Goal: Task Accomplishment & Management: Use online tool/utility

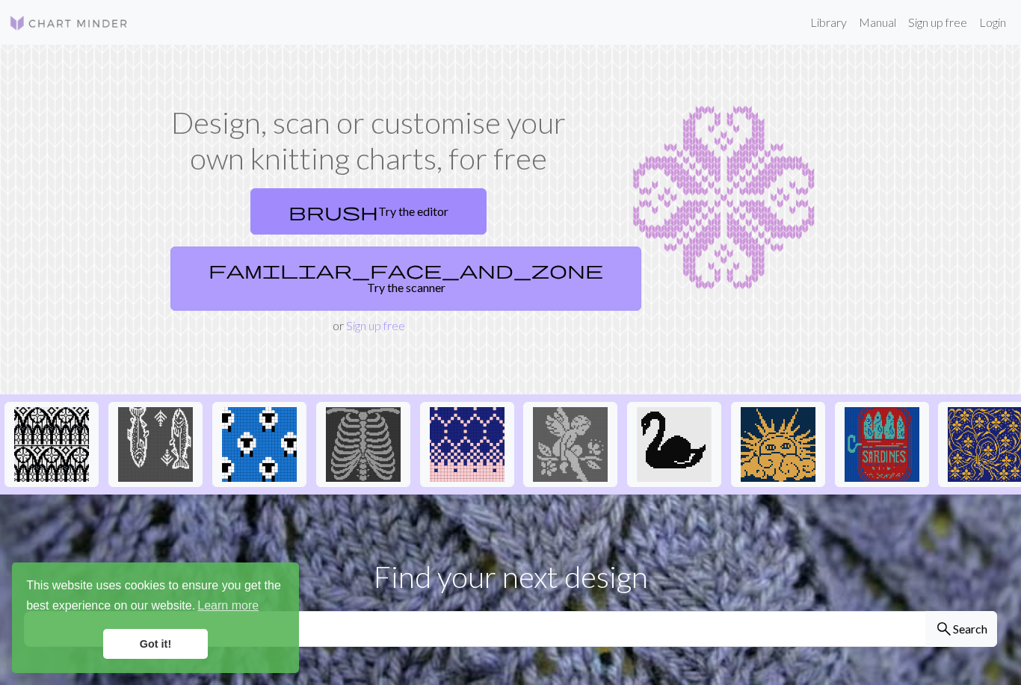
click at [512, 247] on link "familiar_face_and_zone Try the scanner" at bounding box center [405, 279] width 471 height 64
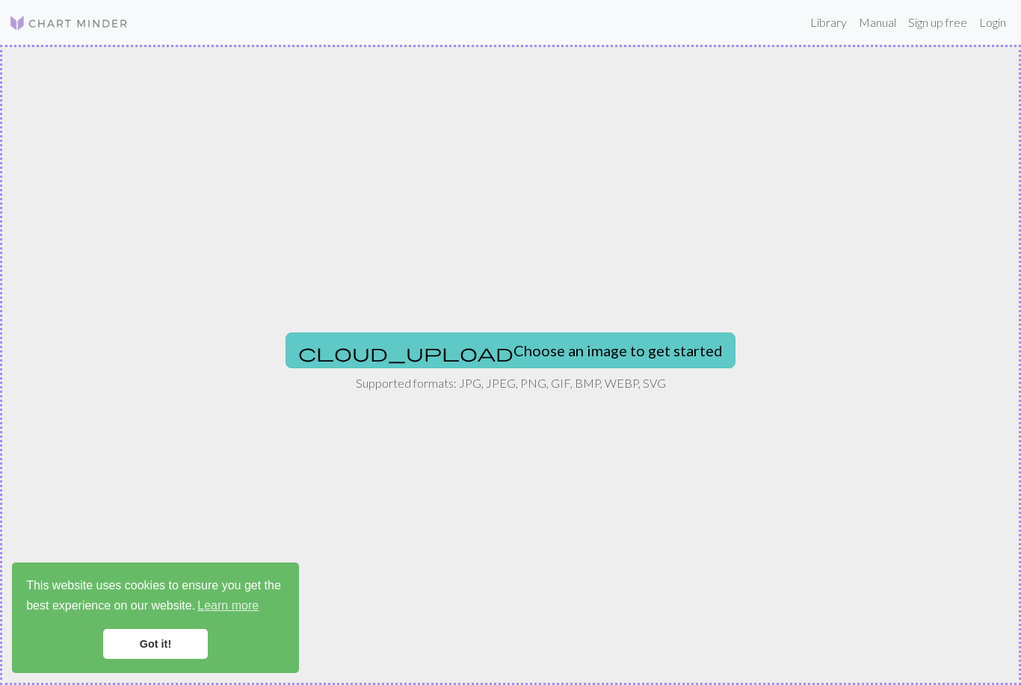
click at [596, 348] on button "cloud_upload Choose an image to get started" at bounding box center [510, 351] width 450 height 36
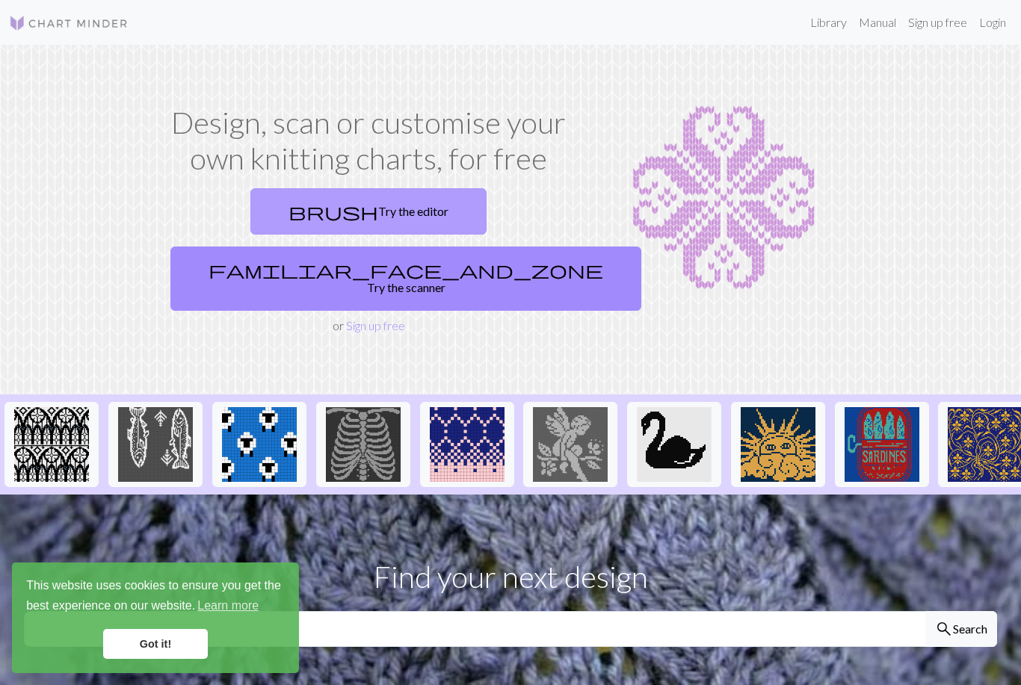
click at [329, 215] on link "brush Try the editor" at bounding box center [368, 211] width 236 height 46
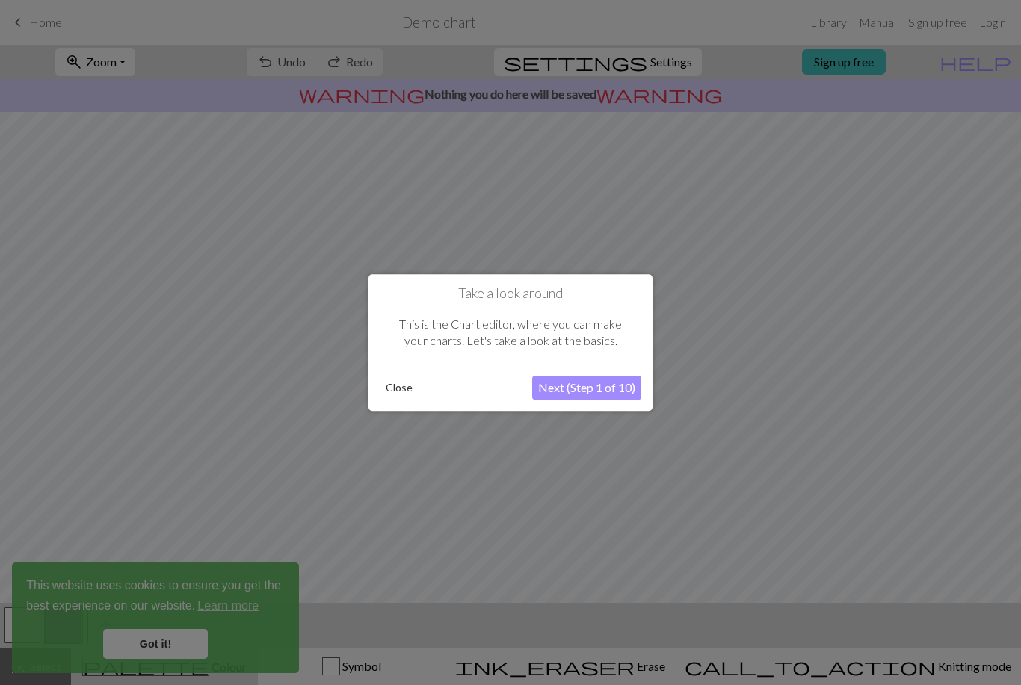
click at [622, 392] on button "Next (Step 1 of 10)" at bounding box center [586, 388] width 109 height 24
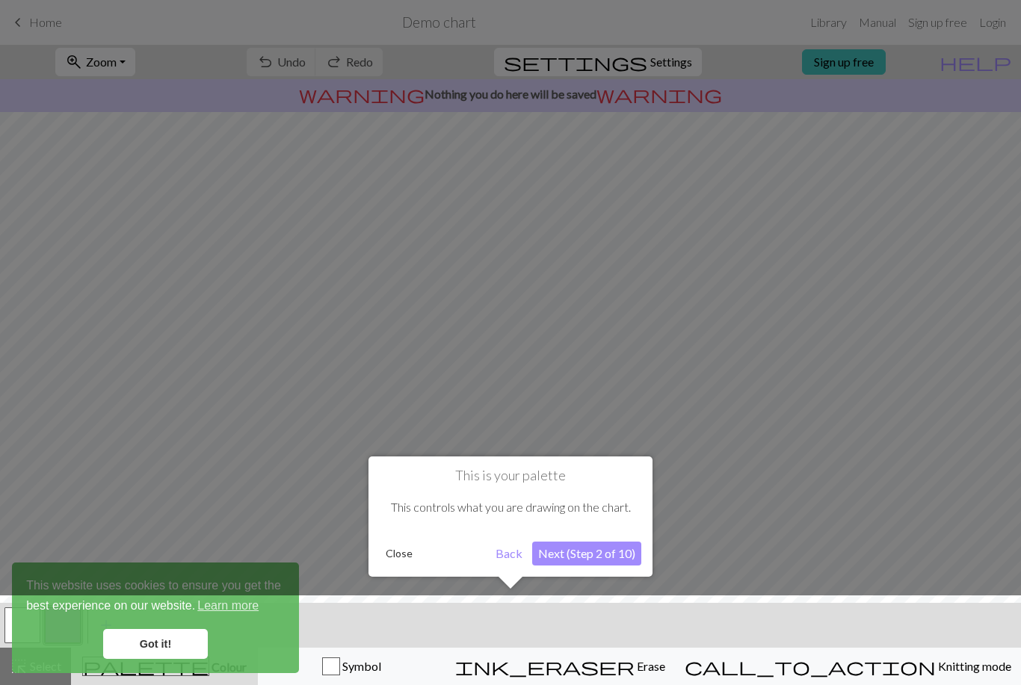
click at [398, 551] on button "Close" at bounding box center [399, 554] width 39 height 22
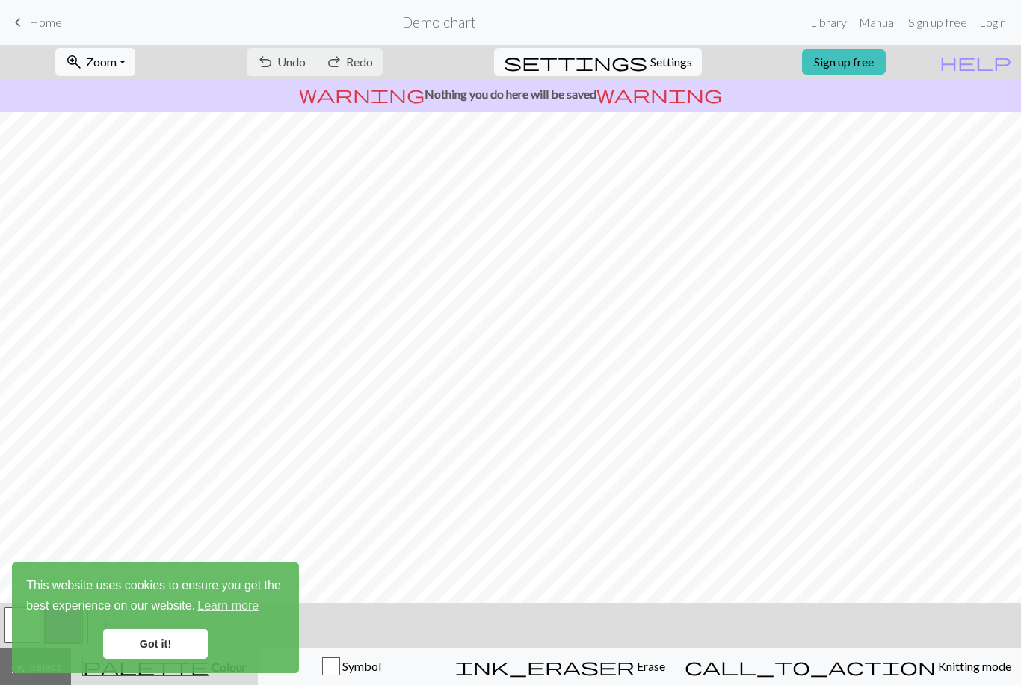
click at [167, 643] on link "Got it!" at bounding box center [155, 644] width 105 height 30
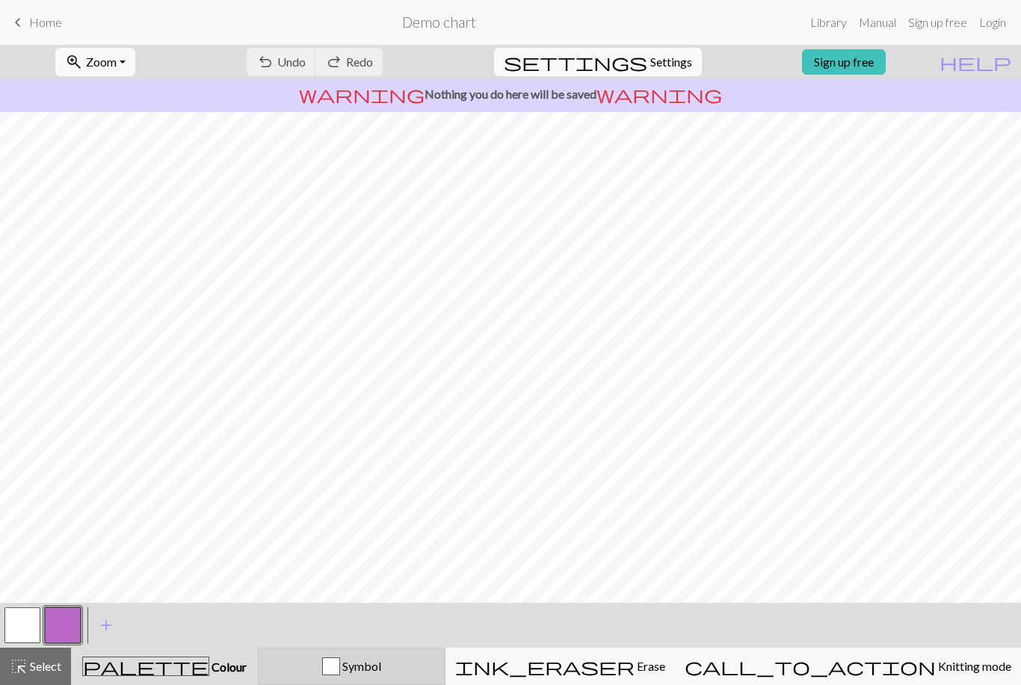
click at [415, 676] on button "Symbol" at bounding box center [352, 666] width 188 height 37
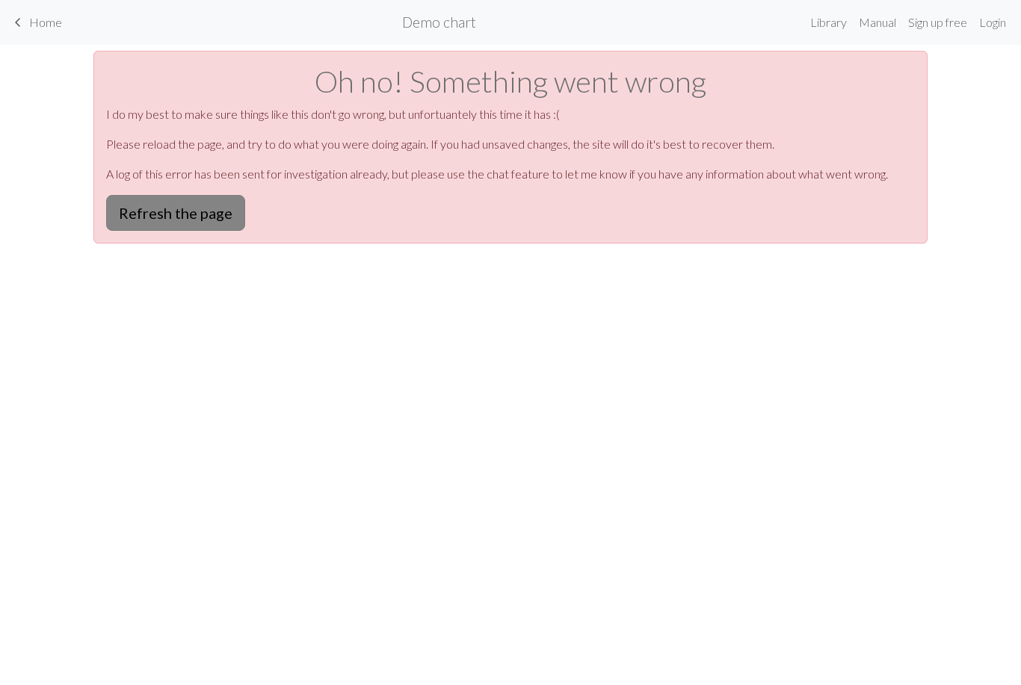
click at [214, 215] on button "Refresh the page" at bounding box center [175, 213] width 139 height 36
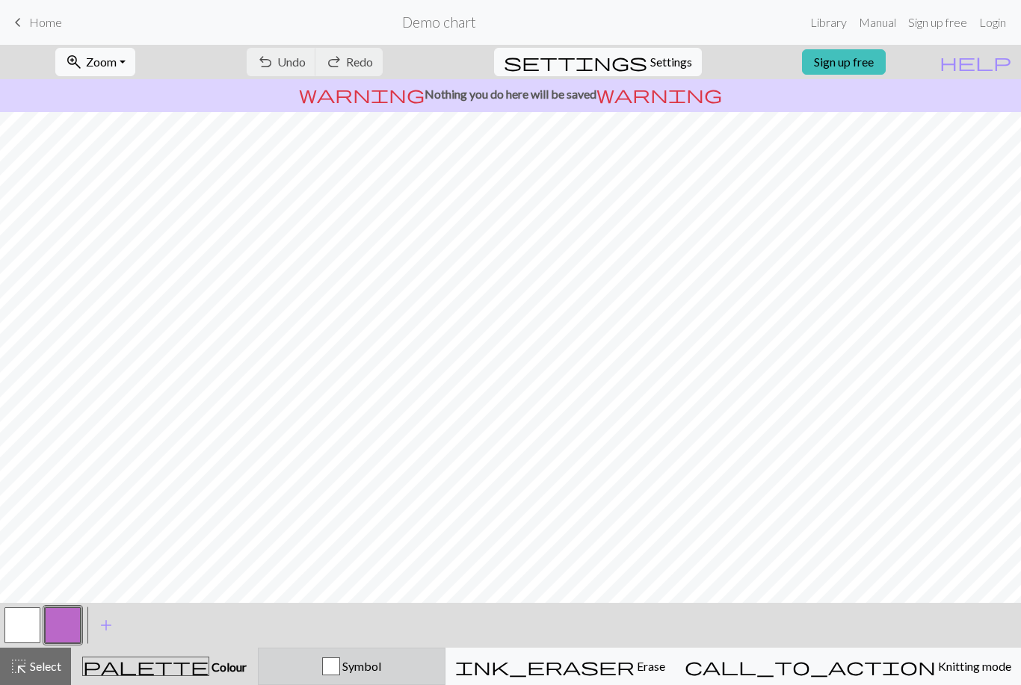
click at [408, 651] on button "Symbol" at bounding box center [352, 666] width 188 height 37
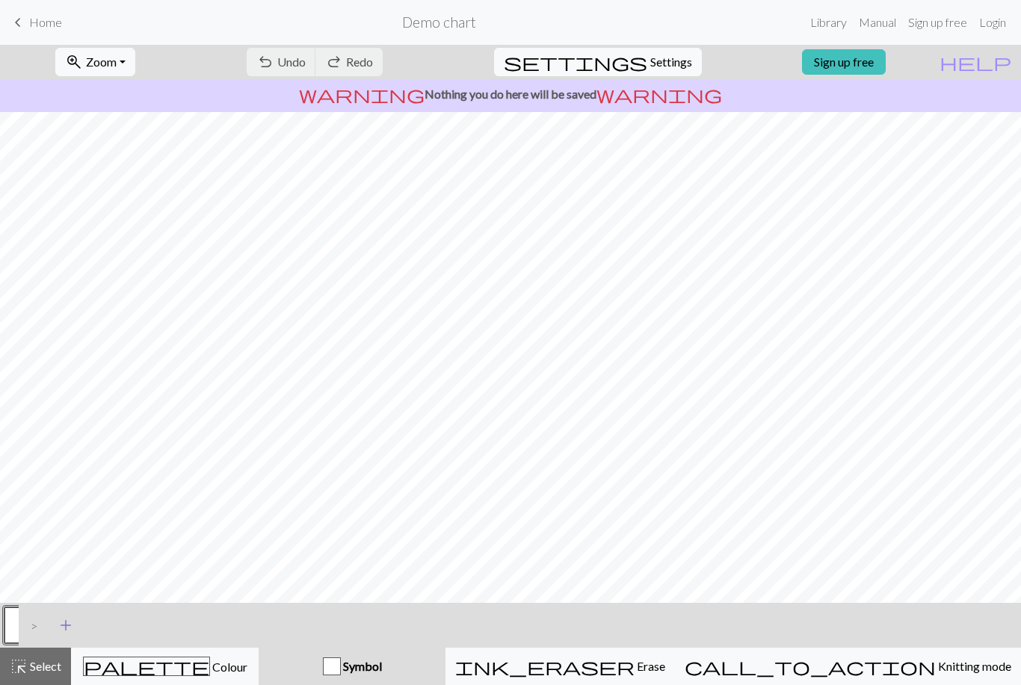
click at [67, 625] on span "add" at bounding box center [66, 625] width 18 height 21
click at [25, 620] on button "button" at bounding box center [22, 626] width 36 height 36
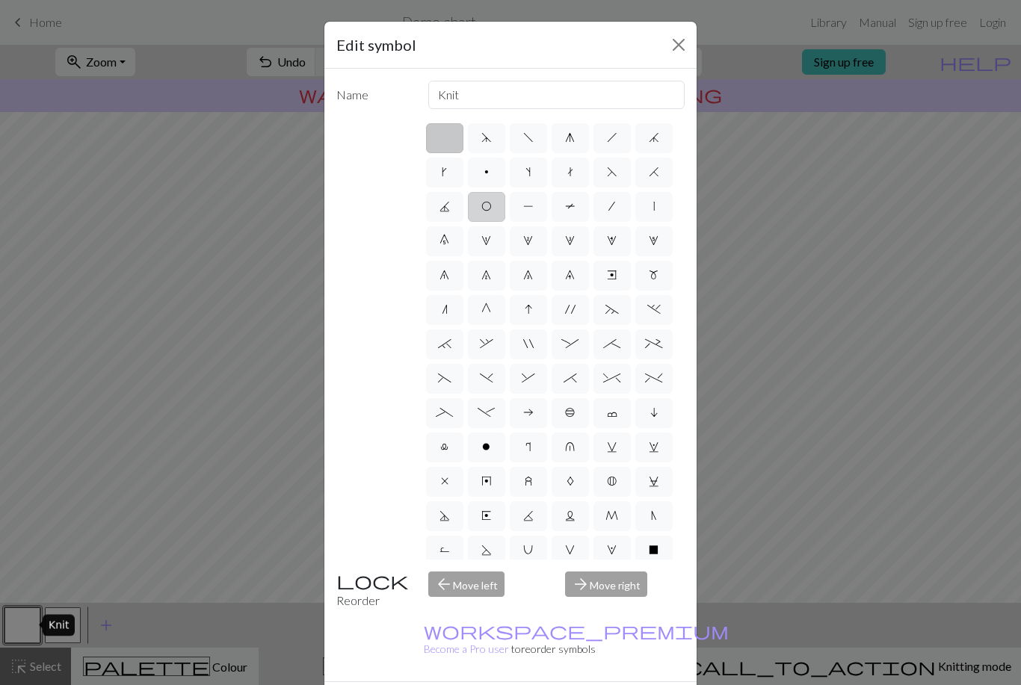
click at [483, 212] on span "O" at bounding box center [486, 206] width 10 height 12
click at [483, 207] on input "O" at bounding box center [486, 202] width 10 height 10
radio input "true"
type input "yo"
click at [483, 210] on span "O" at bounding box center [486, 206] width 10 height 12
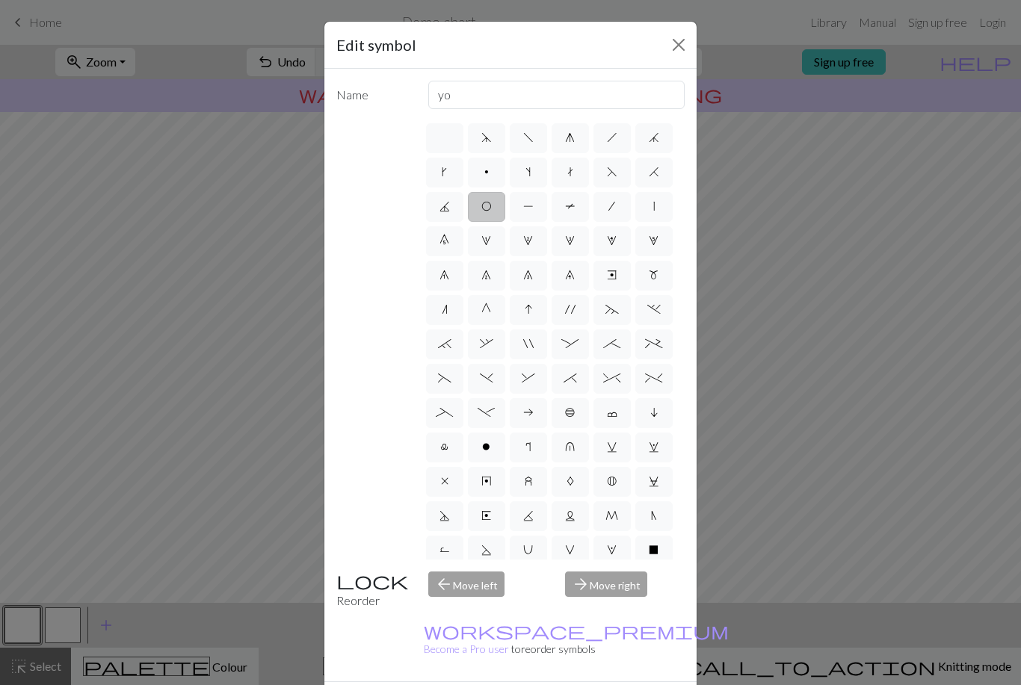
click at [483, 207] on input "O" at bounding box center [486, 202] width 10 height 10
click at [629, 610] on div "arrow_forward Move right" at bounding box center [624, 591] width 137 height 38
click at [678, 46] on button "Close" at bounding box center [679, 45] width 24 height 24
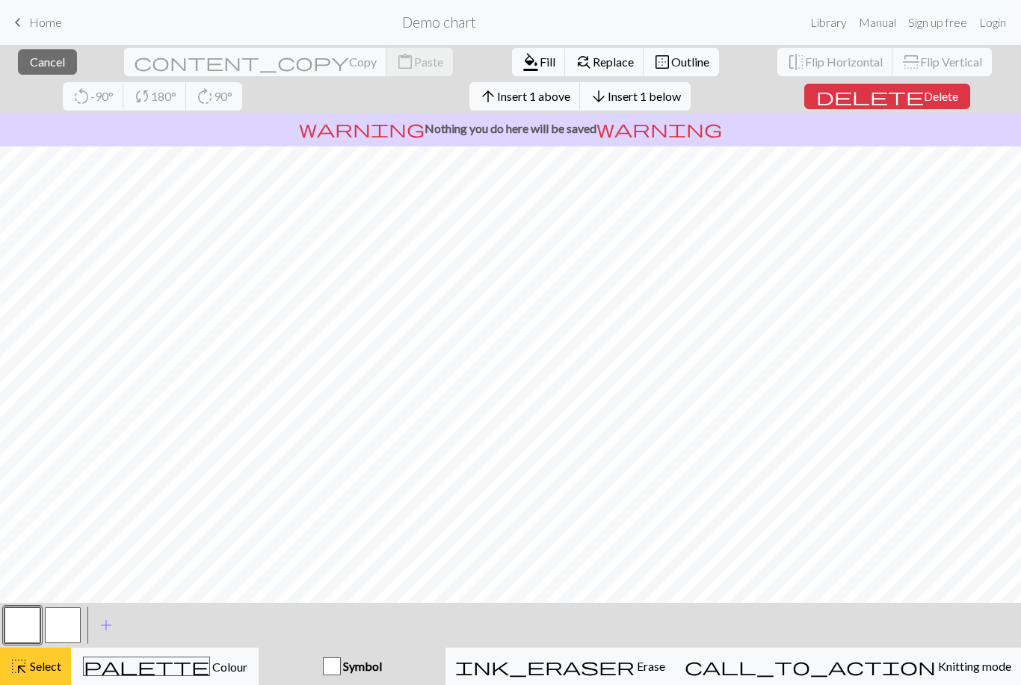
click at [19, 660] on span "highlight_alt" at bounding box center [19, 666] width 18 height 21
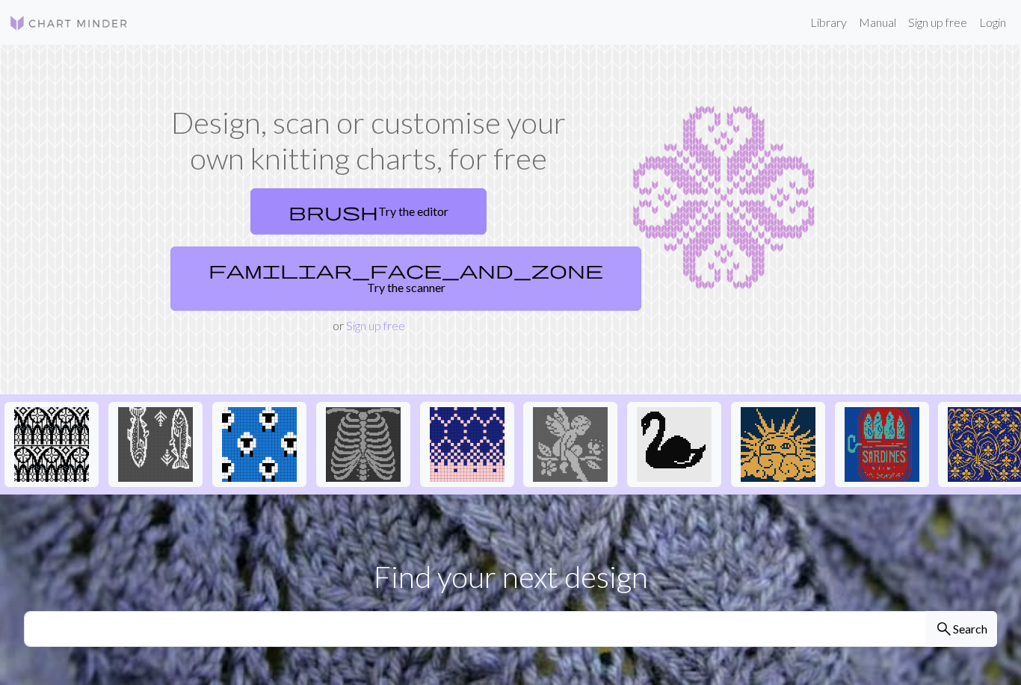
click at [507, 247] on link "familiar_face_and_zone Try the scanner" at bounding box center [405, 279] width 471 height 64
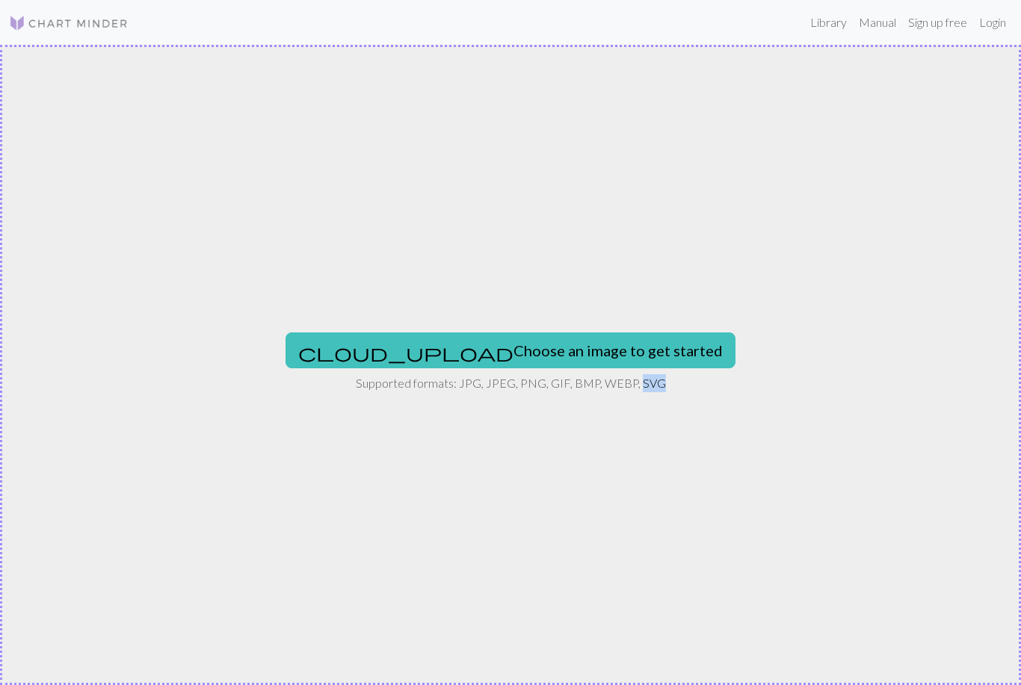
click at [917, 514] on div "cloud_upload Choose an image to get started Supported formats: JPG, JPEG, PNG, …" at bounding box center [510, 365] width 1021 height 640
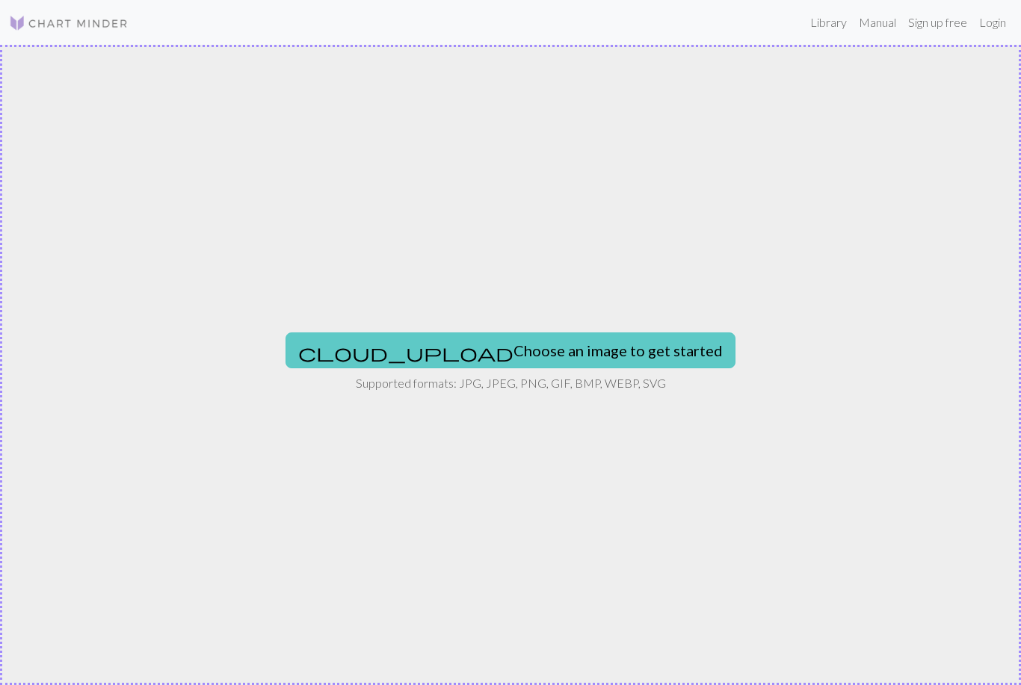
click at [612, 344] on button "cloud_upload Choose an image to get started" at bounding box center [510, 351] width 450 height 36
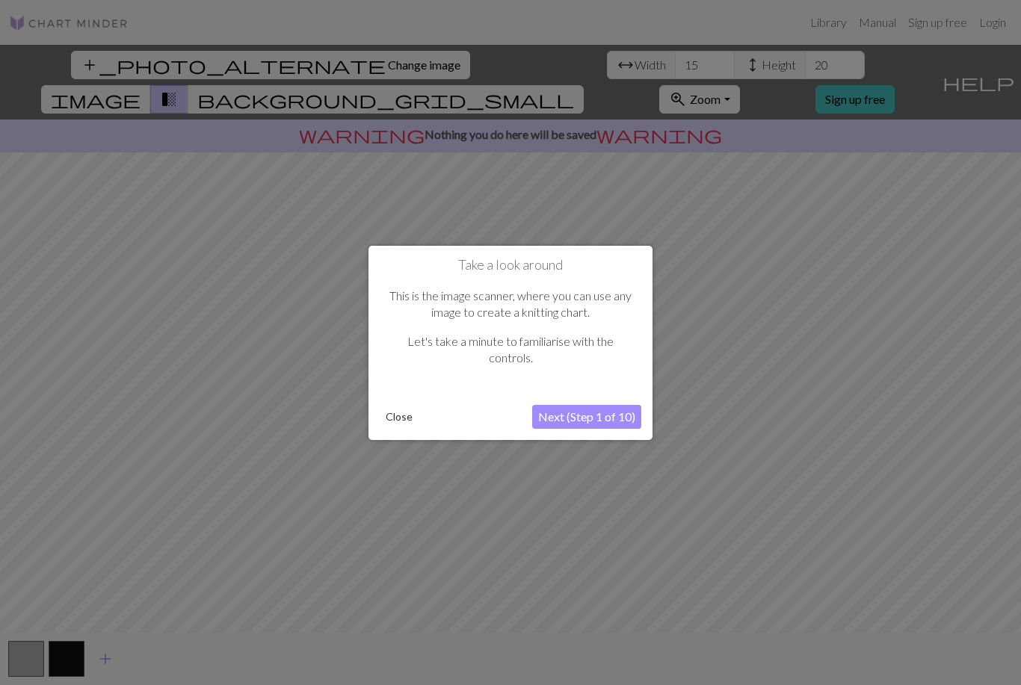
click at [622, 415] on button "Next (Step 1 of 10)" at bounding box center [586, 417] width 109 height 24
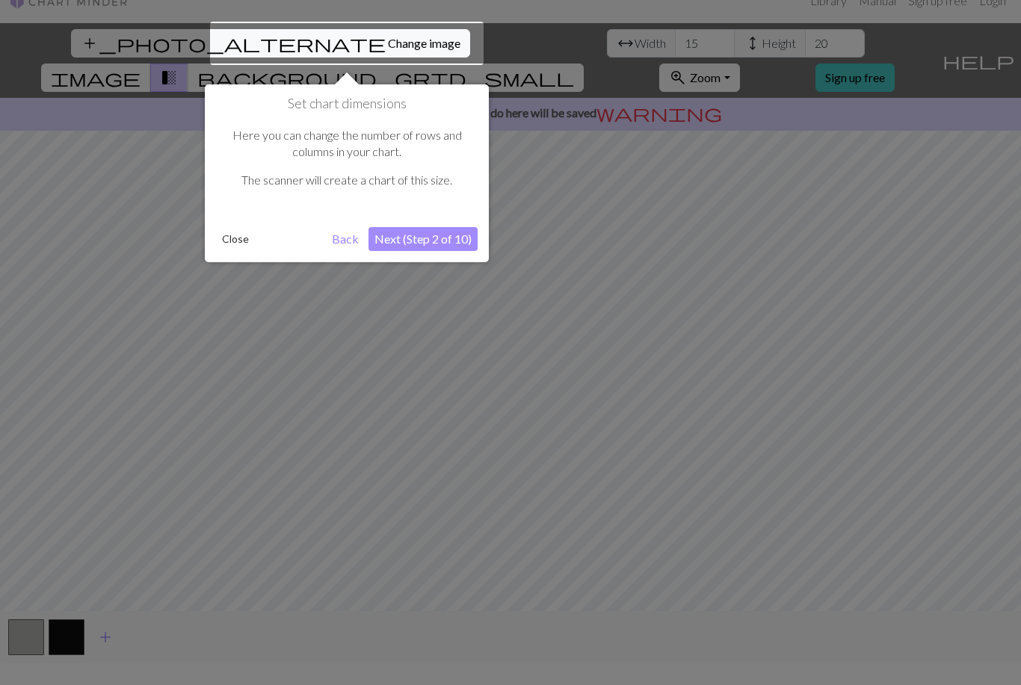
scroll to position [28, 0]
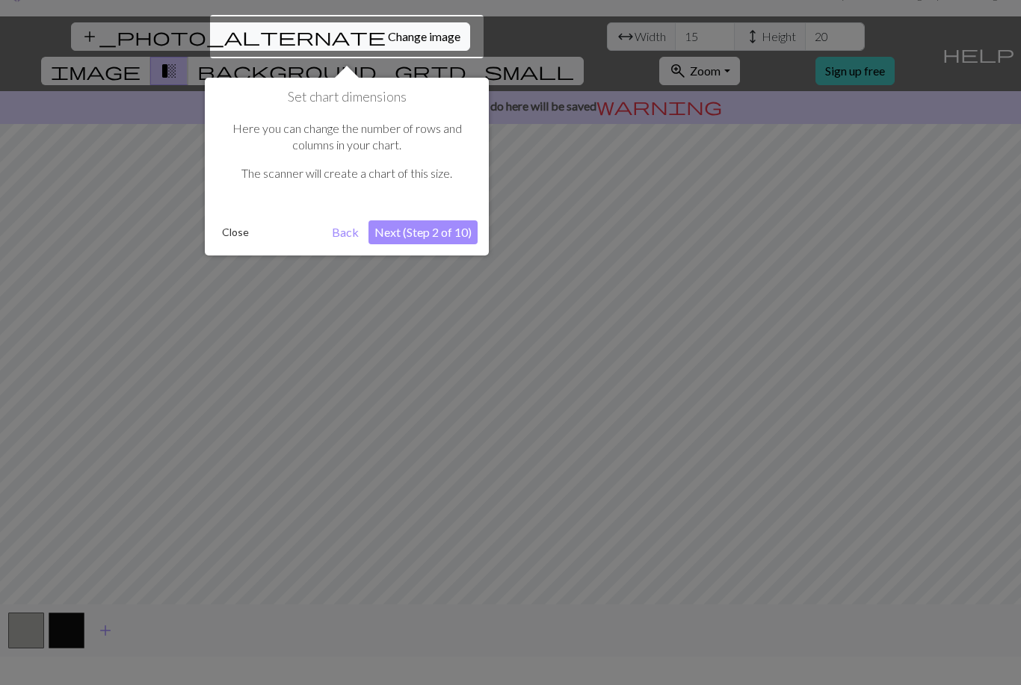
click at [468, 232] on button "Next (Step 2 of 10)" at bounding box center [422, 232] width 109 height 24
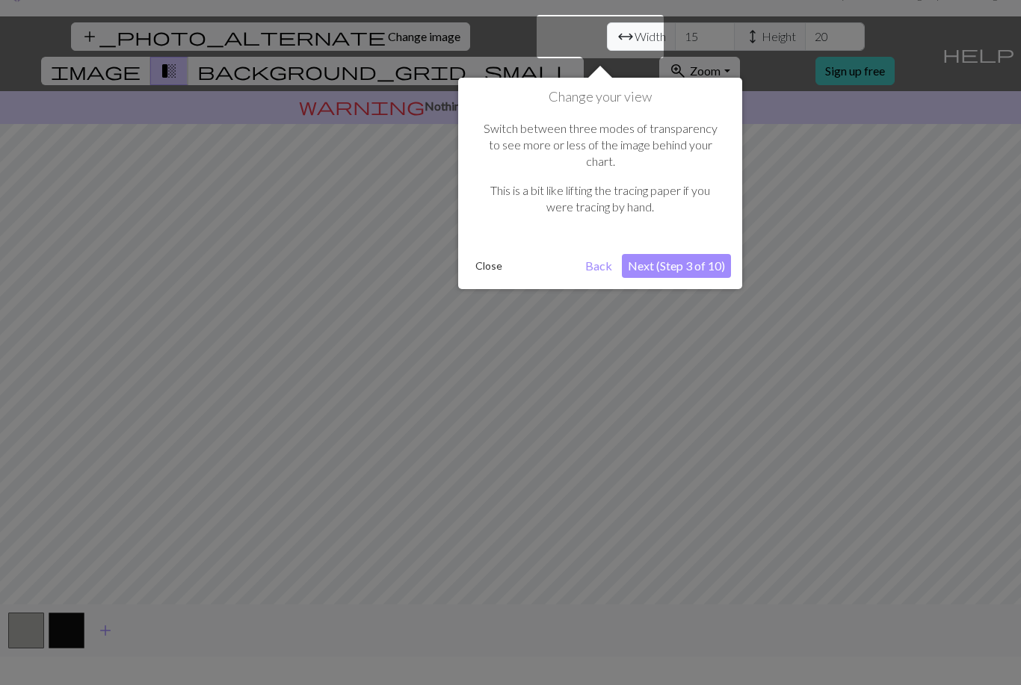
click at [717, 254] on button "Next (Step 3 of 10)" at bounding box center [676, 266] width 109 height 24
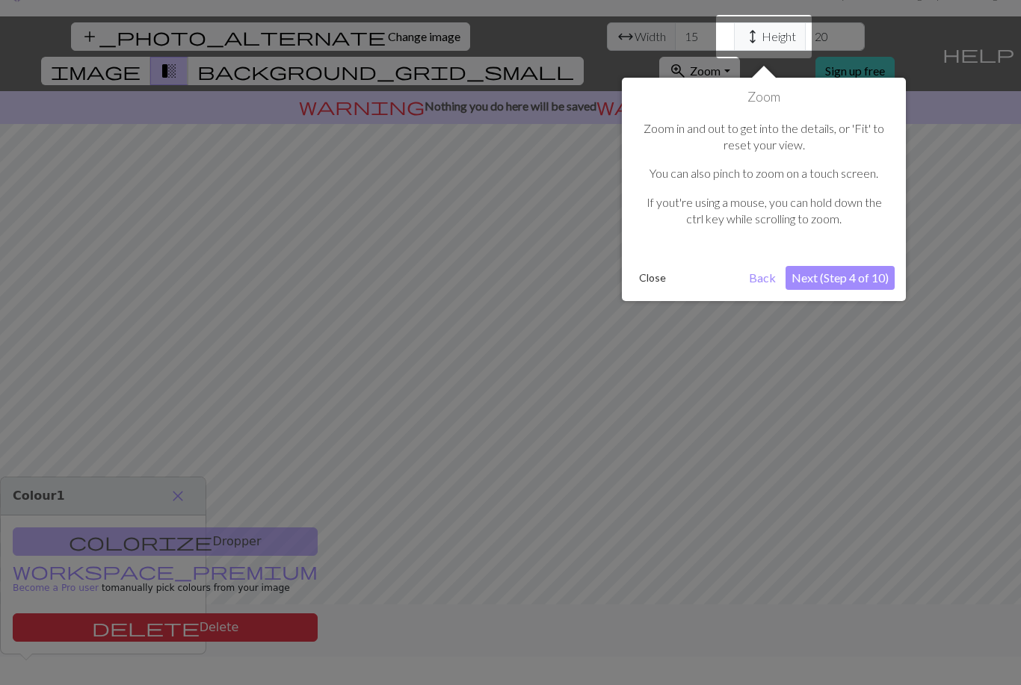
click at [874, 273] on button "Next (Step 4 of 10)" at bounding box center [839, 278] width 109 height 24
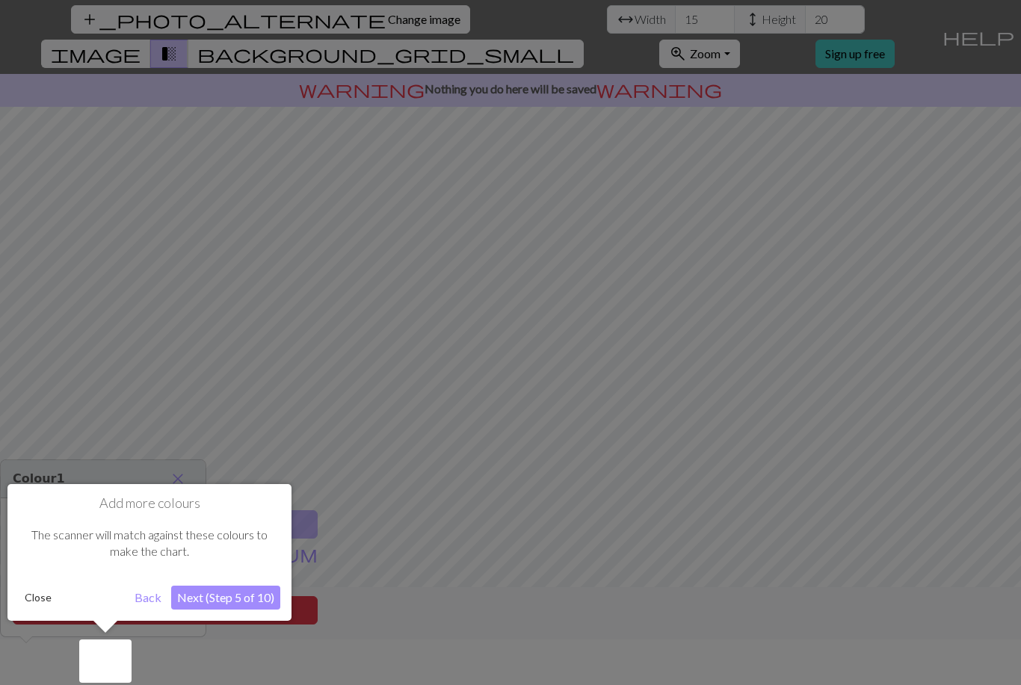
scroll to position [48, 0]
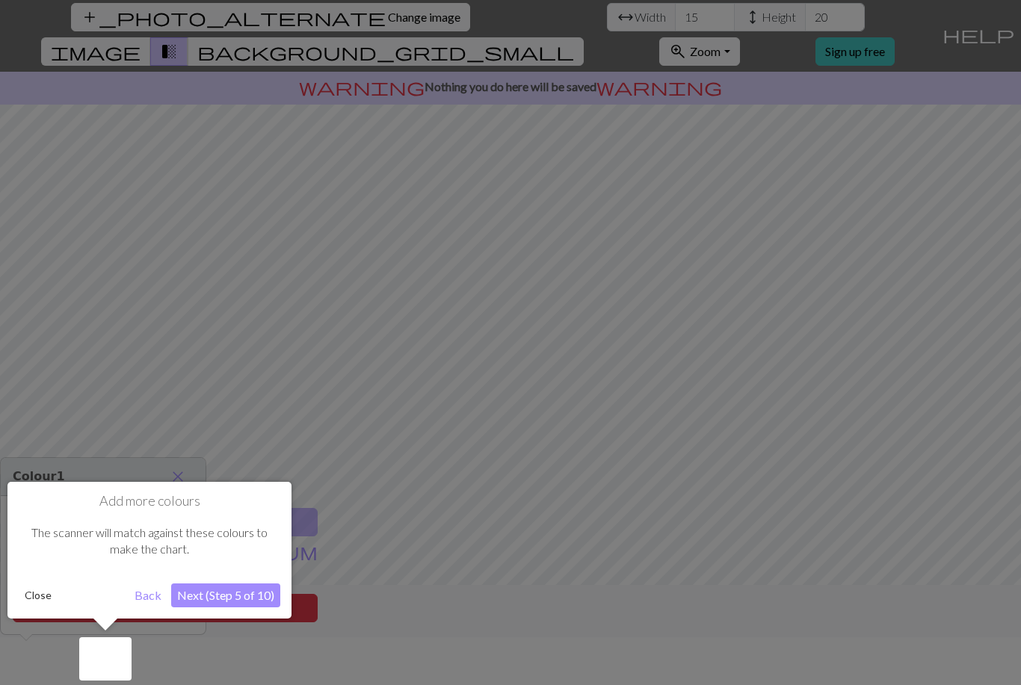
click at [262, 594] on button "Next (Step 5 of 10)" at bounding box center [225, 596] width 109 height 24
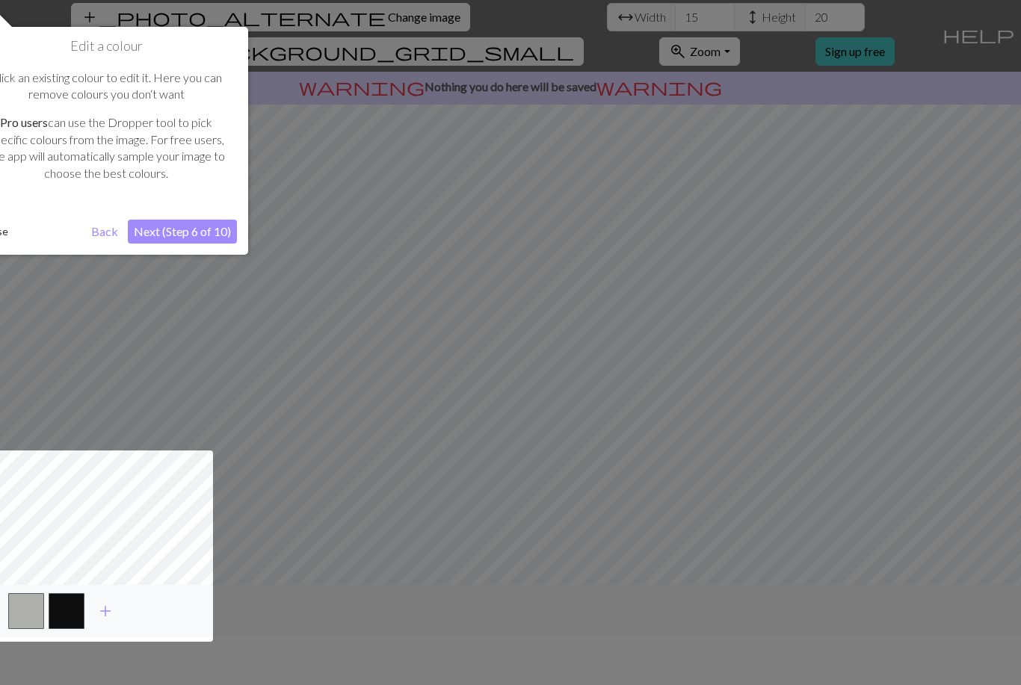
click at [211, 237] on button "Next (Step 6 of 10)" at bounding box center [182, 232] width 109 height 24
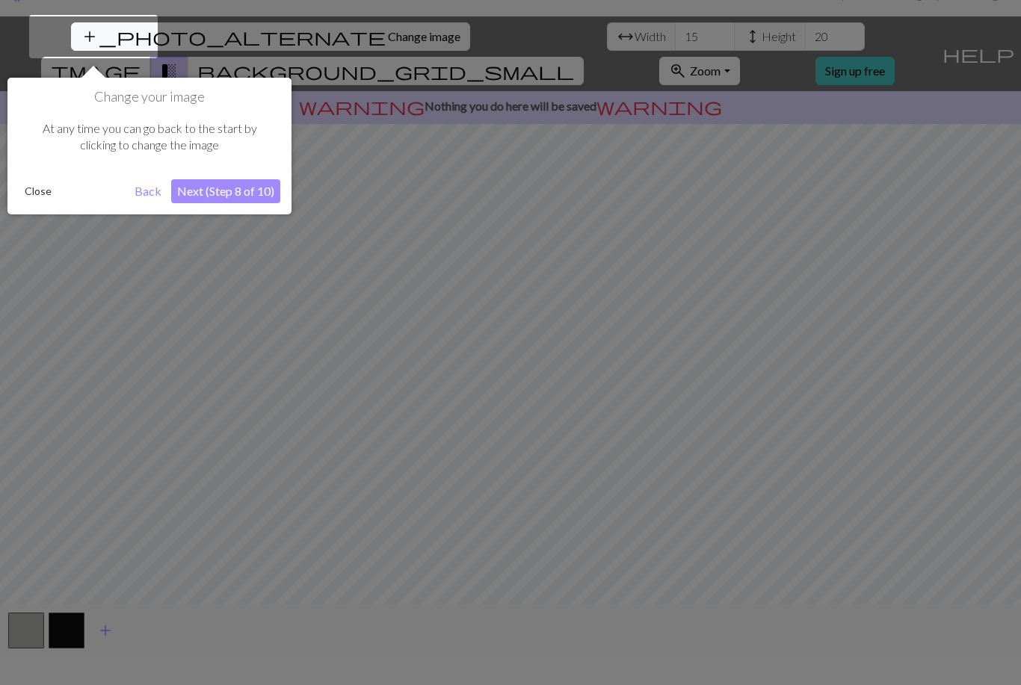
click at [245, 197] on button "Next (Step 8 of 10)" at bounding box center [225, 191] width 109 height 24
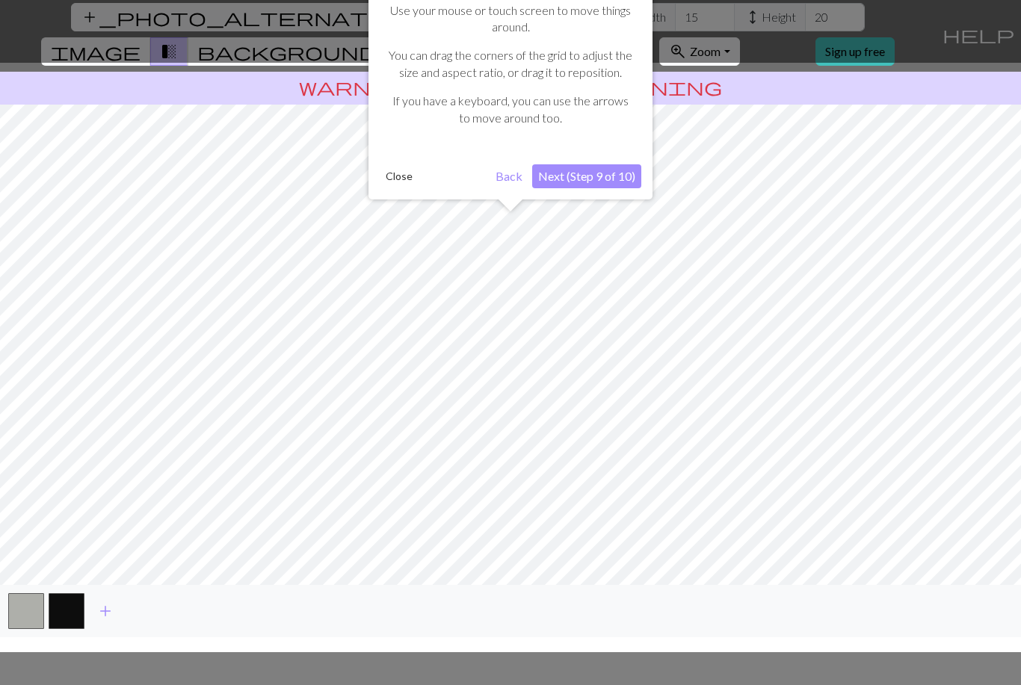
click at [600, 169] on button "Next (Step 9 of 10)" at bounding box center [586, 176] width 109 height 24
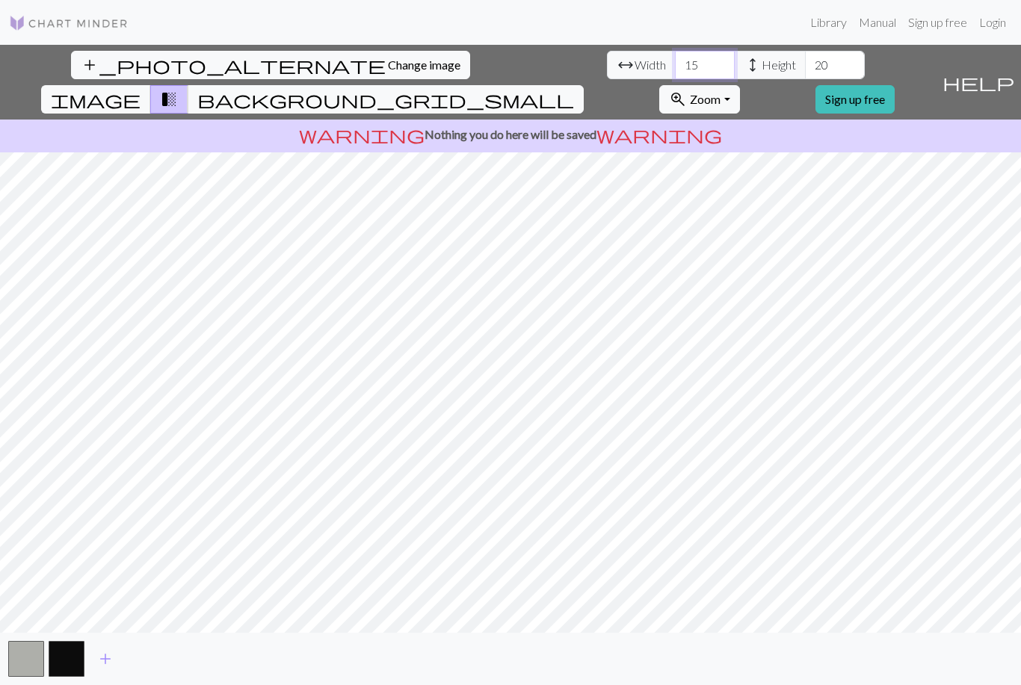
click at [675, 51] on input "15" at bounding box center [705, 65] width 60 height 28
type input "1"
type input "8"
click at [805, 51] on input "20" at bounding box center [835, 65] width 60 height 28
type input "2"
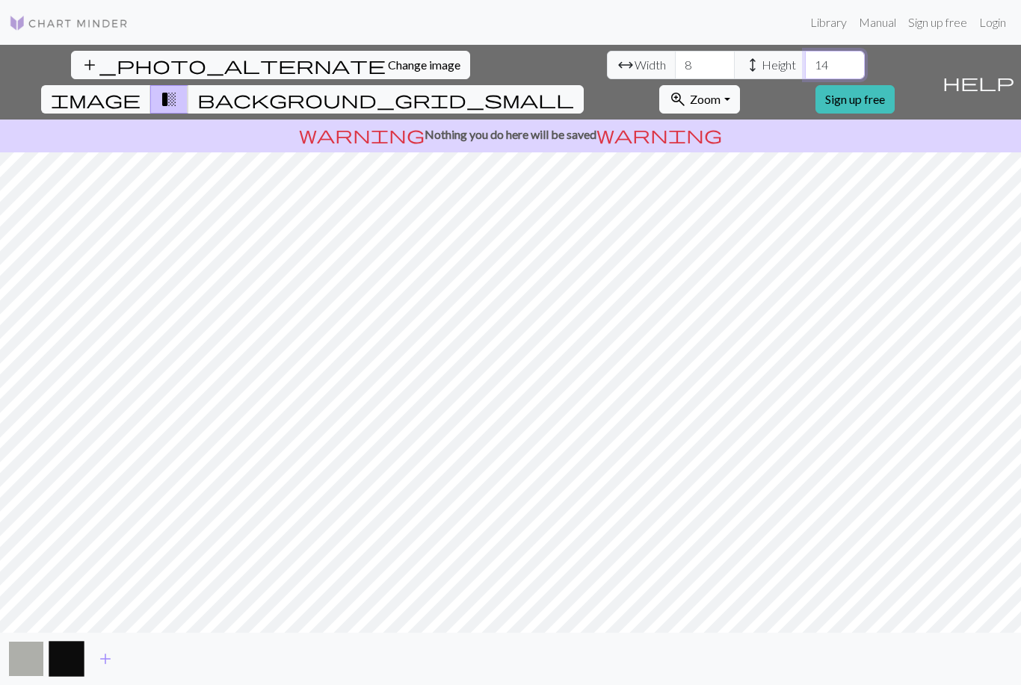
type input "14"
click at [29, 658] on button "button" at bounding box center [26, 659] width 36 height 36
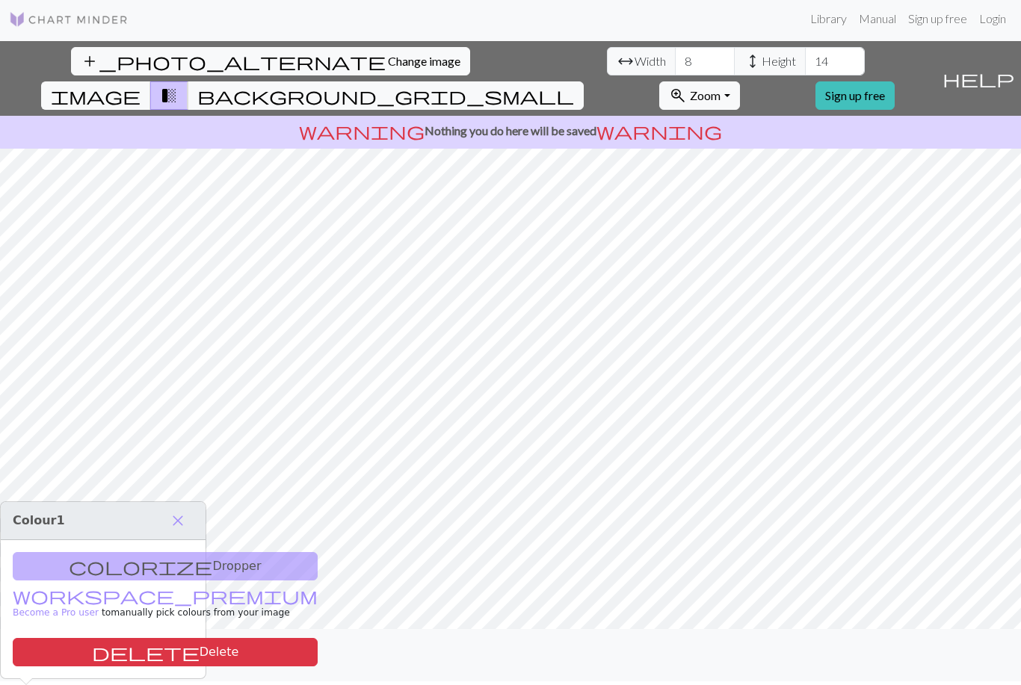
click at [115, 670] on button "add" at bounding box center [105, 655] width 37 height 28
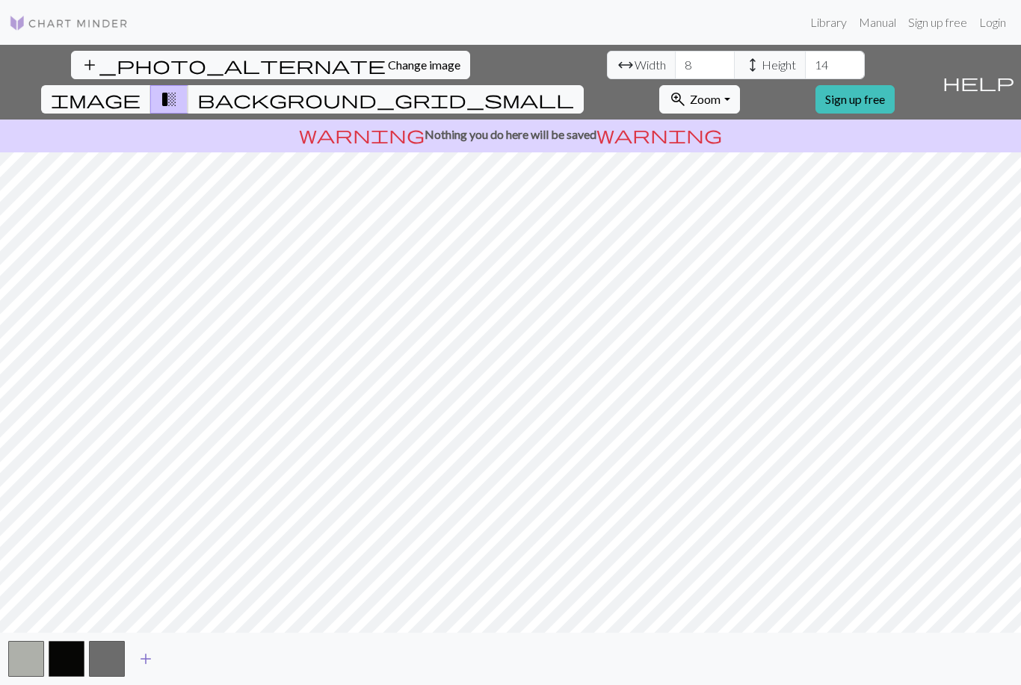
click at [150, 651] on span "add" at bounding box center [146, 659] width 18 height 21
click at [140, 89] on span "image" at bounding box center [96, 99] width 90 height 21
click at [574, 89] on span "background_grid_small" at bounding box center [385, 99] width 377 height 21
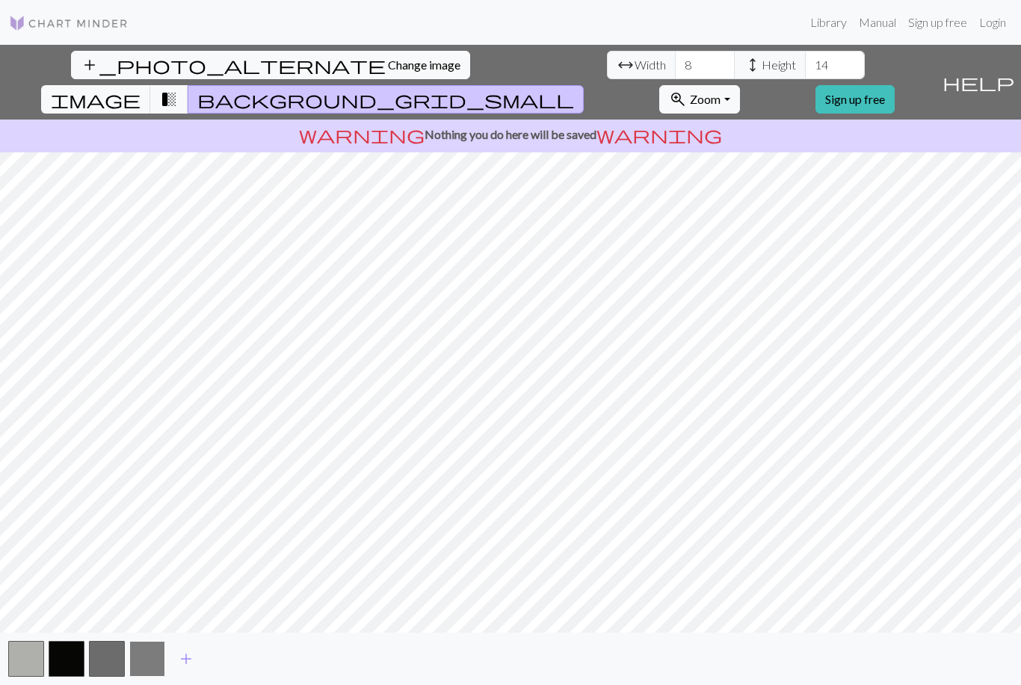
click at [149, 658] on button "button" at bounding box center [147, 659] width 36 height 36
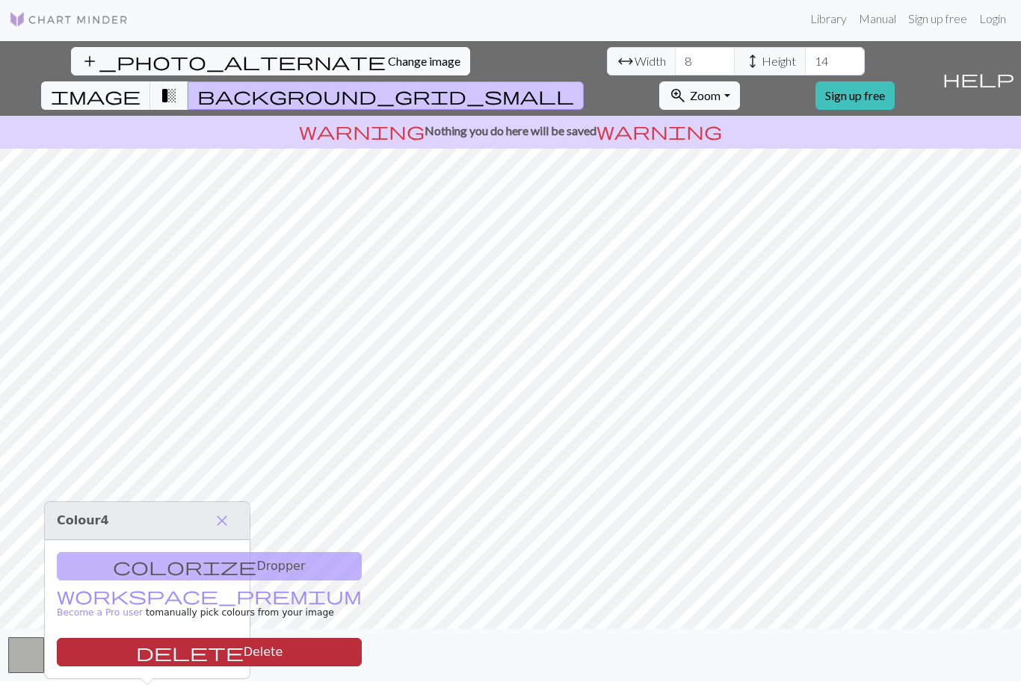
click at [207, 638] on button "delete Delete" at bounding box center [209, 652] width 305 height 28
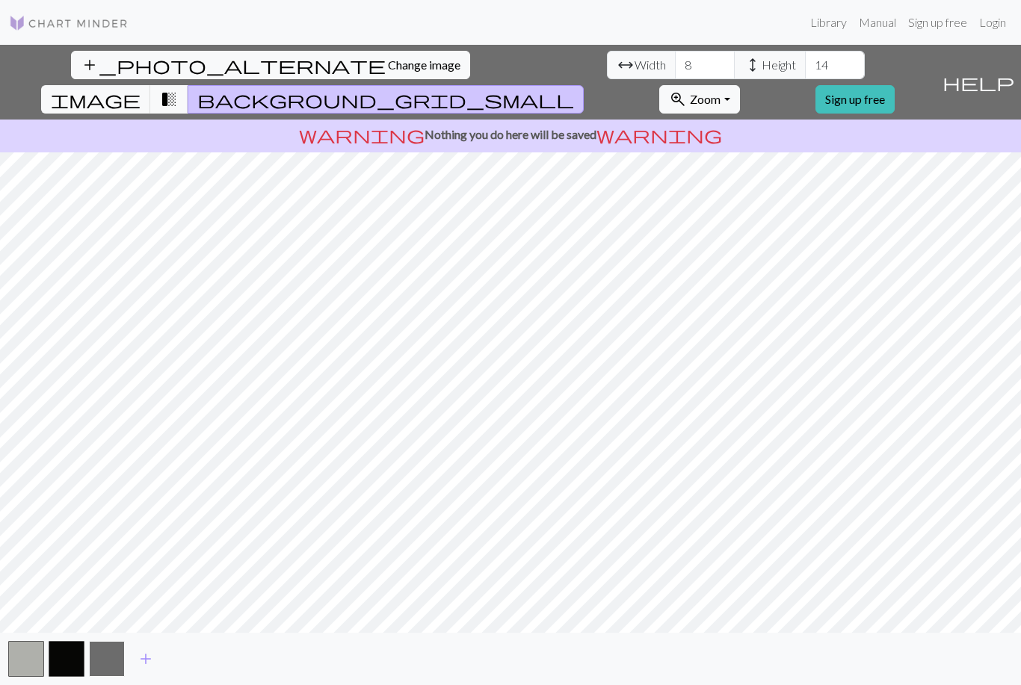
click at [108, 657] on button "button" at bounding box center [107, 659] width 36 height 36
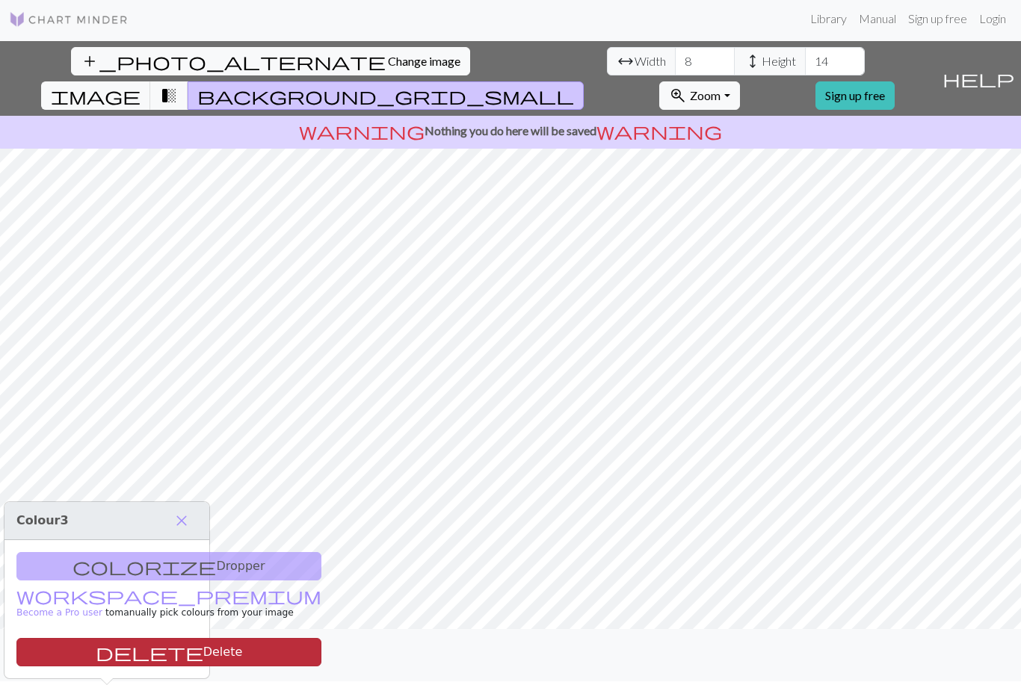
click at [157, 638] on button "delete Delete" at bounding box center [168, 652] width 305 height 28
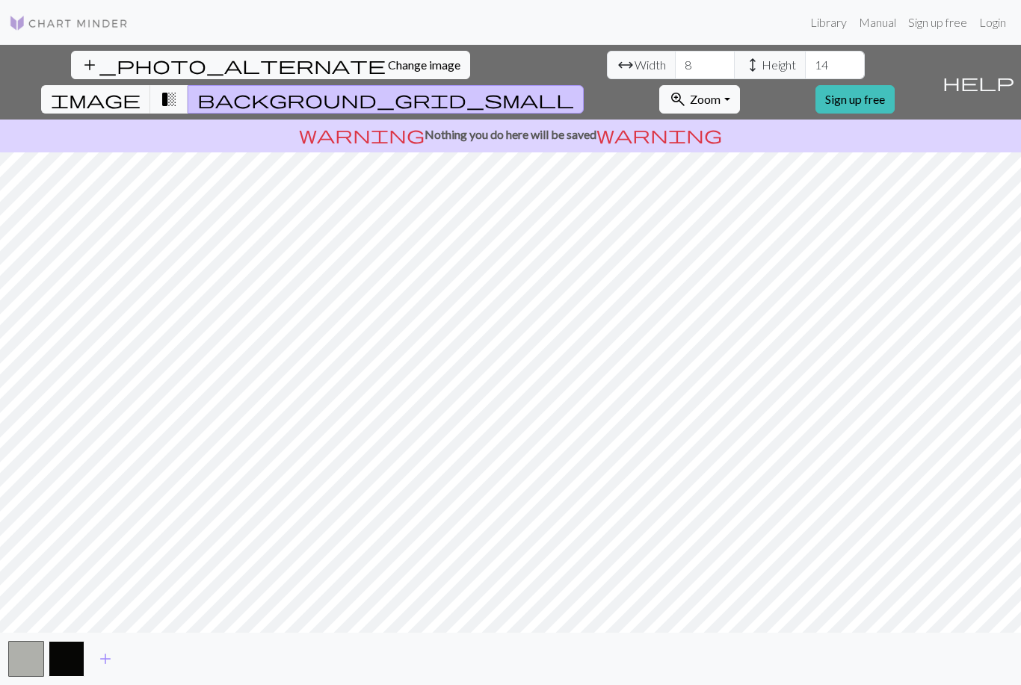
click at [72, 673] on button "button" at bounding box center [67, 659] width 36 height 36
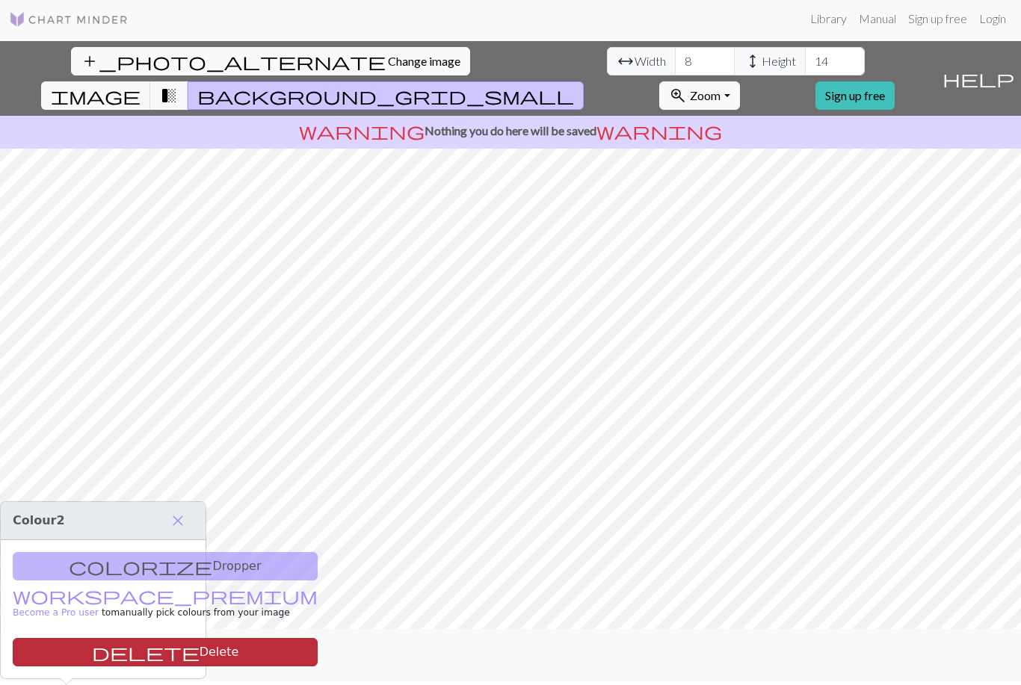
click at [145, 638] on button "delete Delete" at bounding box center [165, 652] width 305 height 28
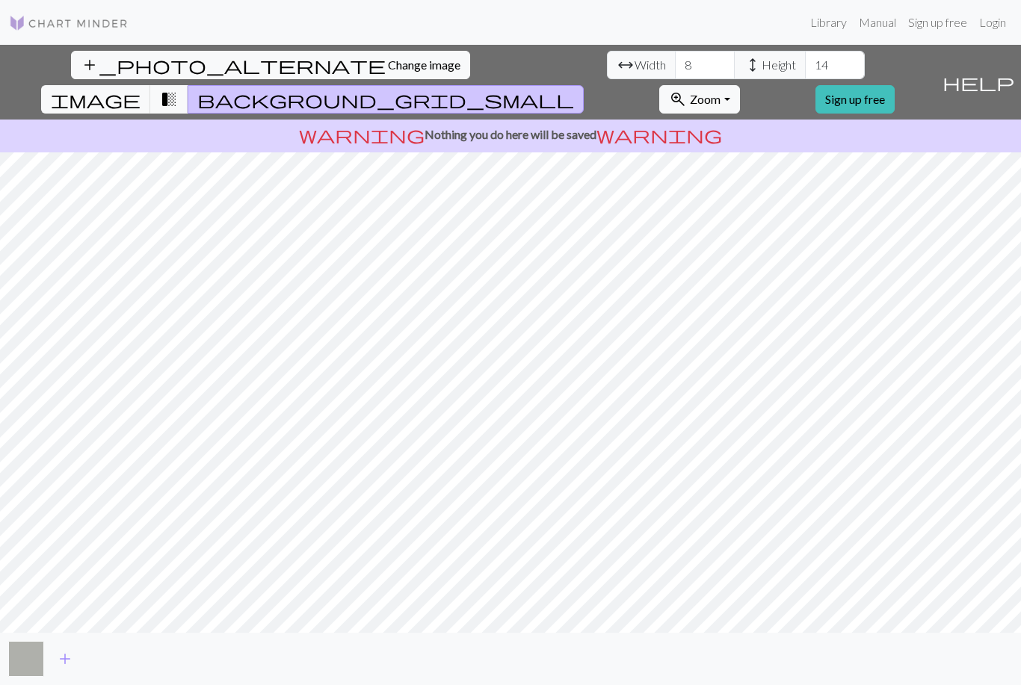
click at [32, 661] on button "button" at bounding box center [26, 659] width 36 height 36
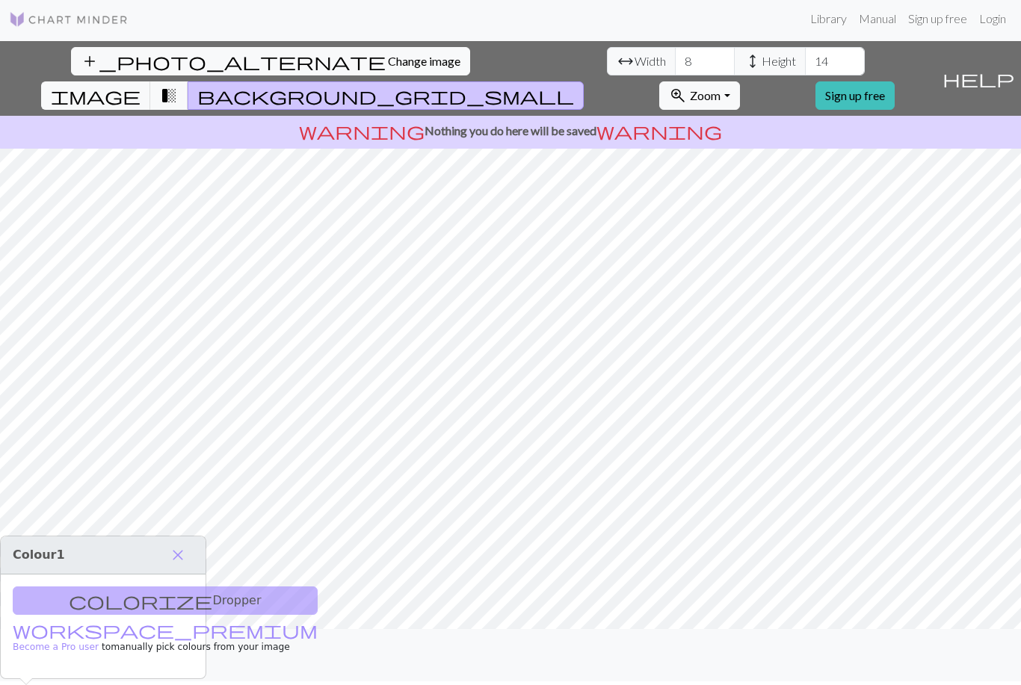
click at [143, 659] on div "add" at bounding box center [510, 655] width 1021 height 52
click at [180, 545] on span "close" at bounding box center [178, 555] width 18 height 21
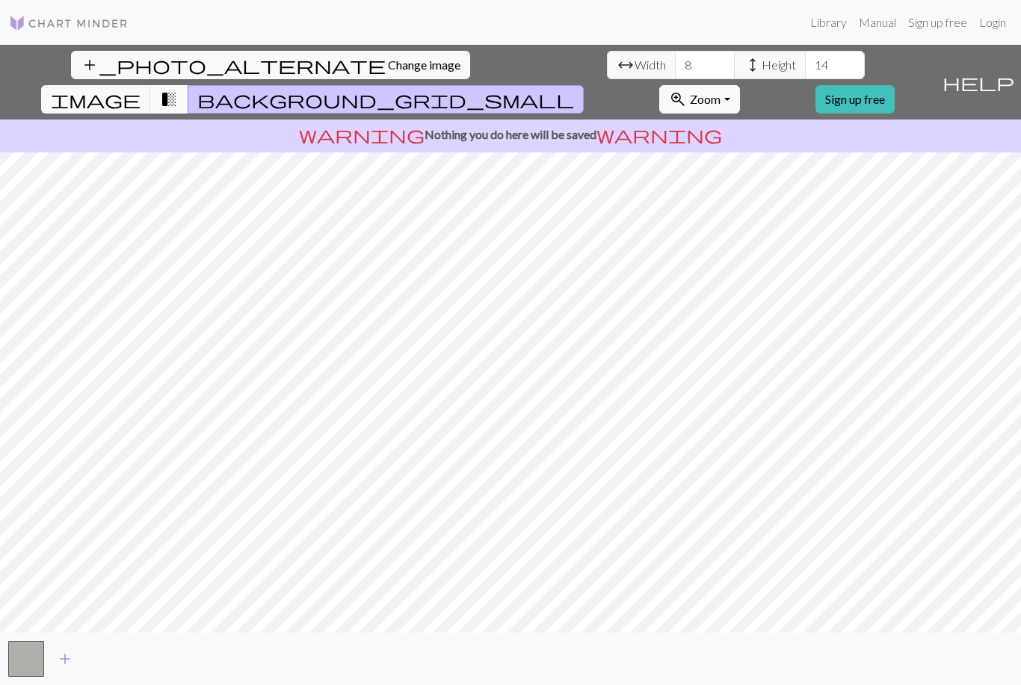
click at [178, 89] on span "transition_fade" at bounding box center [169, 99] width 18 height 21
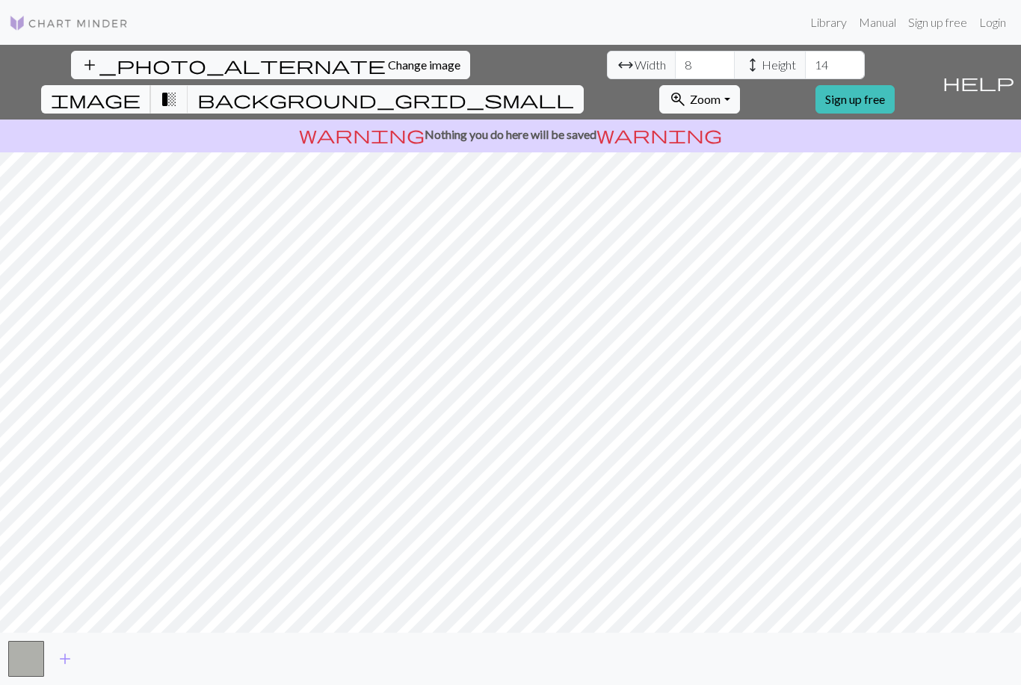
click at [140, 89] on span "image" at bounding box center [96, 99] width 90 height 21
click at [584, 85] on button "background_grid_small" at bounding box center [386, 99] width 396 height 28
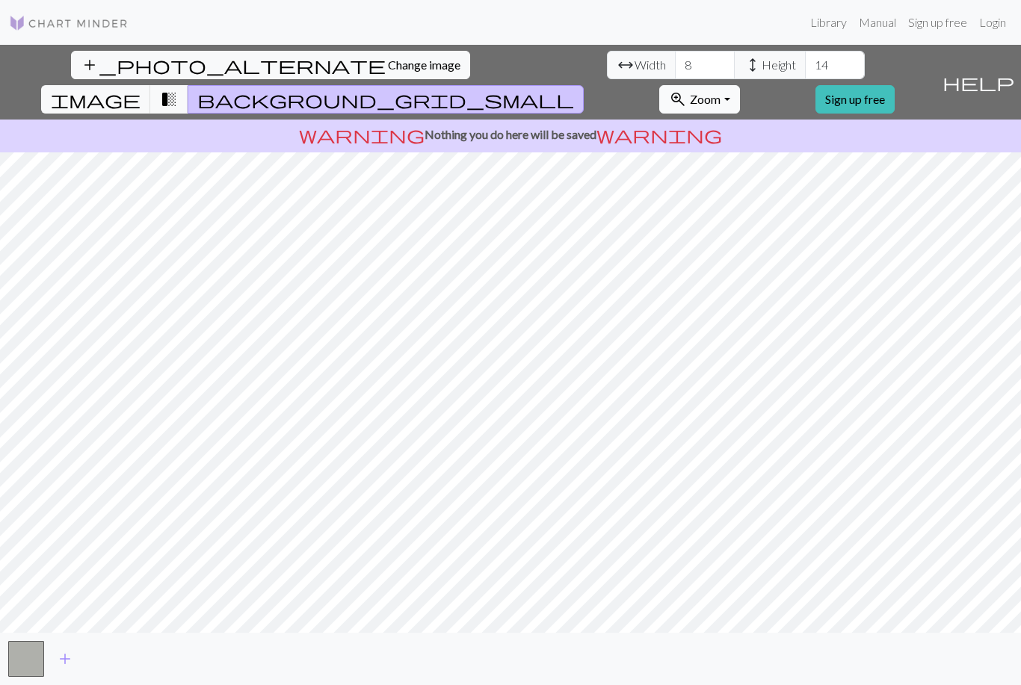
click at [739, 85] on button "zoom_in Zoom Zoom" at bounding box center [699, 99] width 80 height 28
click at [388, 58] on span "Change image" at bounding box center [424, 65] width 72 height 14
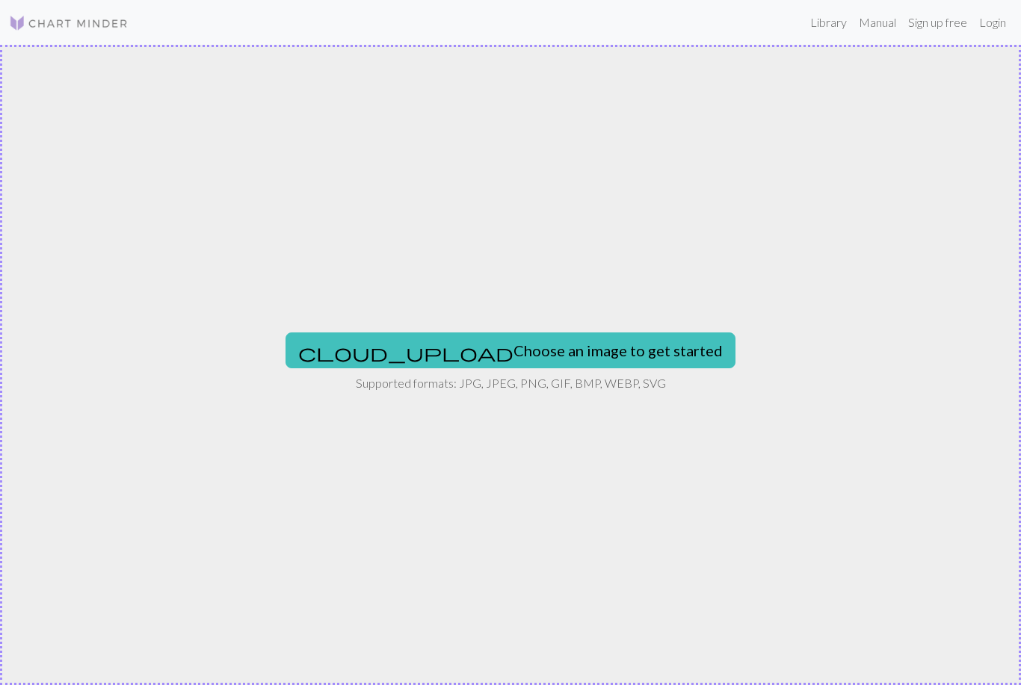
scroll to position [0, 0]
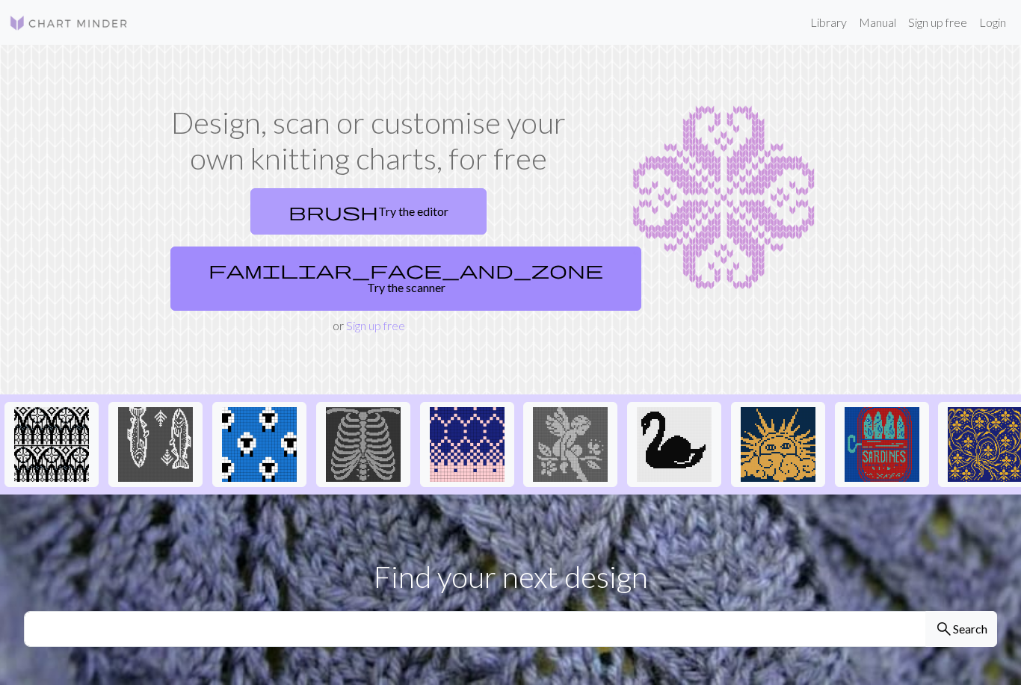
click at [305, 220] on link "brush Try the editor" at bounding box center [368, 211] width 236 height 46
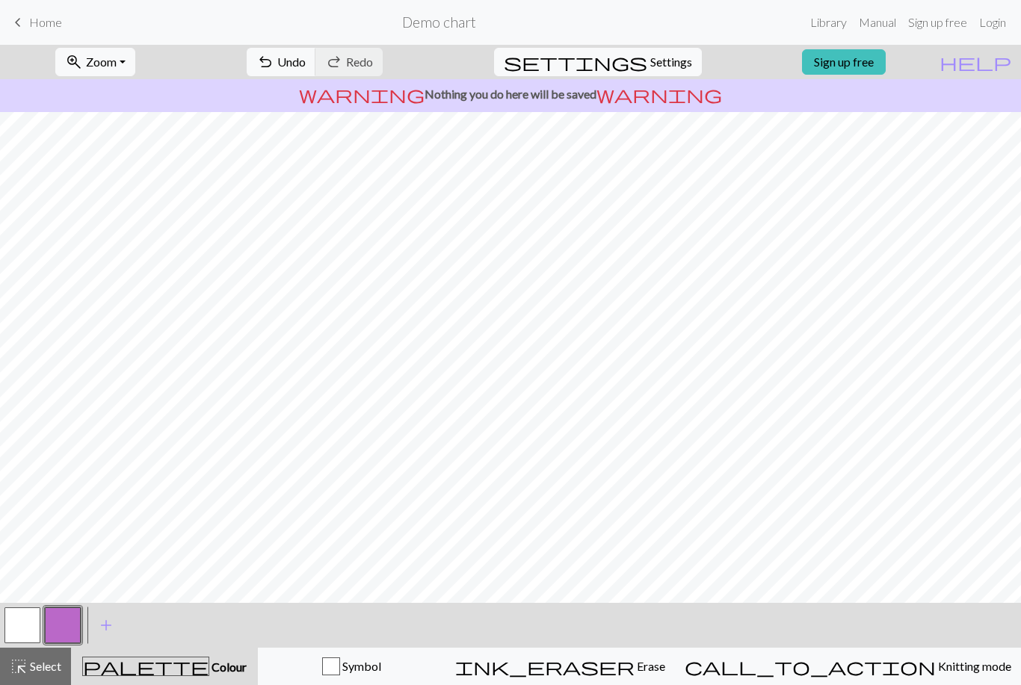
click at [53, 28] on span "Home" at bounding box center [45, 22] width 33 height 14
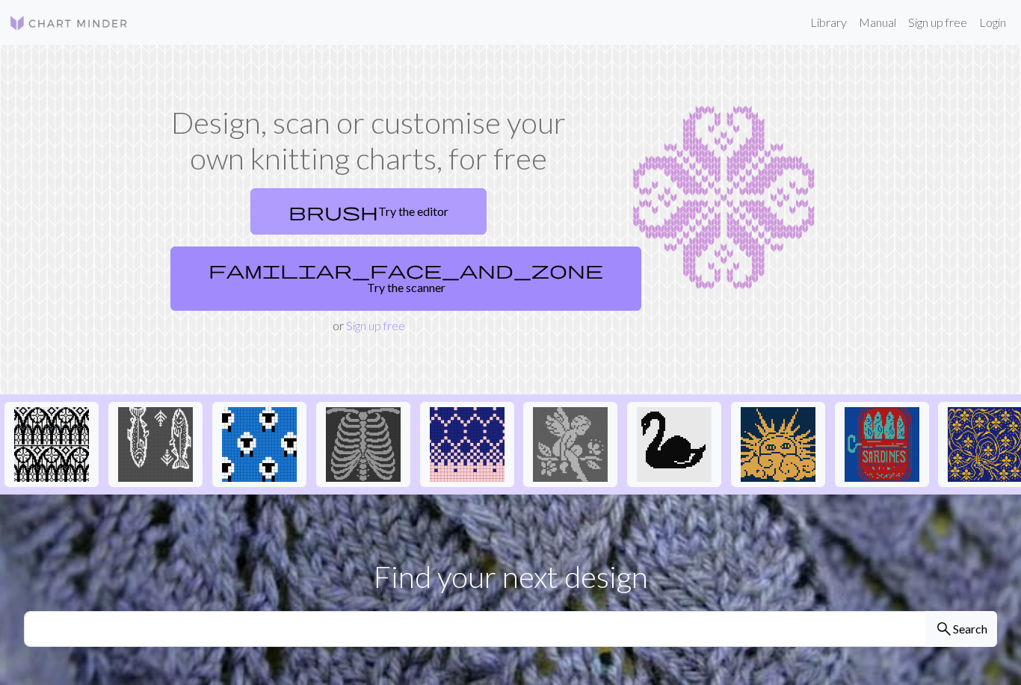
click at [294, 210] on link "brush Try the editor" at bounding box center [368, 211] width 236 height 46
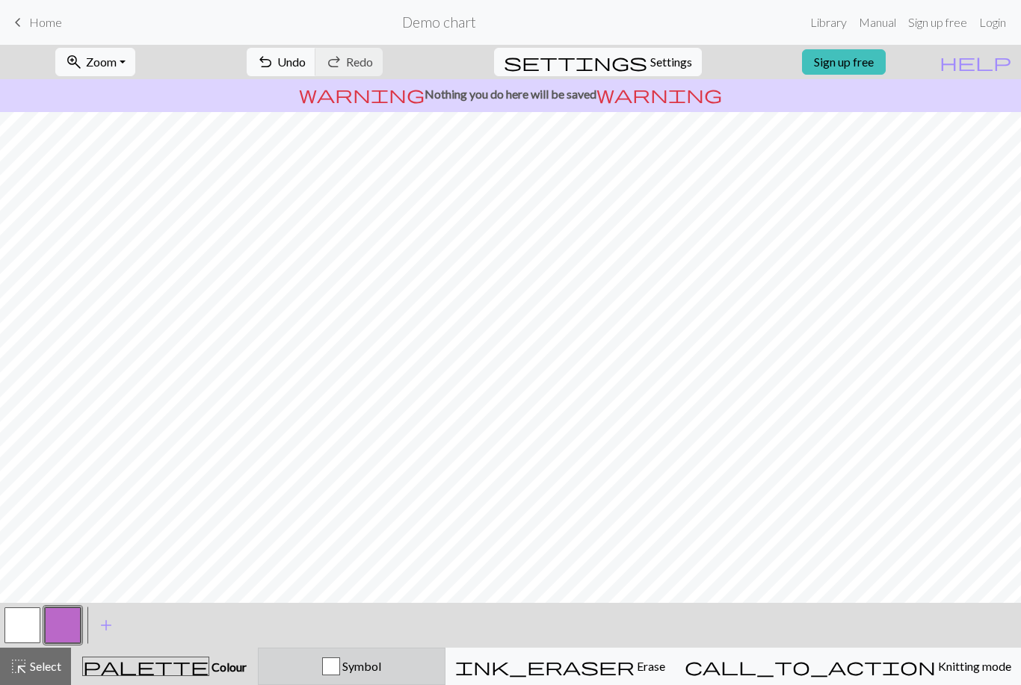
click at [340, 671] on div "button" at bounding box center [331, 667] width 18 height 18
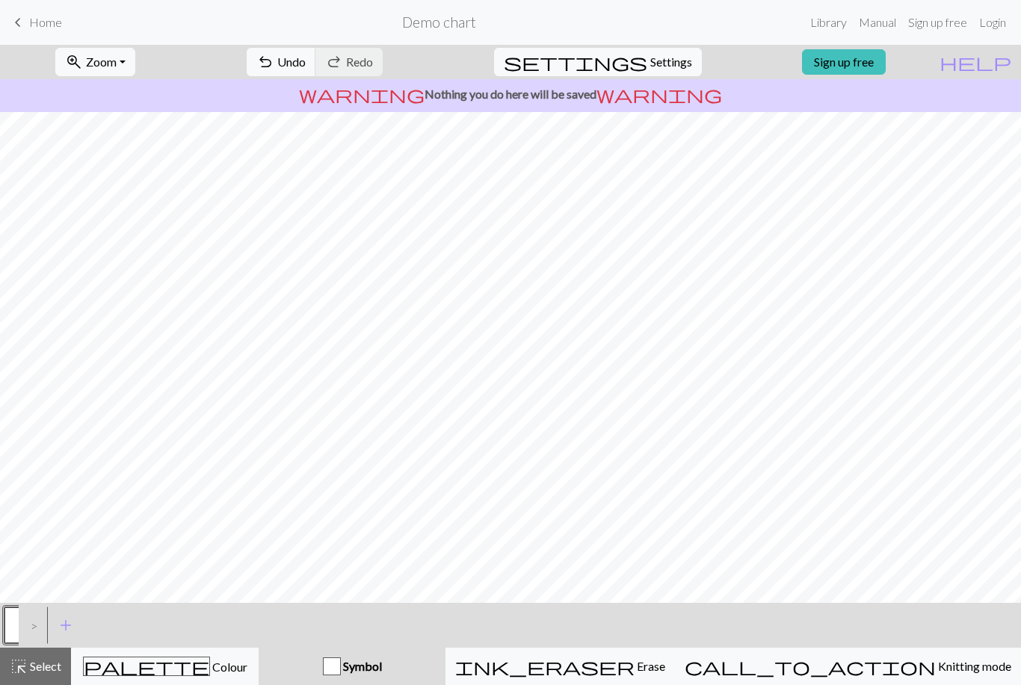
click at [341, 665] on div "button" at bounding box center [332, 667] width 18 height 18
click at [66, 628] on span "add" at bounding box center [66, 625] width 18 height 21
click at [105, 626] on span "add" at bounding box center [106, 625] width 18 height 21
click at [341, 662] on div "button" at bounding box center [332, 667] width 18 height 18
click at [32, 674] on div "highlight_alt Select Select" at bounding box center [36, 667] width 52 height 18
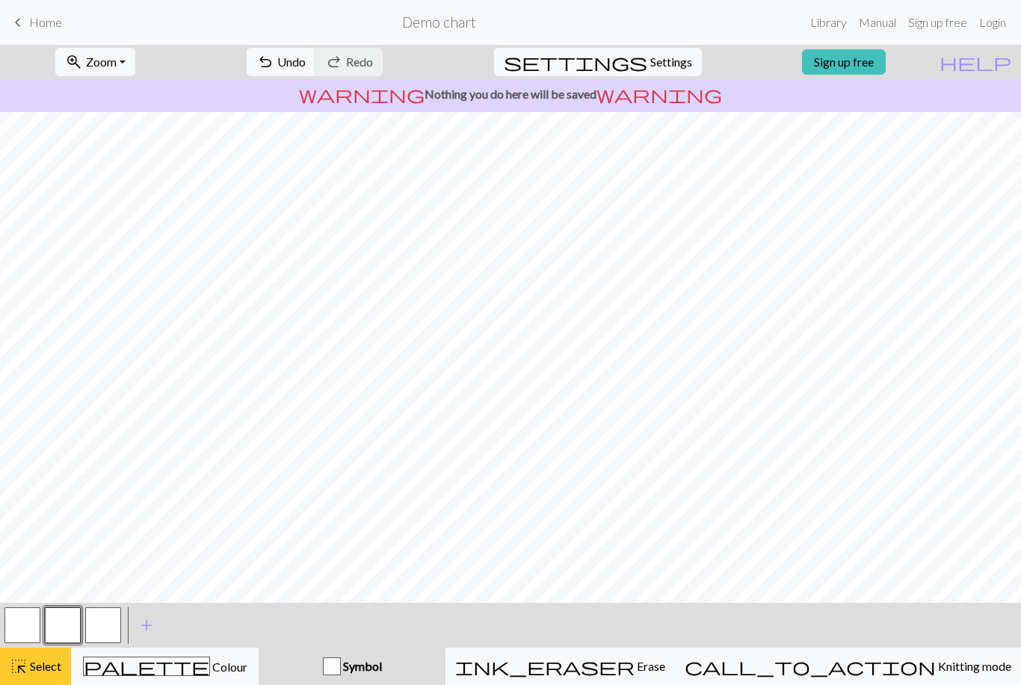
click at [46, 669] on span "Select" at bounding box center [45, 666] width 34 height 14
click at [433, 654] on button "Symbol" at bounding box center [352, 666] width 187 height 37
click at [382, 664] on span "Symbol" at bounding box center [361, 666] width 41 height 14
click at [110, 627] on button "button" at bounding box center [103, 626] width 36 height 36
click at [102, 635] on button "button" at bounding box center [103, 626] width 36 height 36
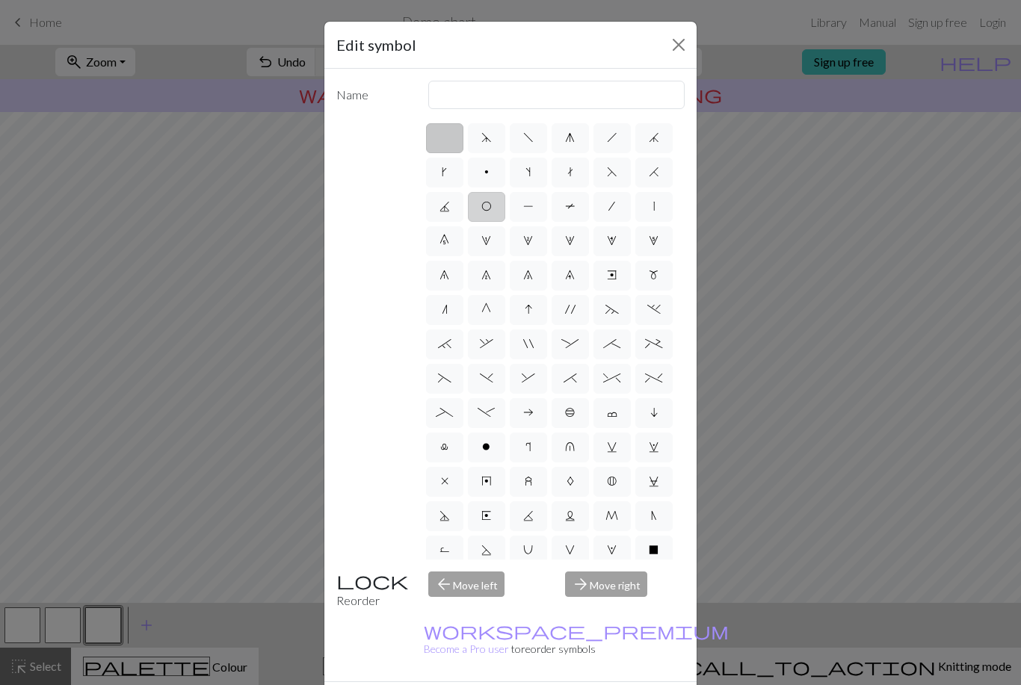
click at [482, 217] on label "O" at bounding box center [486, 207] width 37 height 30
click at [482, 207] on input "O" at bounding box center [486, 202] width 10 height 10
radio input "true"
type input "yo"
click at [732, 630] on div "Edit symbol Name yo d f g h j k p s t F H J O P T / | 0 1 2 3 4 5 6 7 8 9 e m n…" at bounding box center [510, 342] width 1021 height 685
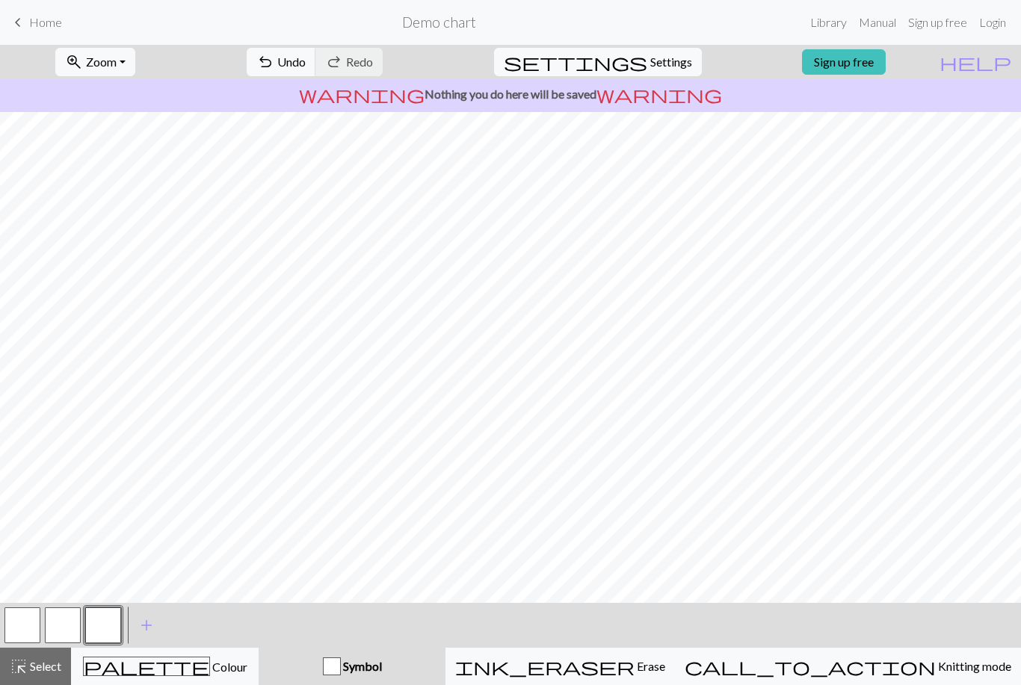
click at [120, 633] on button "button" at bounding box center [103, 626] width 36 height 36
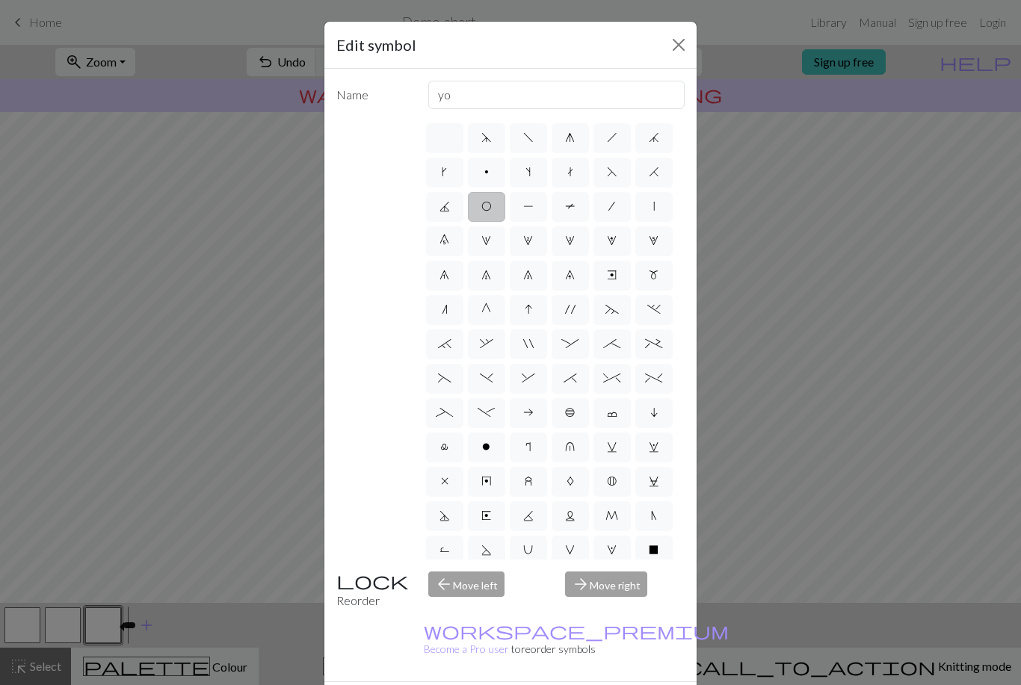
click at [614, 610] on div "arrow_forward Move right" at bounding box center [624, 591] width 137 height 38
click at [613, 610] on div "arrow_forward Move right" at bounding box center [624, 591] width 137 height 38
click at [489, 610] on div "arrow_back Move left" at bounding box center [487, 591] width 137 height 38
click at [489, 210] on span "O" at bounding box center [486, 206] width 10 height 12
click at [489, 207] on input "O" at bounding box center [486, 202] width 10 height 10
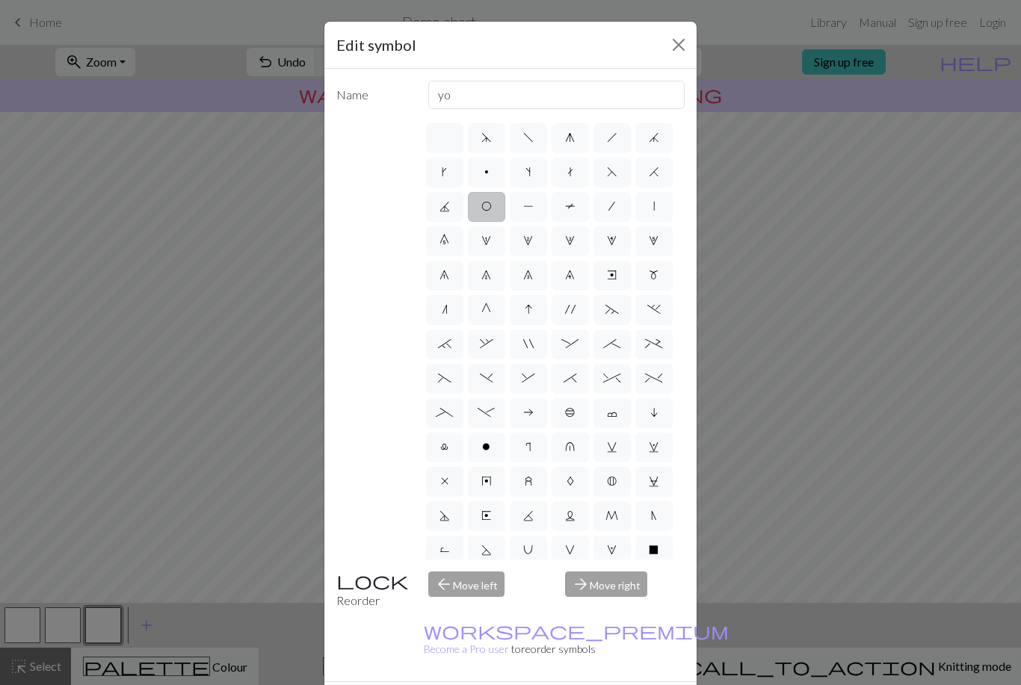
click at [484, 203] on span "O" at bounding box center [486, 206] width 10 height 12
click at [484, 203] on input "O" at bounding box center [486, 202] width 10 height 10
click at [483, 215] on label "O" at bounding box center [486, 207] width 37 height 30
click at [483, 207] on input "O" at bounding box center [486, 202] width 10 height 10
click at [624, 610] on div "arrow_forward Move right" at bounding box center [624, 591] width 137 height 38
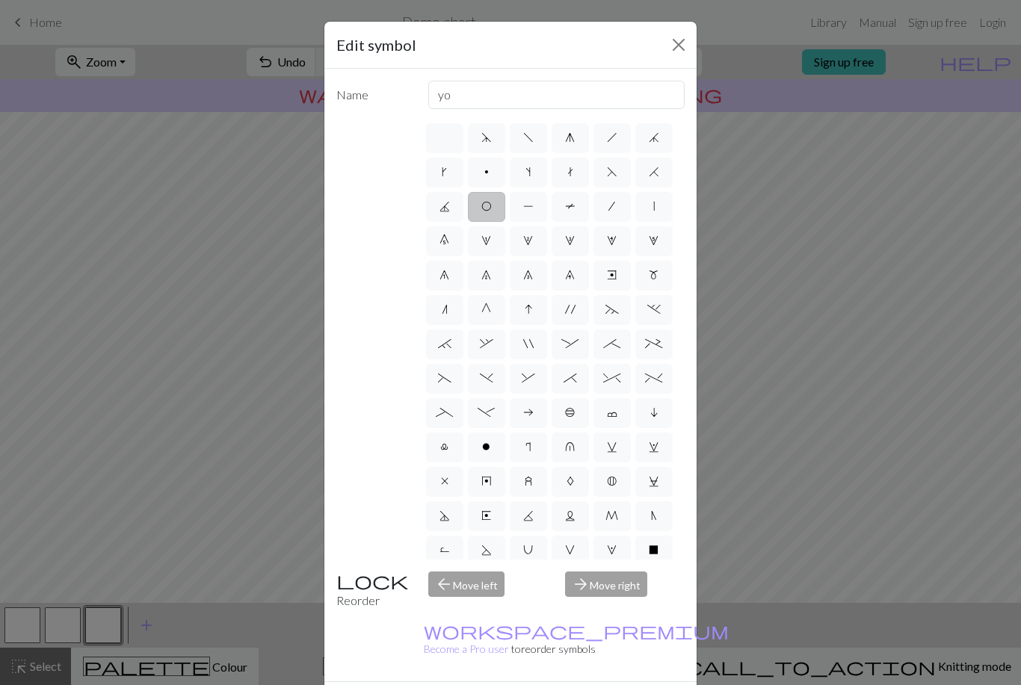
click at [492, 209] on label "O" at bounding box center [486, 207] width 37 height 30
click at [491, 207] on input "O" at bounding box center [486, 202] width 10 height 10
click at [639, 98] on input "yo" at bounding box center [556, 95] width 257 height 28
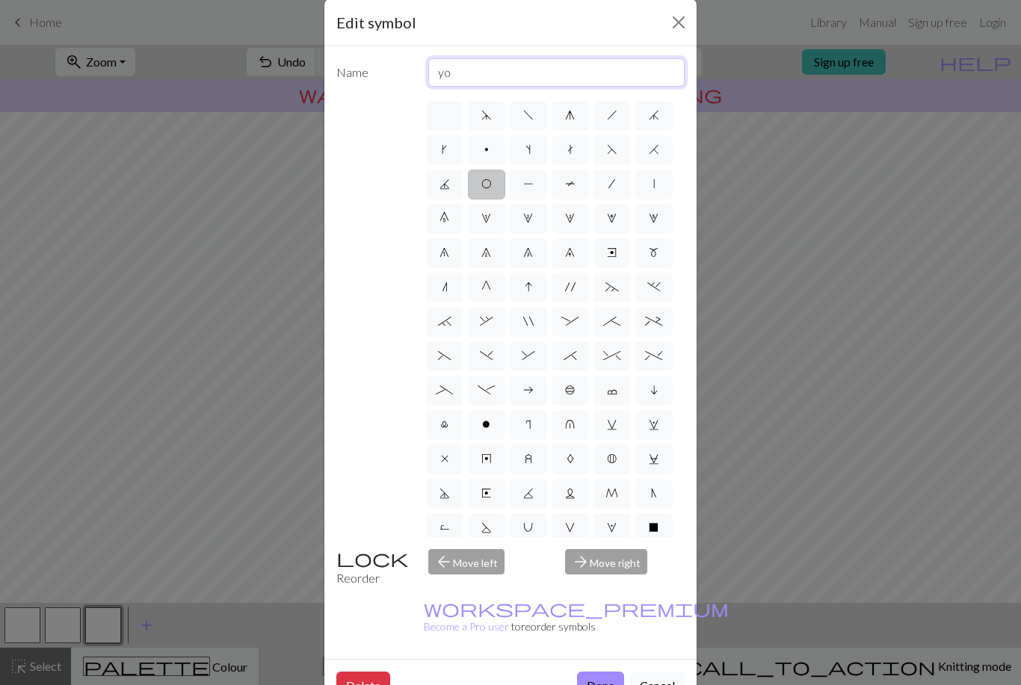
scroll to position [22, 0]
click at [681, 22] on button "Close" at bounding box center [679, 22] width 24 height 24
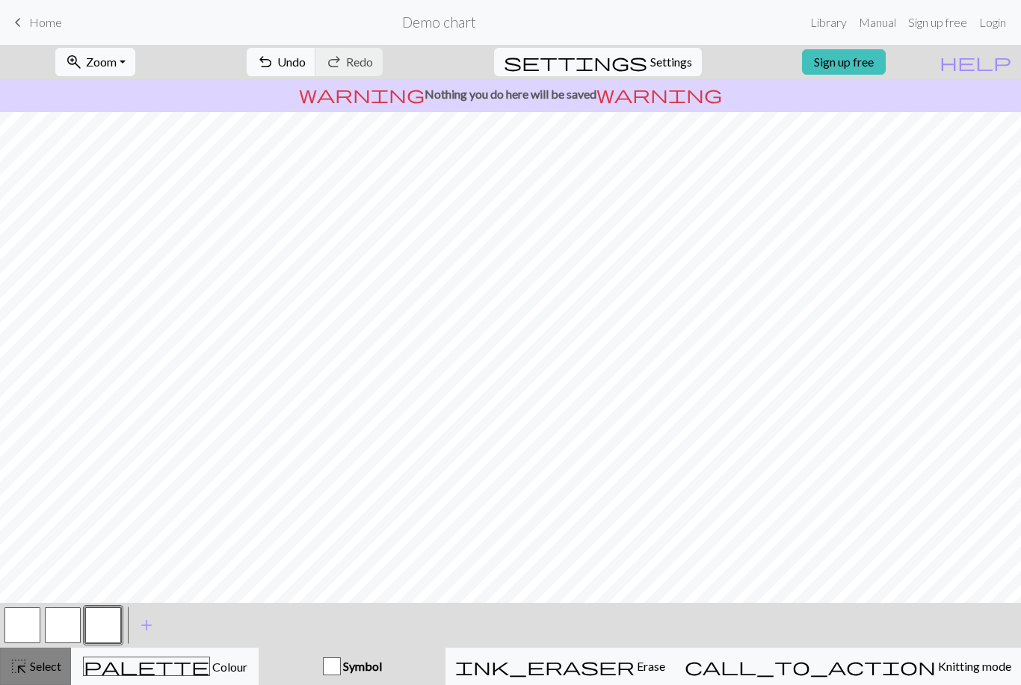
click at [49, 677] on button "highlight_alt Select Select" at bounding box center [35, 666] width 71 height 37
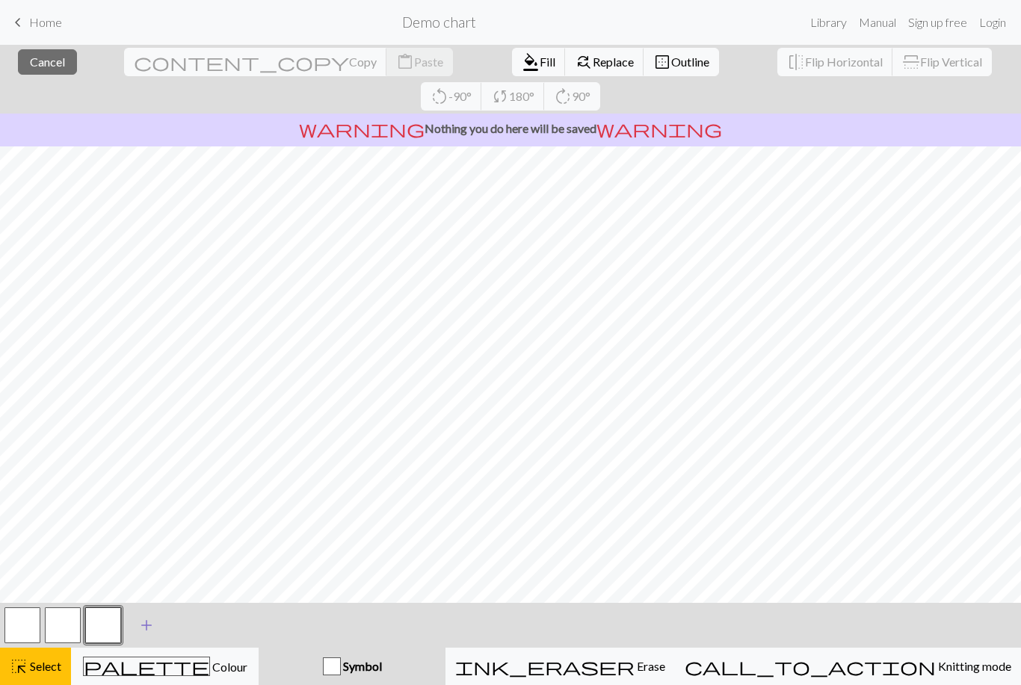
click at [146, 620] on span "add" at bounding box center [146, 625] width 18 height 21
click at [108, 623] on button "button" at bounding box center [103, 626] width 36 height 36
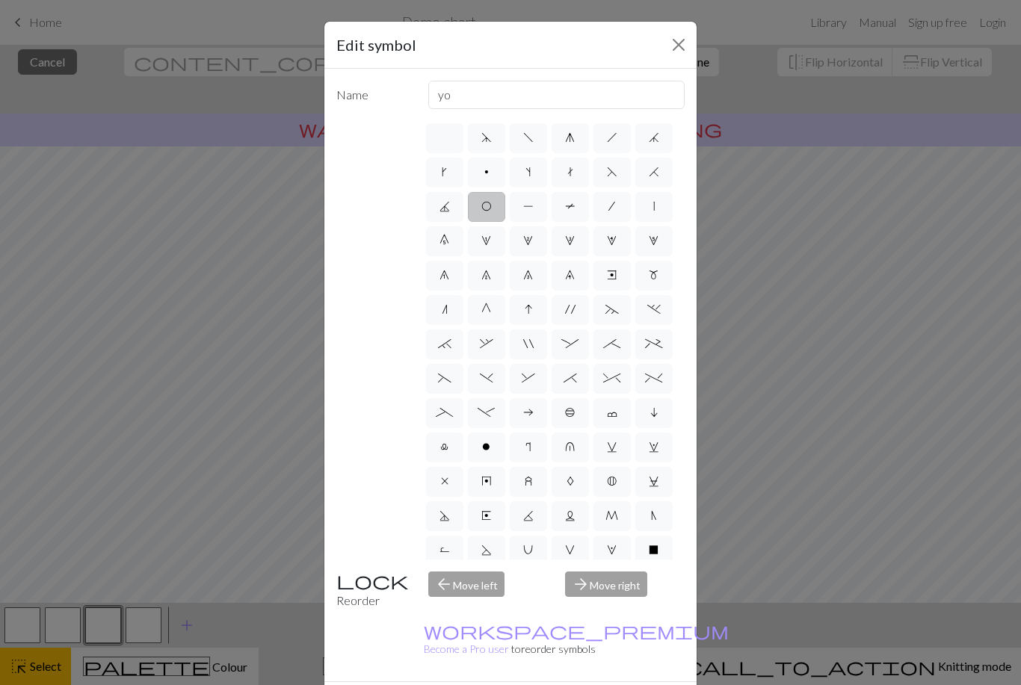
click at [491, 205] on span "O" at bounding box center [486, 206] width 10 height 12
click at [491, 205] on input "O" at bounding box center [486, 202] width 10 height 10
click at [617, 610] on div "arrow_forward Move right" at bounding box center [624, 591] width 137 height 38
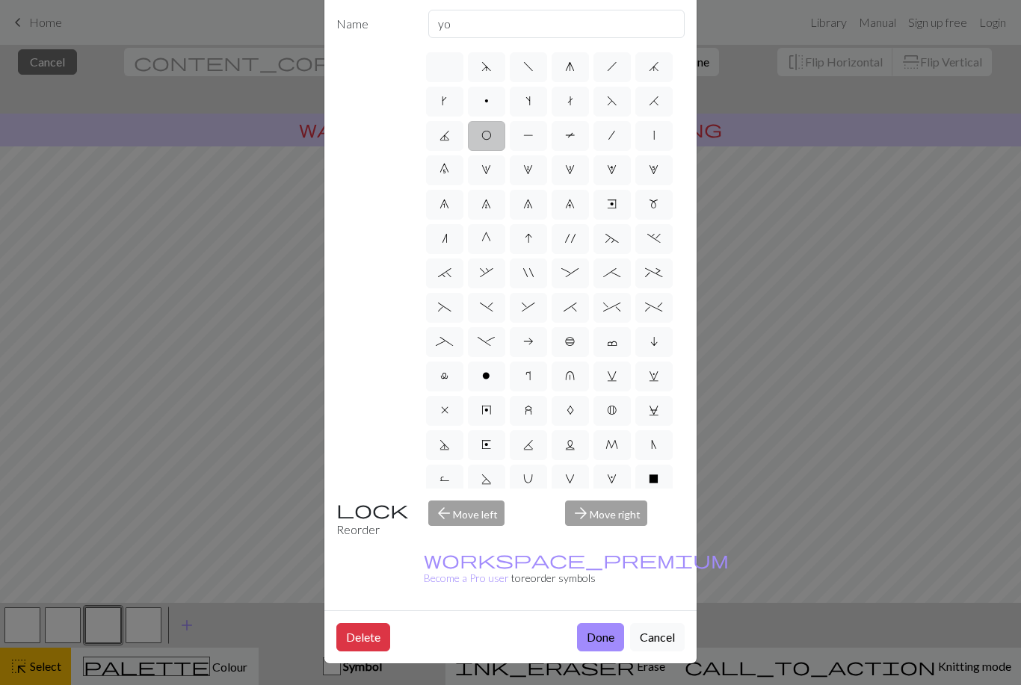
scroll to position [83, 0]
click at [606, 642] on button "Done" at bounding box center [600, 637] width 47 height 28
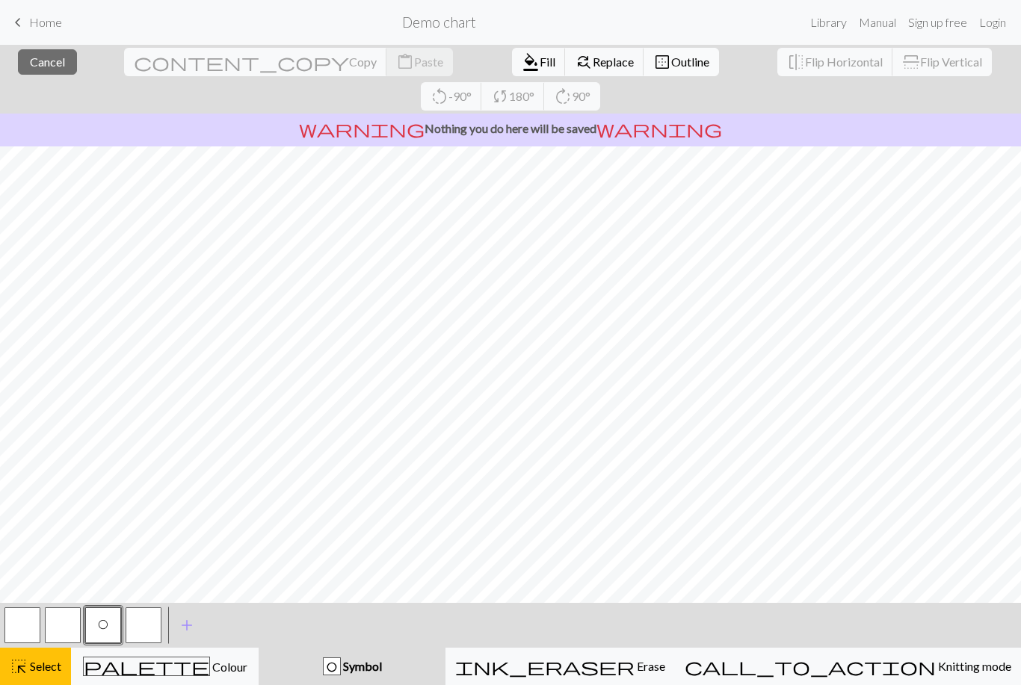
click at [643, 71] on button "border_outer Outline" at bounding box center [680, 62] width 75 height 28
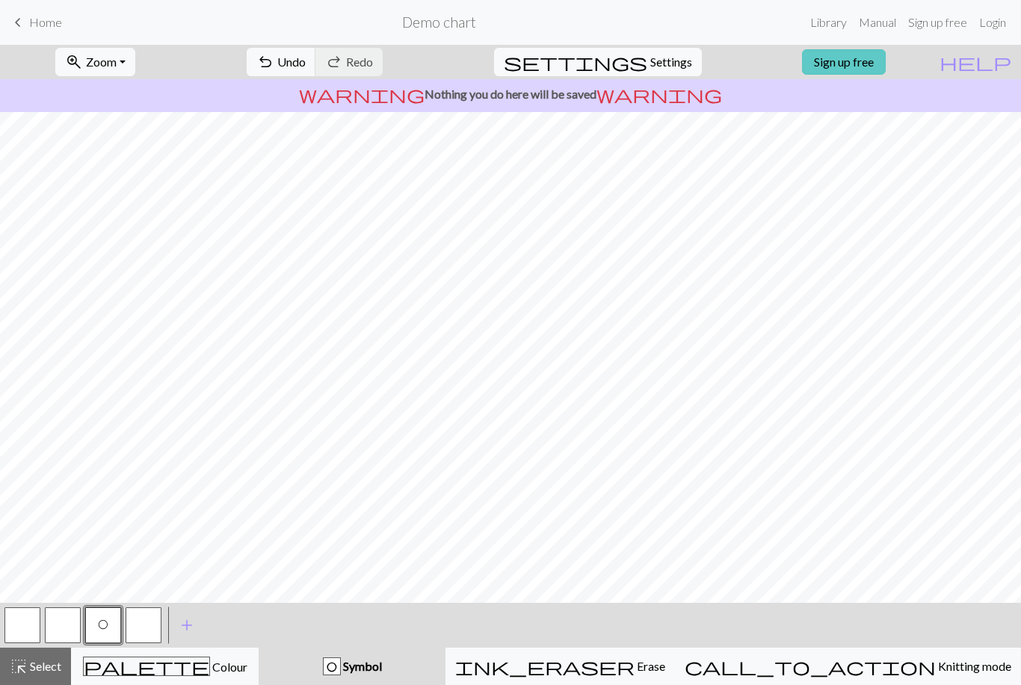
click at [886, 69] on link "Sign up free" at bounding box center [844, 61] width 84 height 25
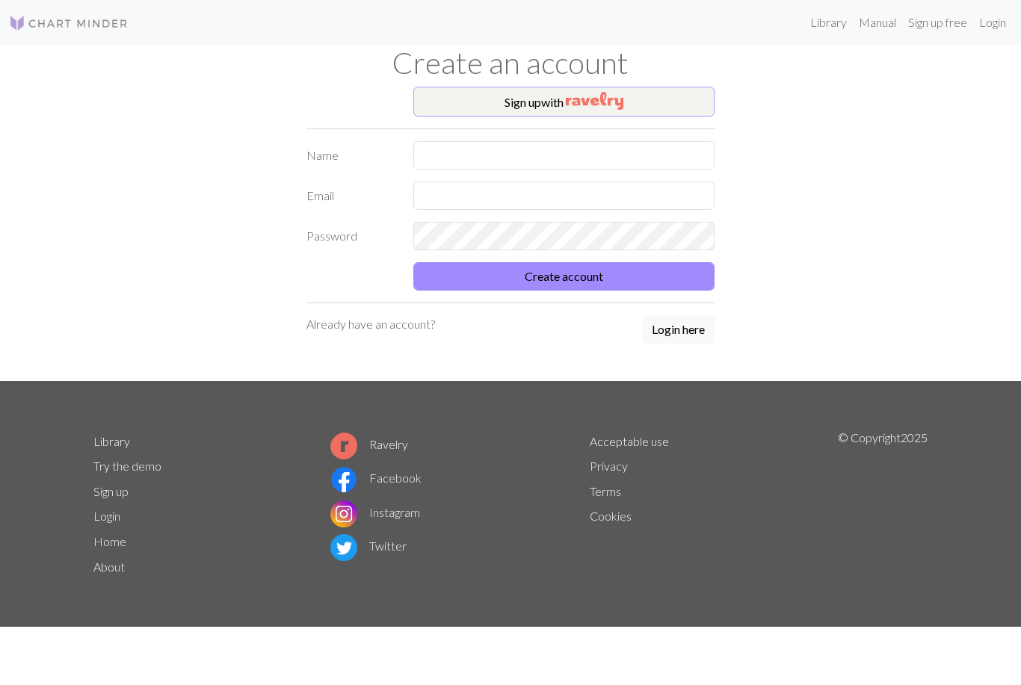
click at [693, 99] on button "Sign up with" at bounding box center [564, 102] width 302 height 30
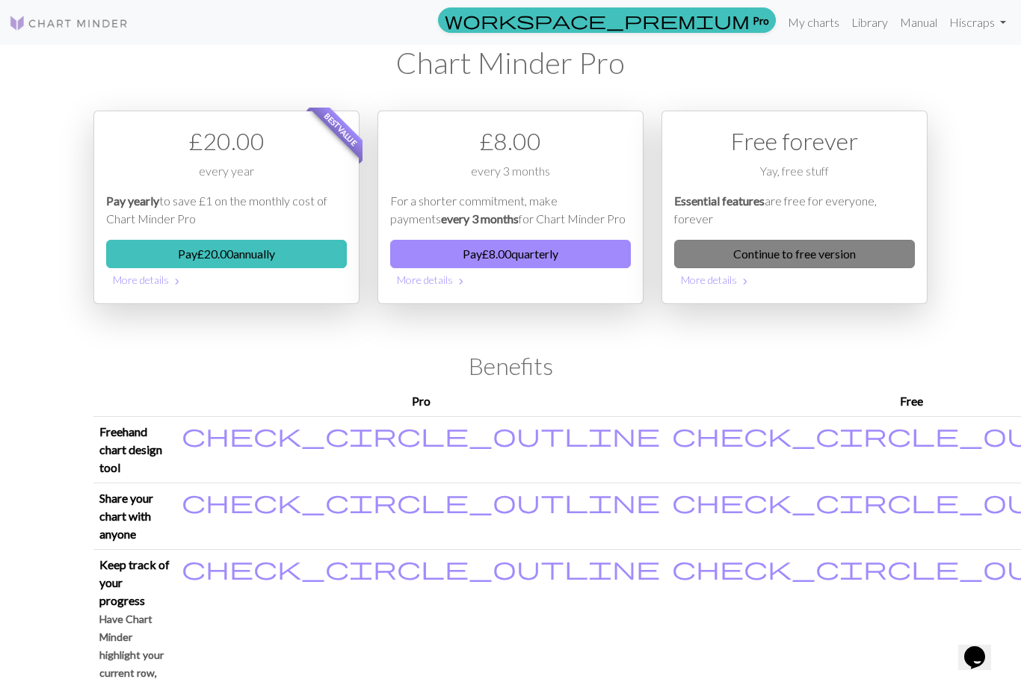
click at [877, 259] on link "Continue to free version" at bounding box center [794, 254] width 241 height 28
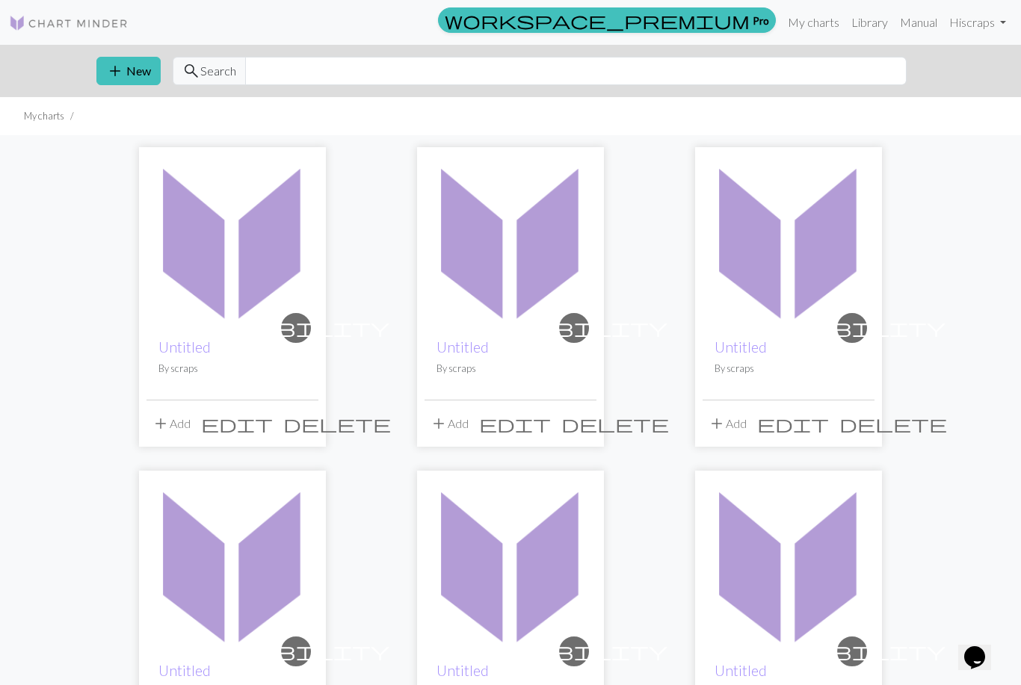
click at [175, 427] on button "add Add" at bounding box center [170, 423] width 49 height 28
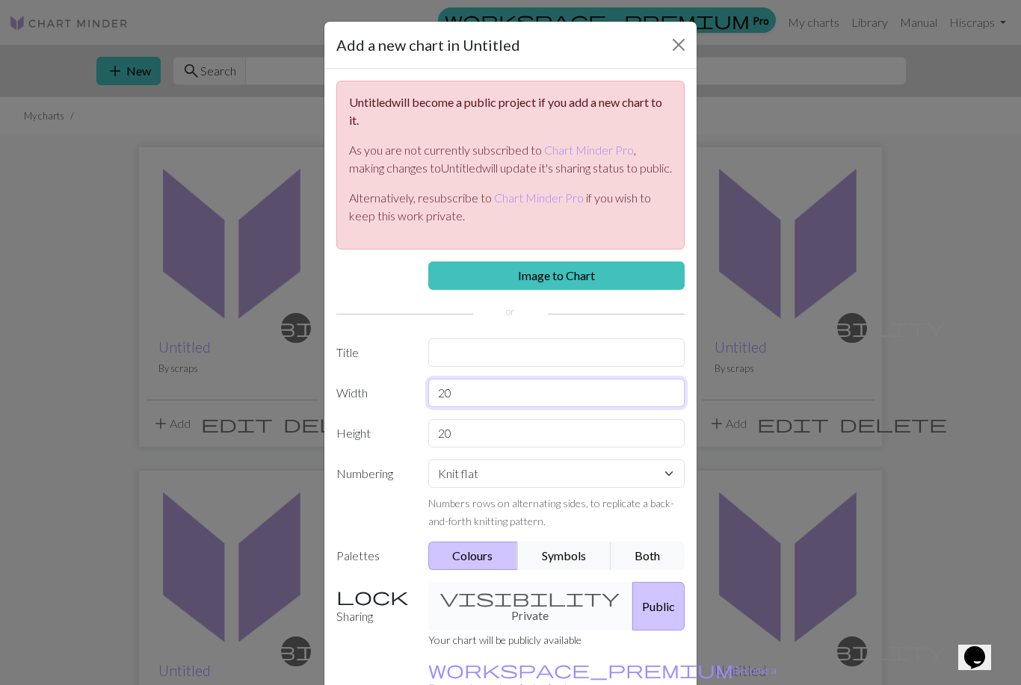
click at [578, 407] on input "20" at bounding box center [556, 393] width 257 height 28
type input "2"
type input "8"
click at [590, 448] on input "20" at bounding box center [556, 433] width 257 height 28
type input "2"
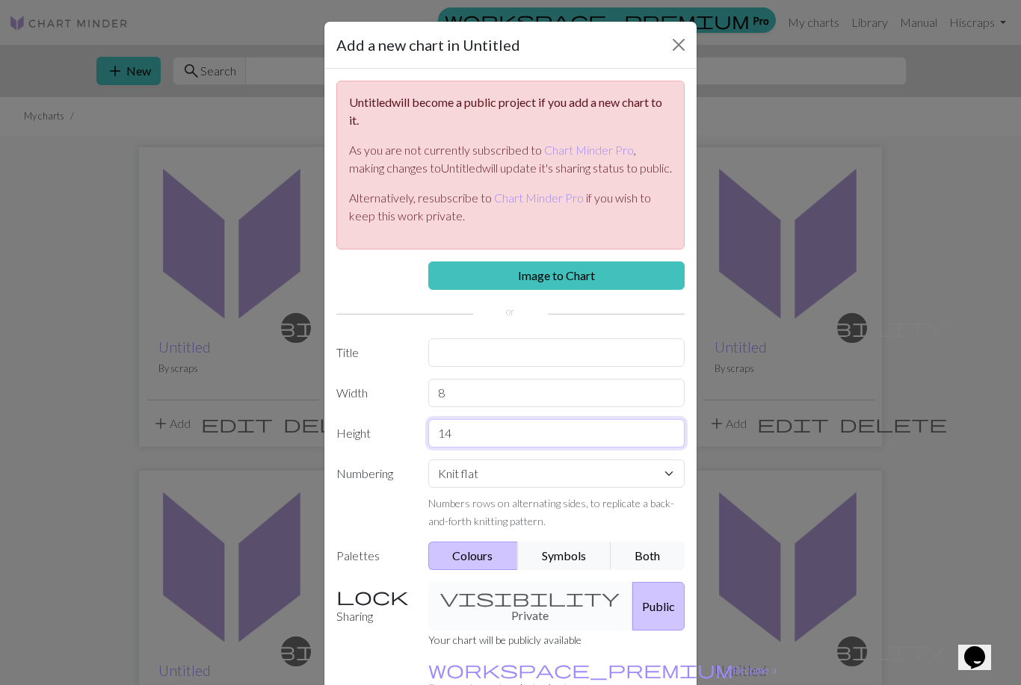
type input "14"
click at [672, 488] on select "Knit flat Knit in the round Lace knitting Cross stitch" at bounding box center [556, 474] width 257 height 28
select select "round"
click at [577, 570] on button "Symbols" at bounding box center [564, 556] width 94 height 28
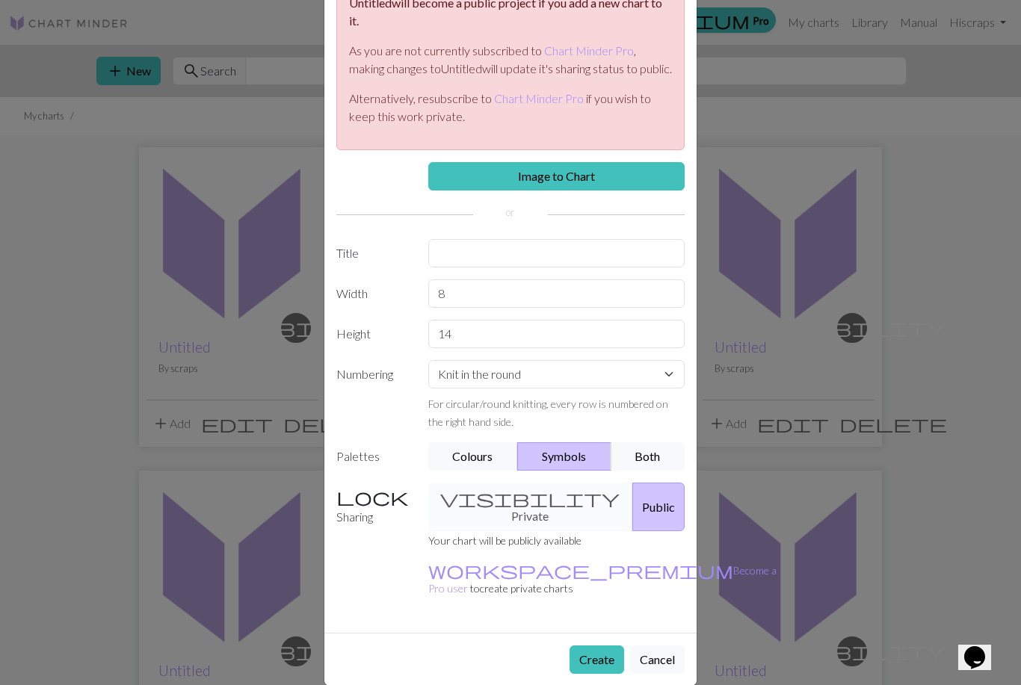
scroll to position [98, 0]
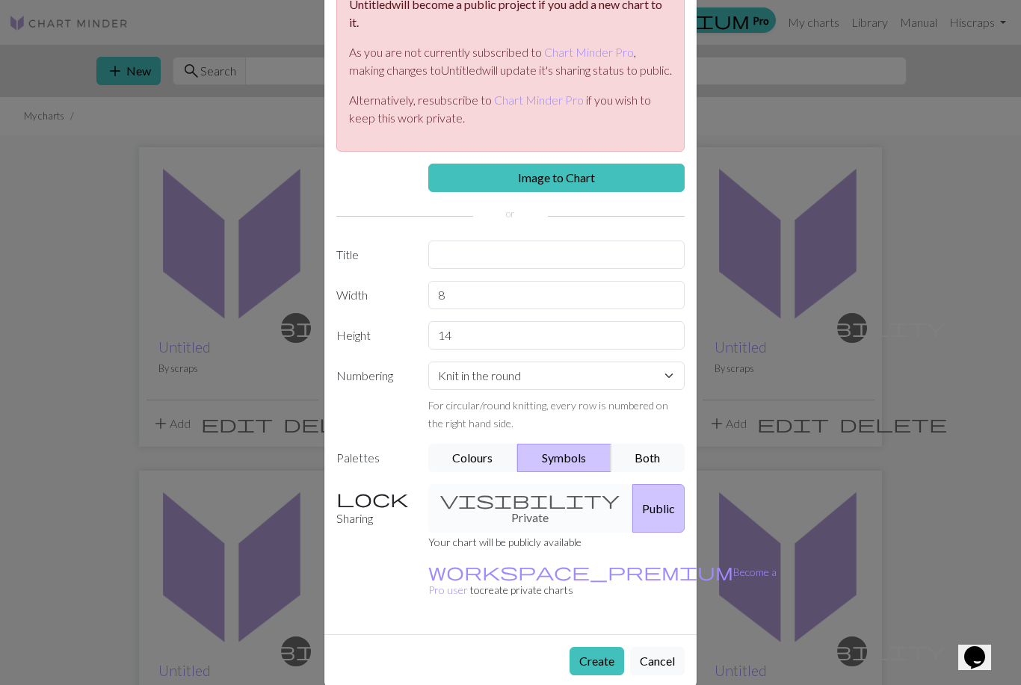
click at [521, 518] on div "visibility Private Public" at bounding box center [556, 508] width 275 height 49
click at [528, 518] on div "visibility Private Public" at bounding box center [556, 508] width 275 height 49
click at [516, 525] on div "visibility Private Public" at bounding box center [556, 508] width 275 height 49
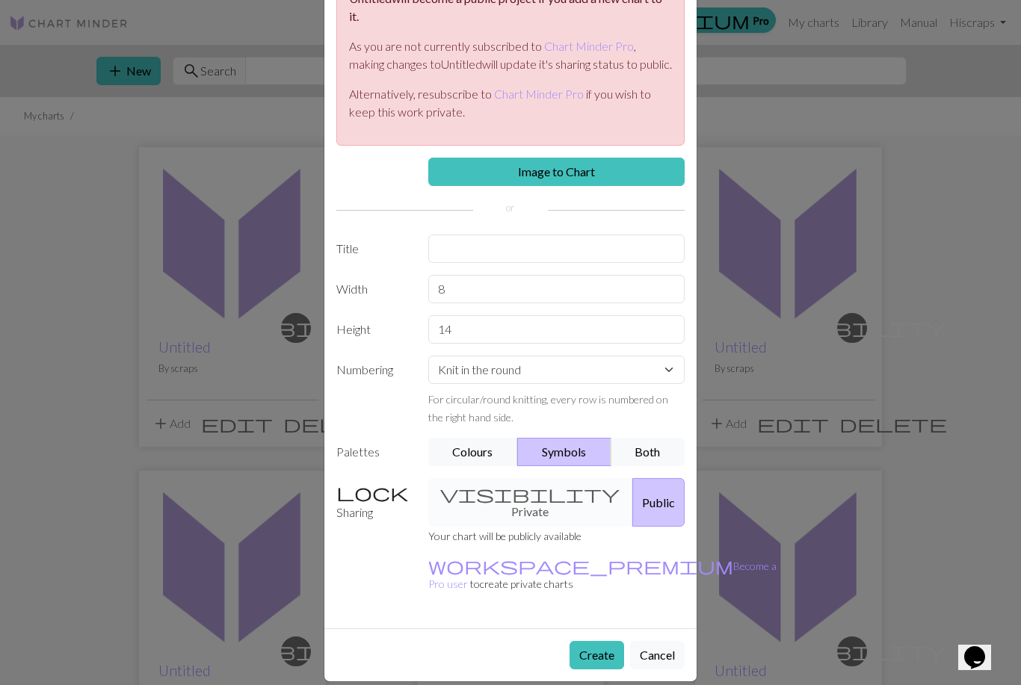
scroll to position [103, 0]
click at [599, 642] on button "Create" at bounding box center [596, 656] width 55 height 28
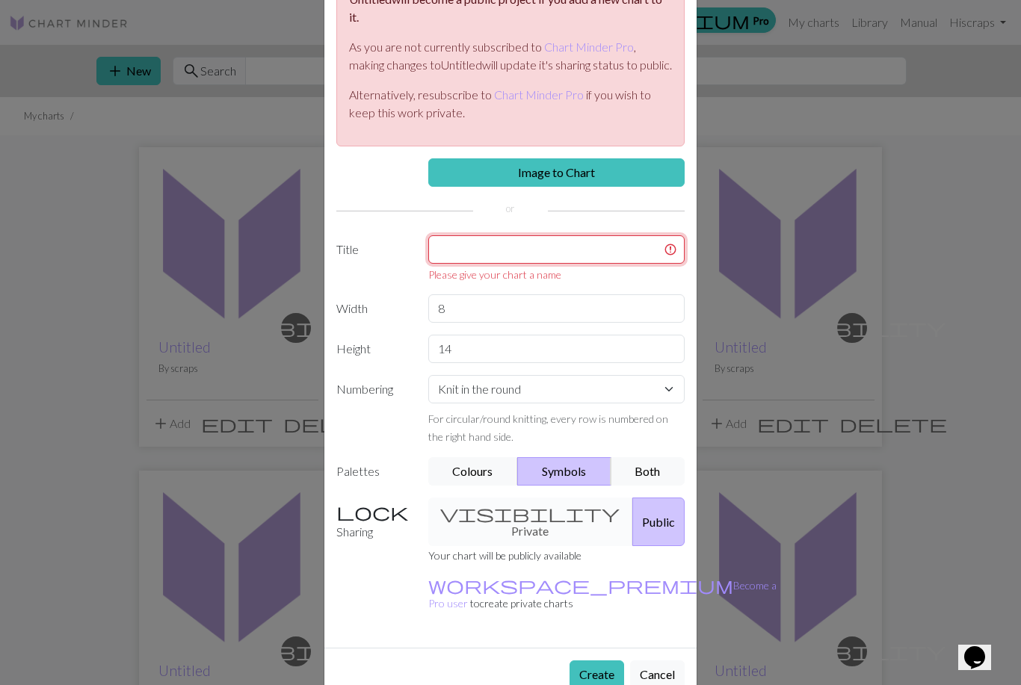
click at [631, 264] on input "text" at bounding box center [556, 249] width 257 height 28
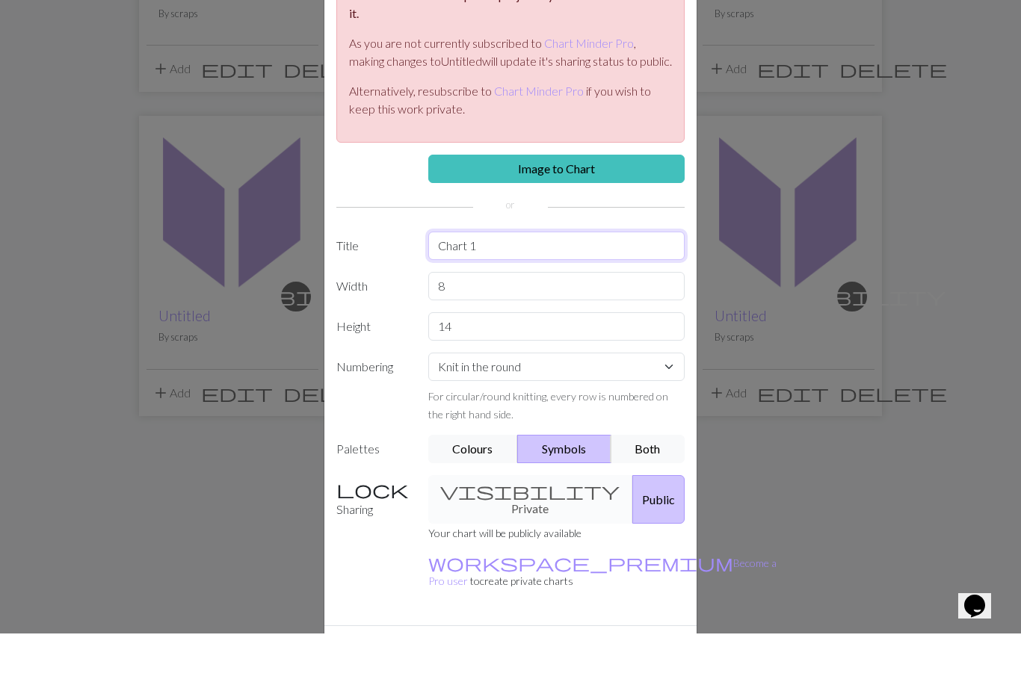
scroll to position [305, 0]
type input "Chart 1"
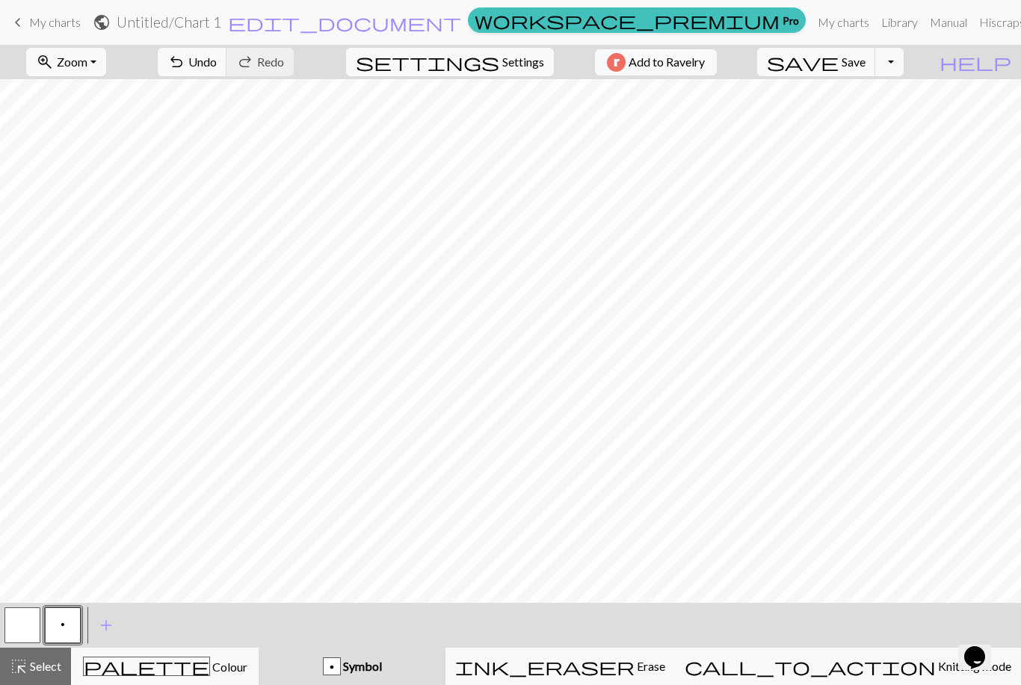
click at [66, 623] on button "p" at bounding box center [63, 626] width 36 height 36
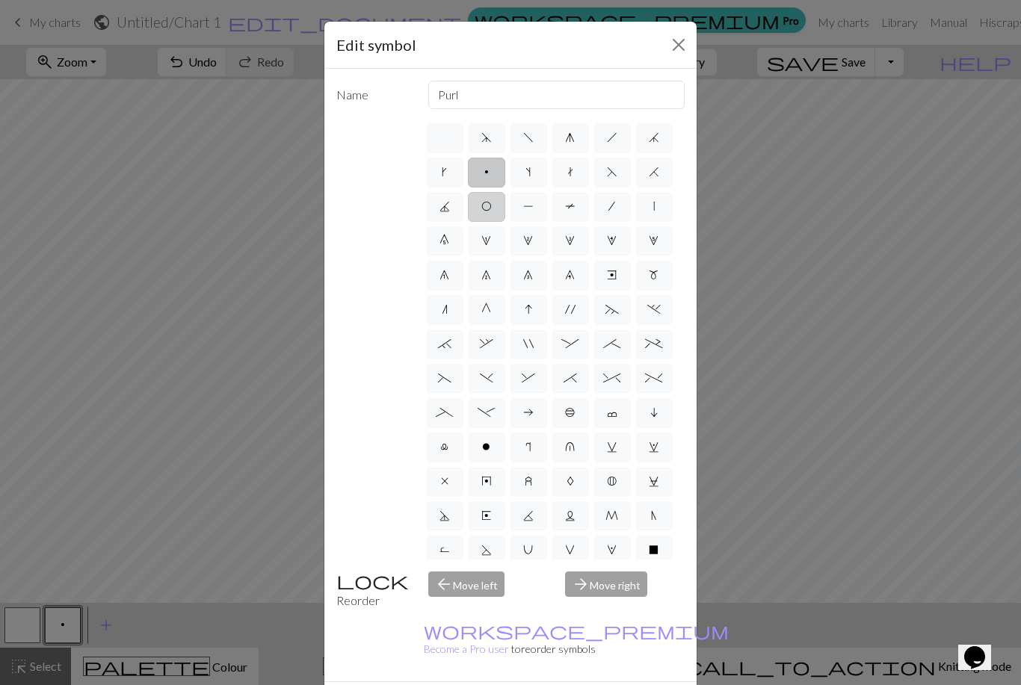
click at [483, 215] on label "O" at bounding box center [486, 207] width 37 height 30
click at [483, 207] on input "O" at bounding box center [486, 202] width 10 height 10
radio input "true"
type input "yo"
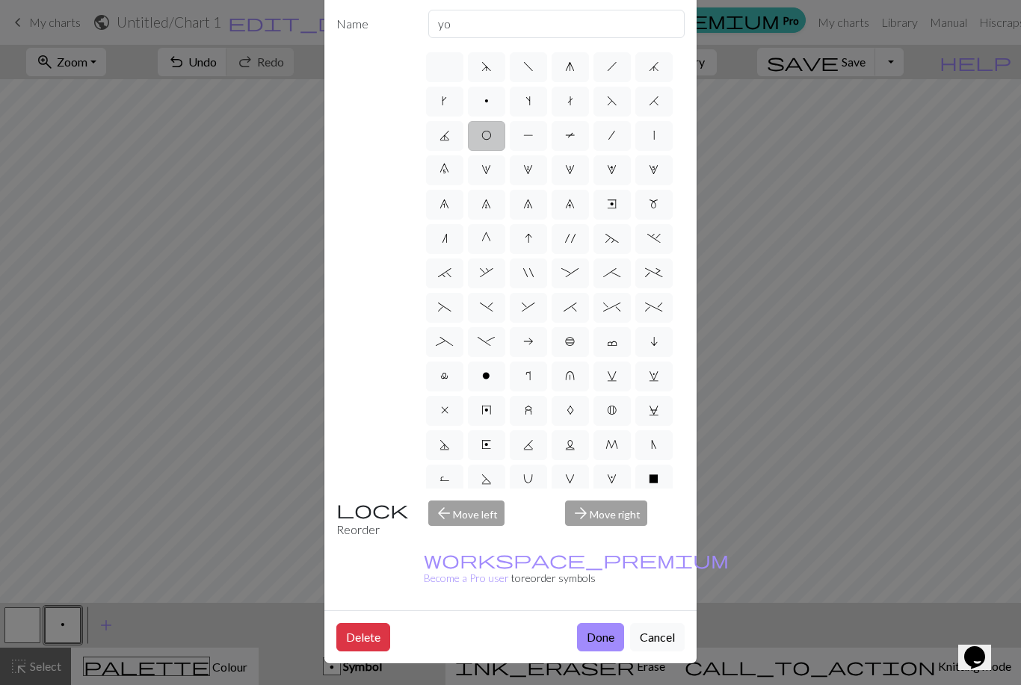
scroll to position [83, 0]
click at [603, 643] on button "Done" at bounding box center [600, 637] width 47 height 28
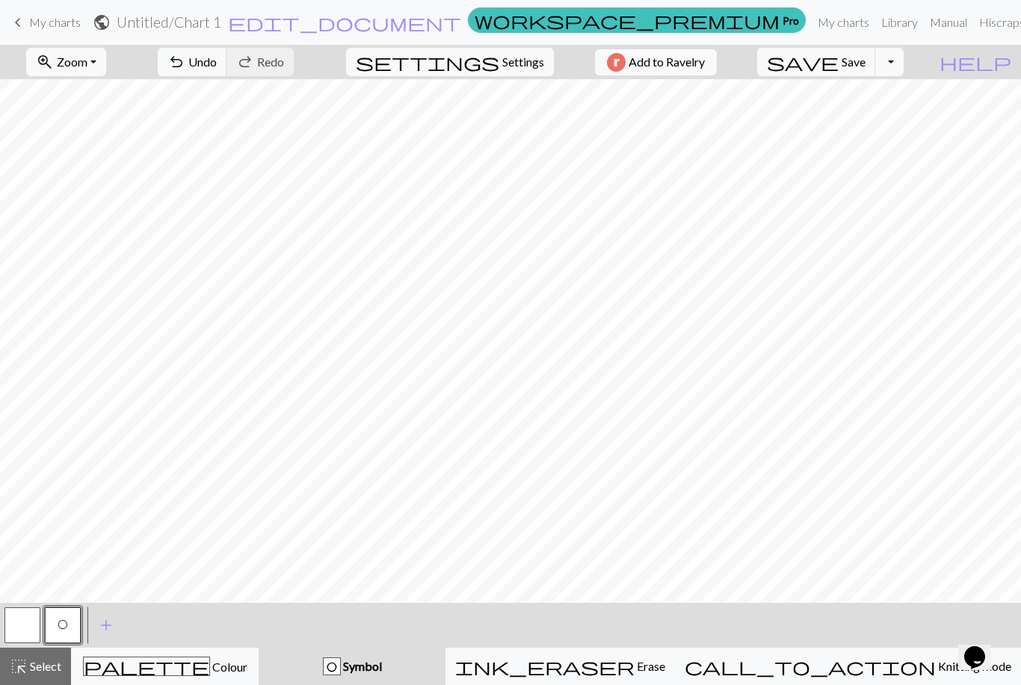
click at [64, 624] on span "O" at bounding box center [63, 625] width 10 height 12
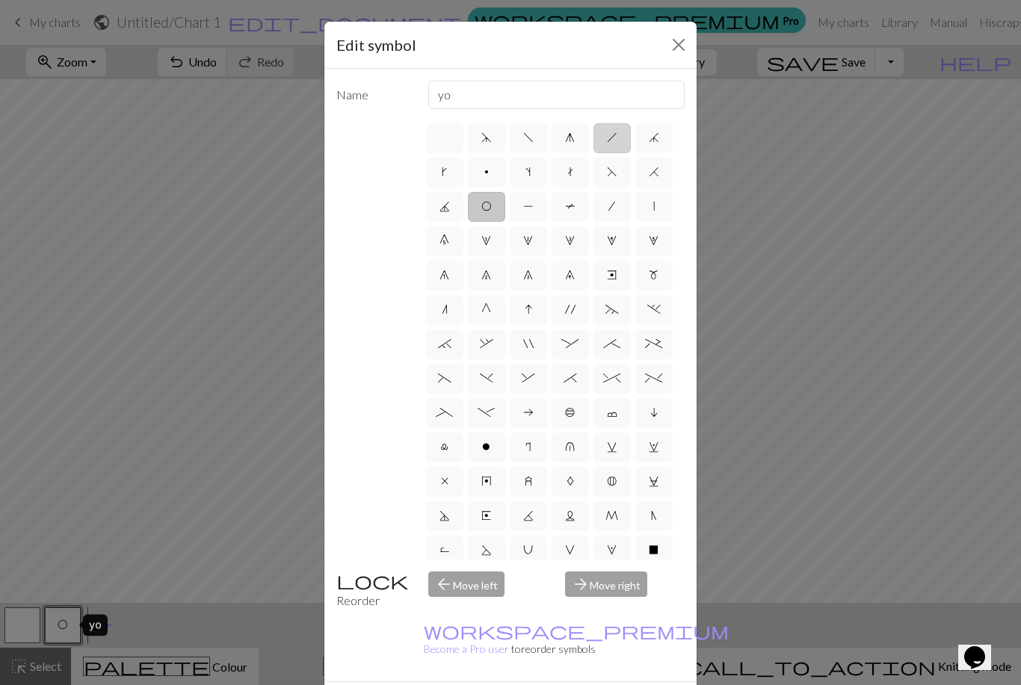
click at [611, 143] on span "h" at bounding box center [612, 138] width 10 height 12
click at [611, 138] on input "h" at bounding box center [612, 134] width 10 height 10
radio input "true"
type input "right leaning decrease"
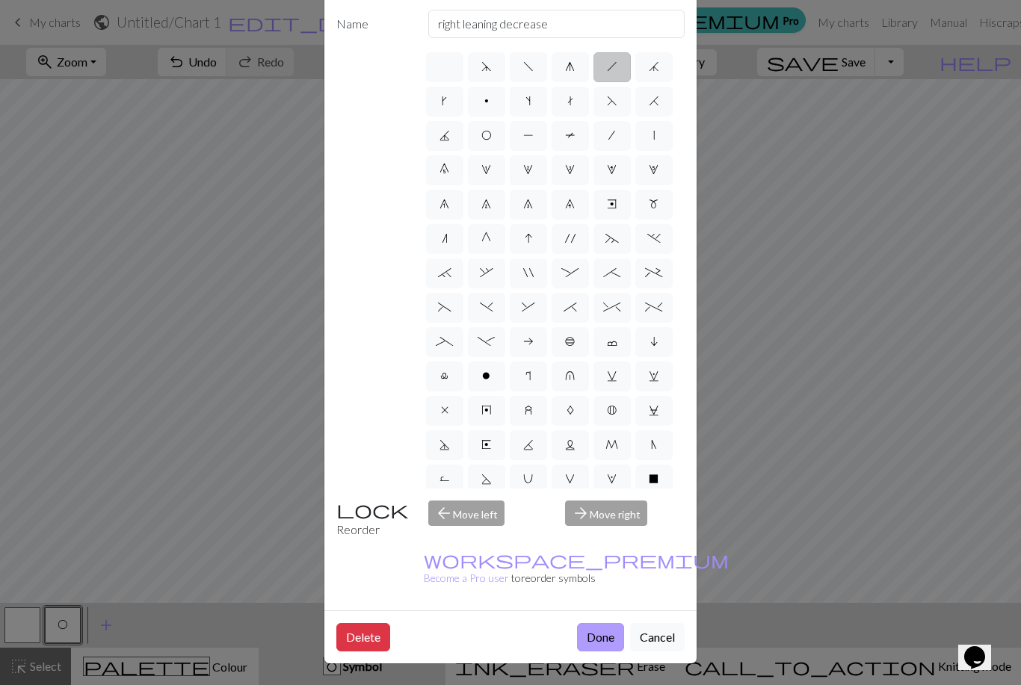
click at [598, 643] on button "Done" at bounding box center [600, 637] width 47 height 28
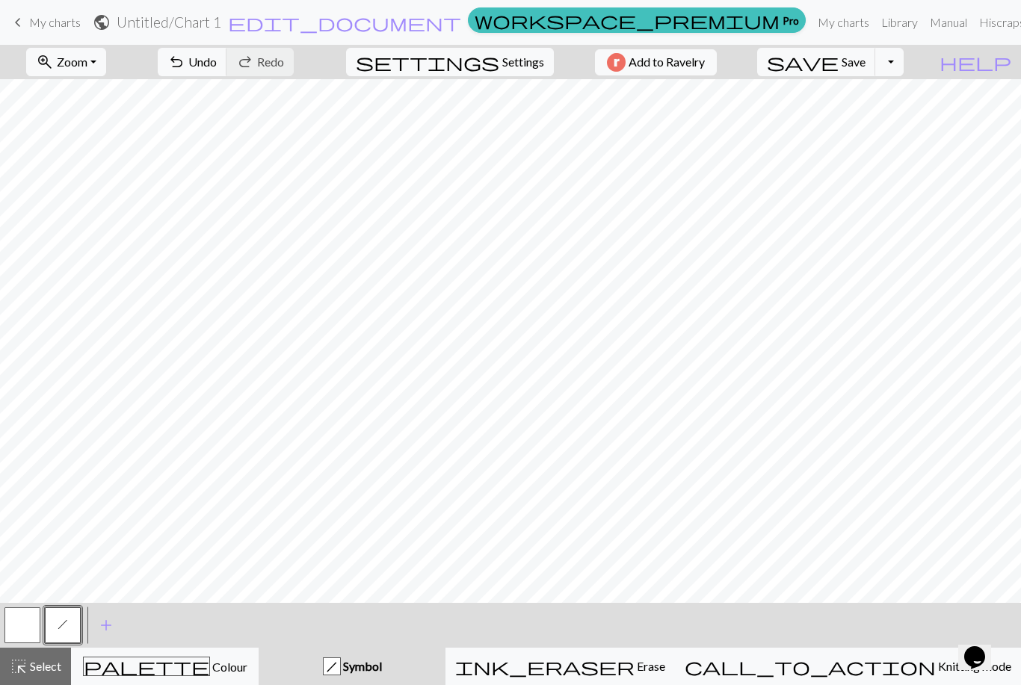
click at [66, 627] on span "h" at bounding box center [63, 625] width 10 height 12
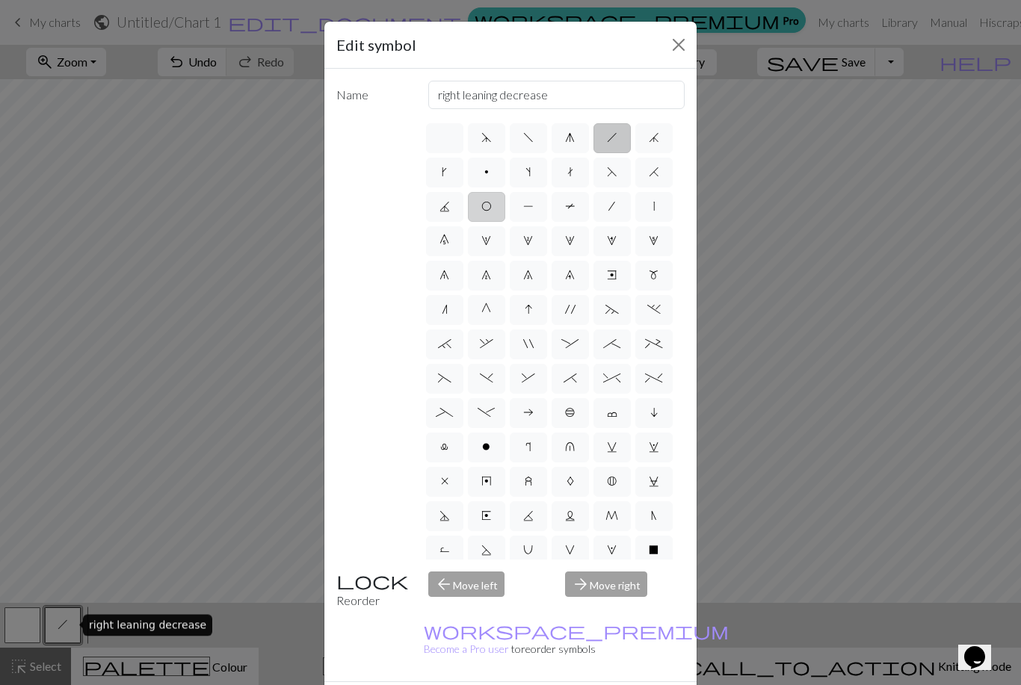
click at [487, 208] on span "O" at bounding box center [486, 206] width 10 height 12
click at [487, 207] on input "O" at bounding box center [486, 202] width 10 height 10
radio input "true"
type input "yo"
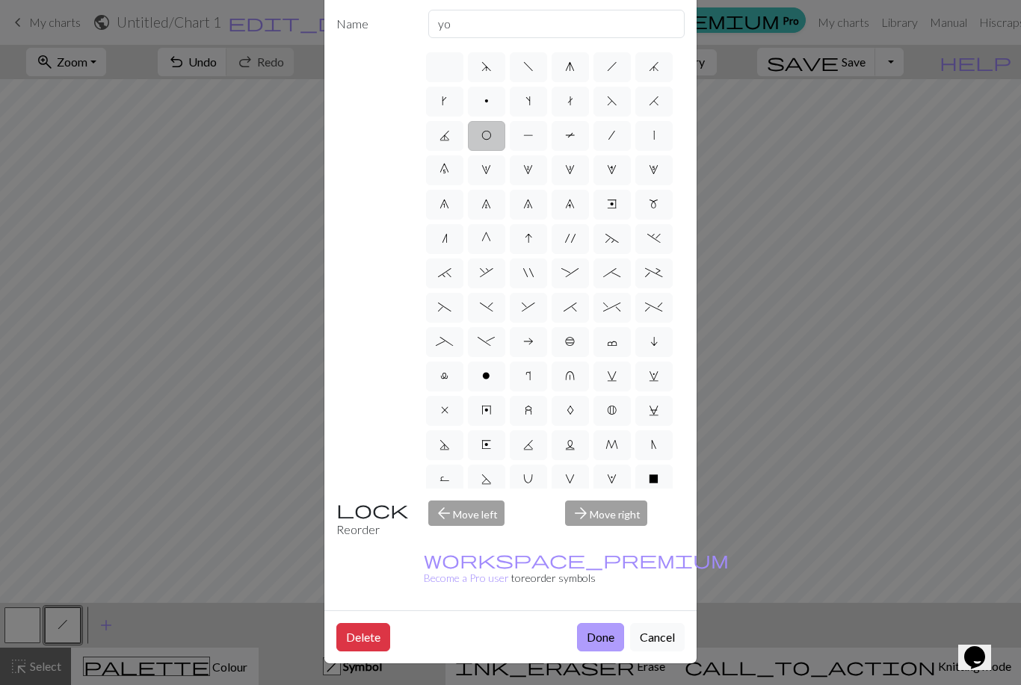
click at [608, 638] on button "Done" at bounding box center [600, 637] width 47 height 28
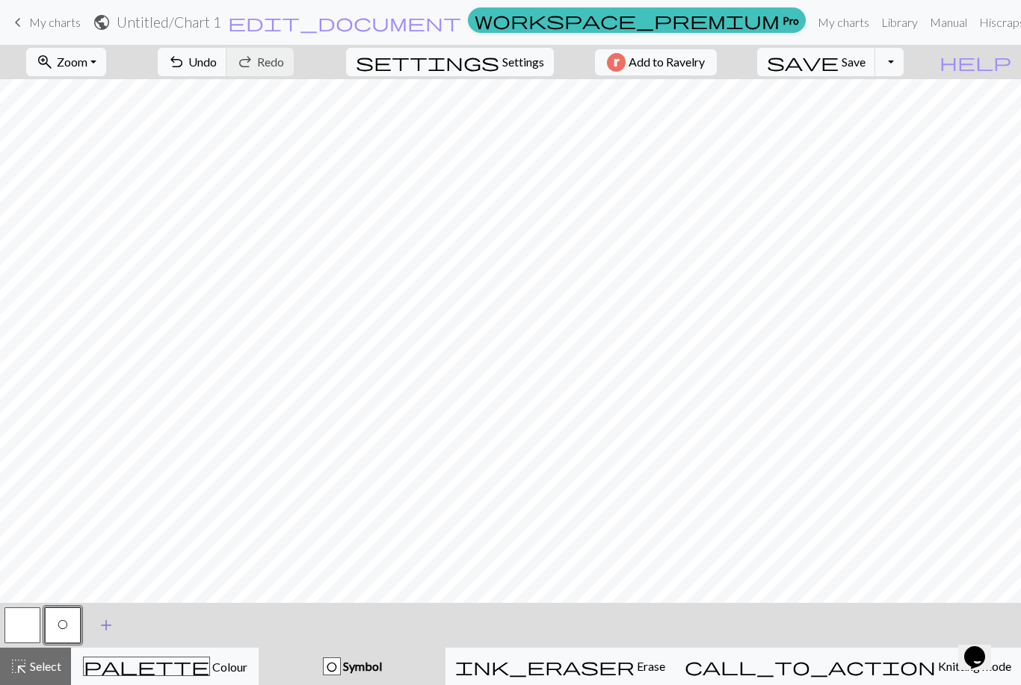
click at [103, 627] on span "add" at bounding box center [106, 625] width 18 height 21
click at [108, 629] on button "button" at bounding box center [103, 626] width 36 height 36
click at [101, 629] on button "button" at bounding box center [103, 626] width 36 height 36
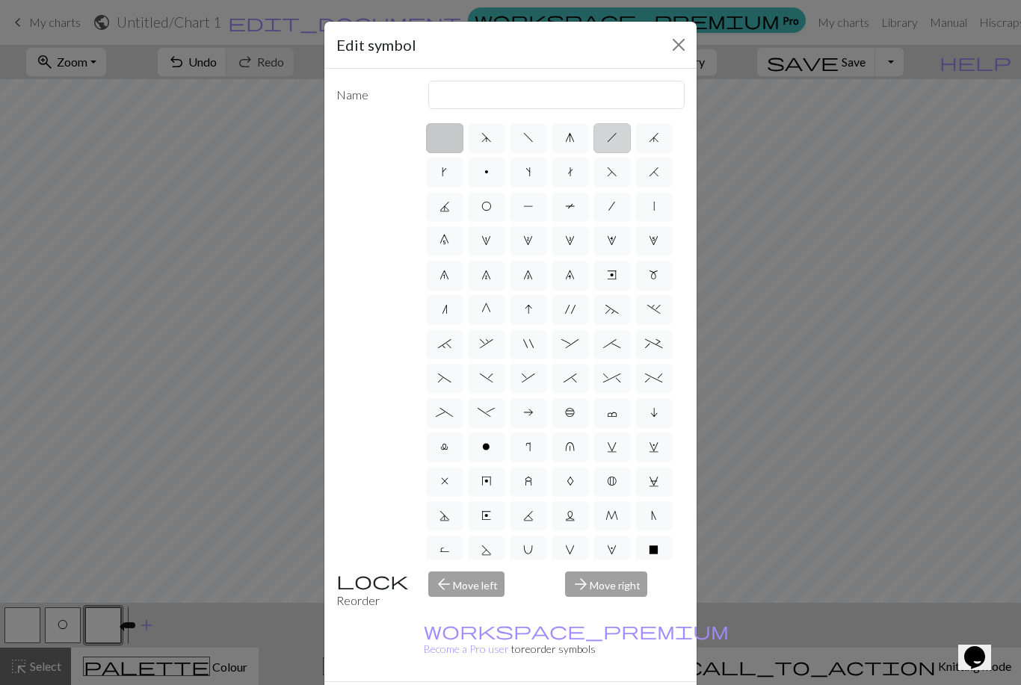
click at [615, 141] on span "h" at bounding box center [612, 138] width 10 height 12
click at [615, 138] on input "h" at bounding box center [612, 134] width 10 height 10
radio input "true"
type input "right leaning decrease"
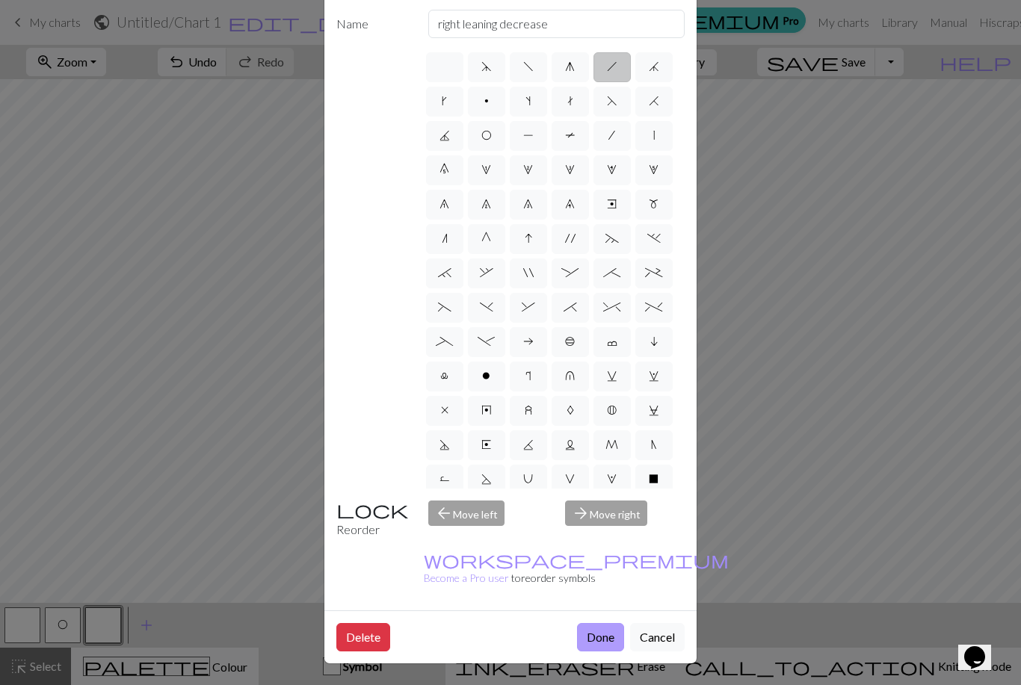
click at [607, 640] on button "Done" at bounding box center [600, 637] width 47 height 28
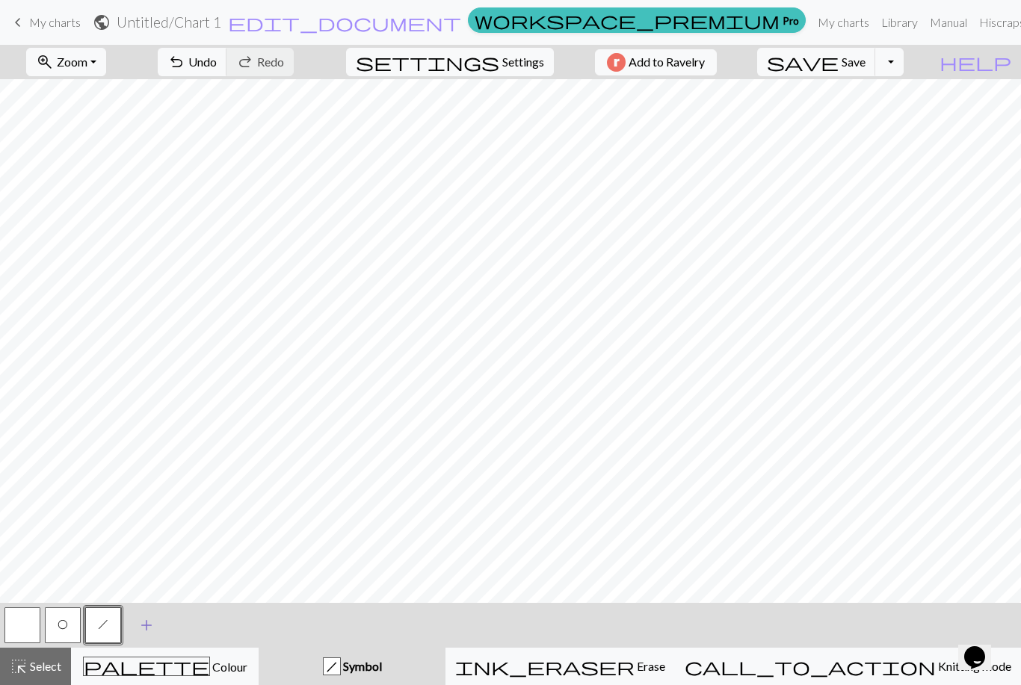
click at [149, 634] on span "add" at bounding box center [146, 625] width 18 height 21
click at [148, 628] on button "button" at bounding box center [144, 626] width 36 height 36
click at [146, 632] on button "button" at bounding box center [144, 626] width 36 height 36
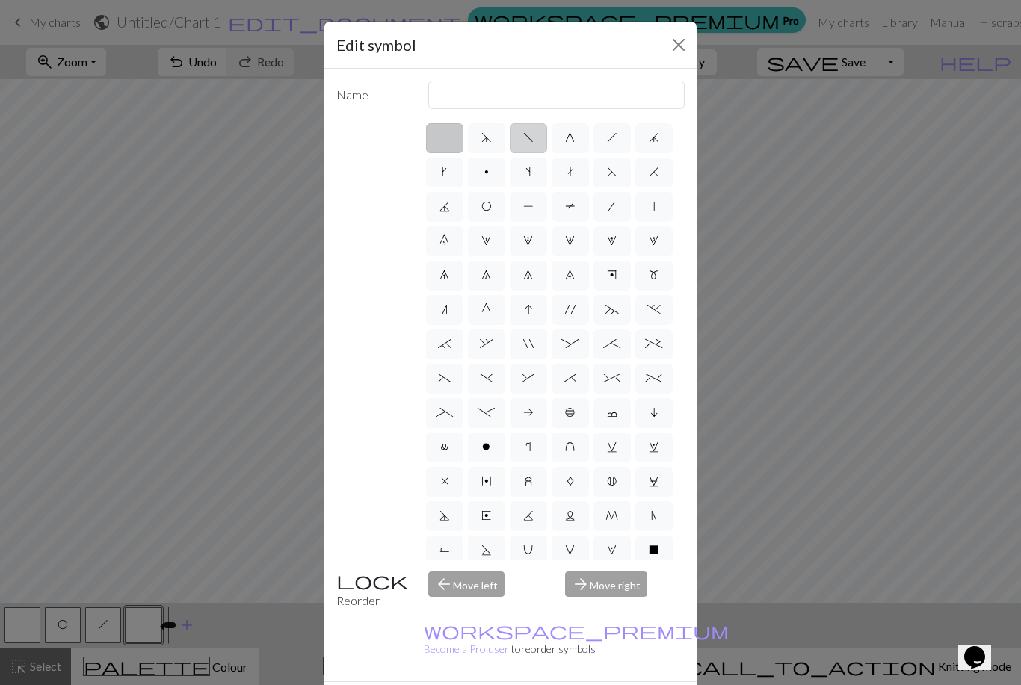
click at [527, 149] on label "f" at bounding box center [528, 138] width 37 height 30
click at [527, 138] on input "f" at bounding box center [528, 134] width 10 height 10
radio input "true"
type input "left leaning decrease"
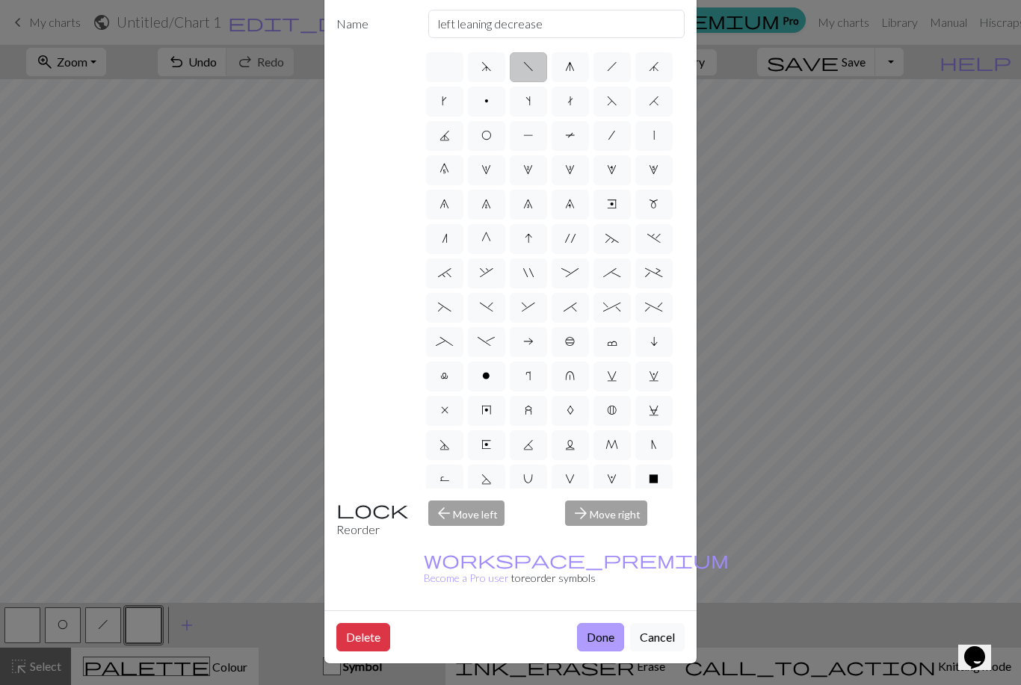
click at [605, 643] on button "Done" at bounding box center [600, 637] width 47 height 28
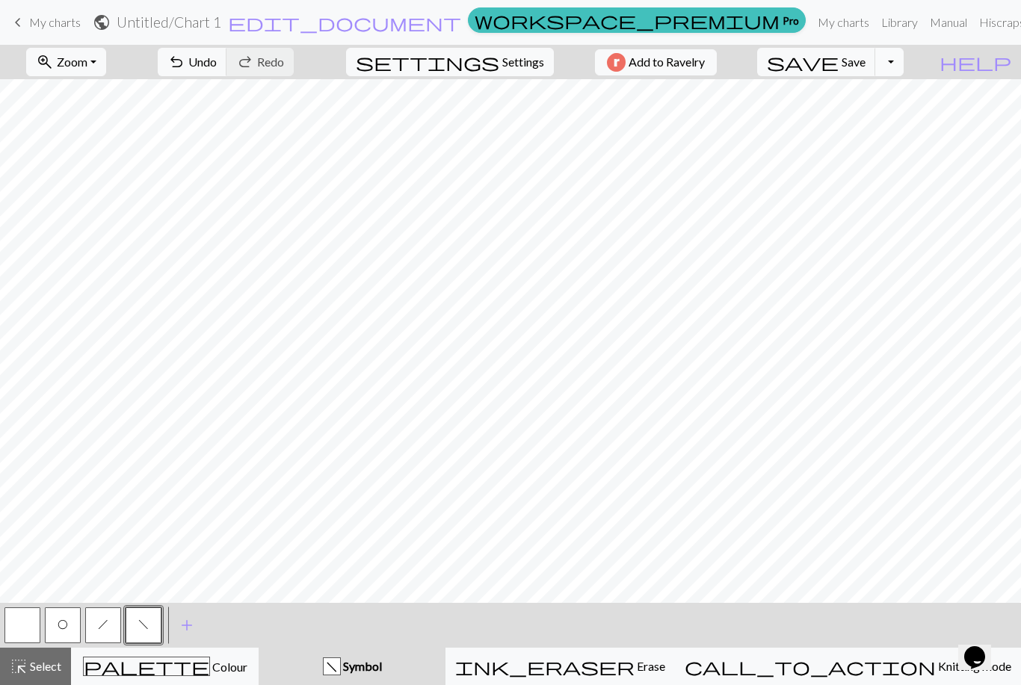
click at [903, 67] on button "Toggle Dropdown" at bounding box center [889, 62] width 28 height 28
click at [897, 97] on button "file_copy Save a copy" at bounding box center [779, 95] width 247 height 24
click at [903, 65] on button "Toggle Dropdown" at bounding box center [889, 62] width 28 height 28
click at [884, 95] on button "file_copy Save a copy" at bounding box center [779, 95] width 247 height 24
click at [903, 64] on button "Toggle Dropdown" at bounding box center [889, 62] width 28 height 28
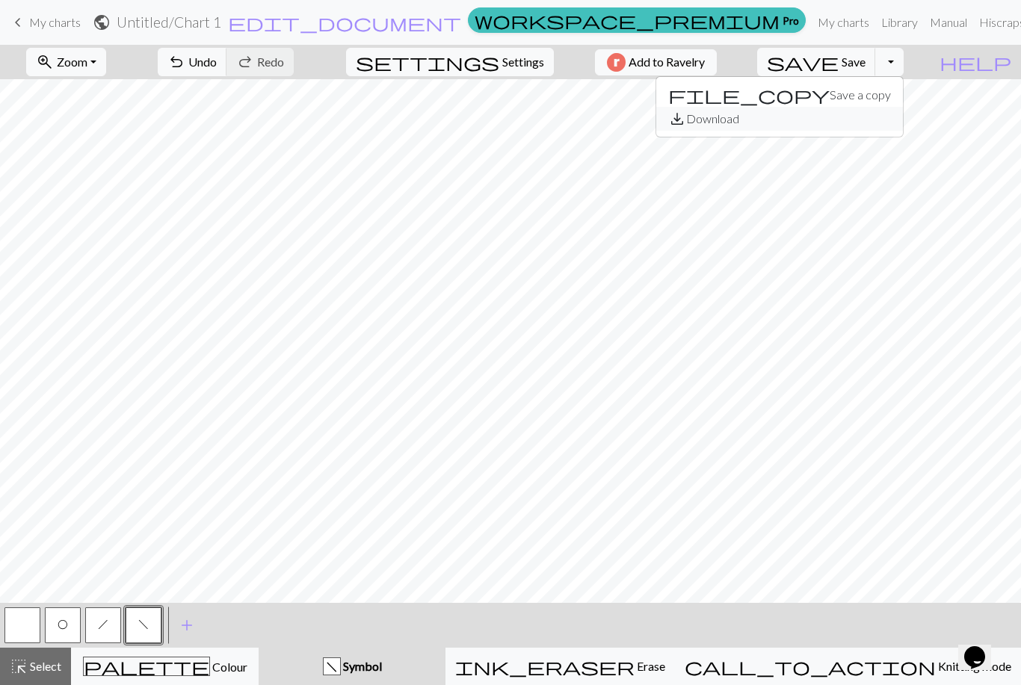
click at [897, 125] on button "save_alt Download" at bounding box center [779, 119] width 247 height 24
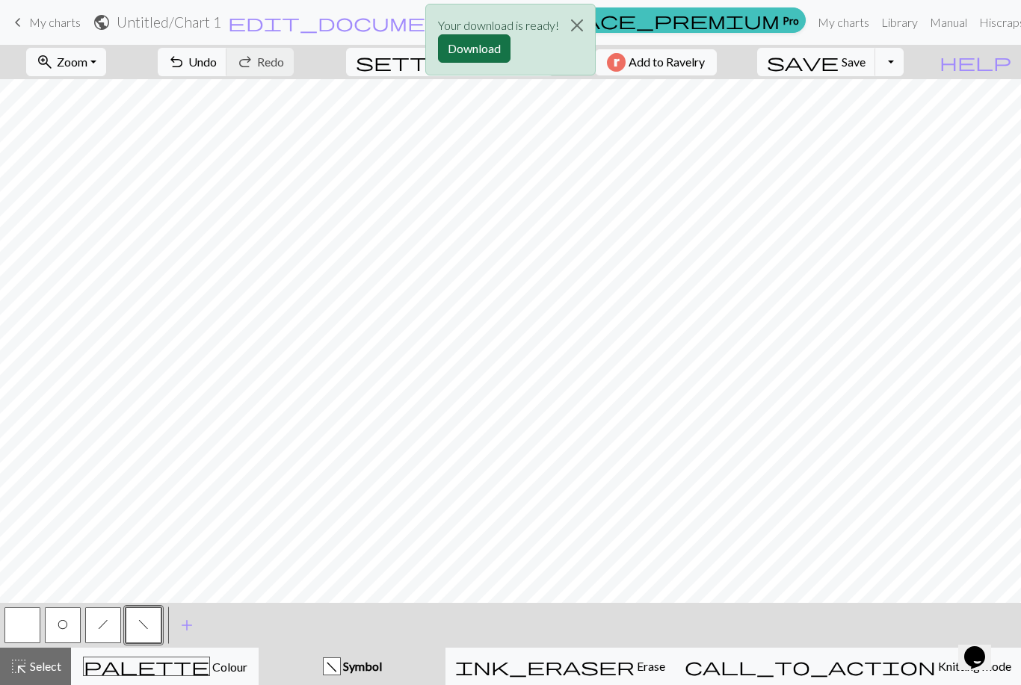
click at [478, 46] on button "Download" at bounding box center [474, 48] width 72 height 28
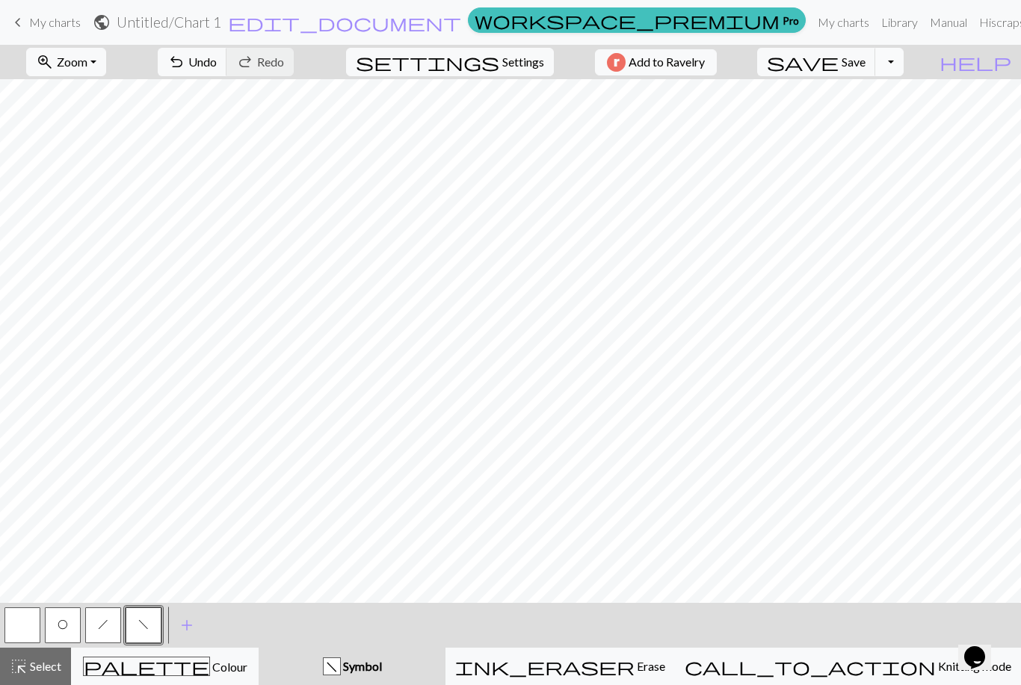
click at [903, 61] on button "Toggle Dropdown" at bounding box center [889, 62] width 28 height 28
click at [879, 129] on button "save_alt Download" at bounding box center [779, 119] width 247 height 24
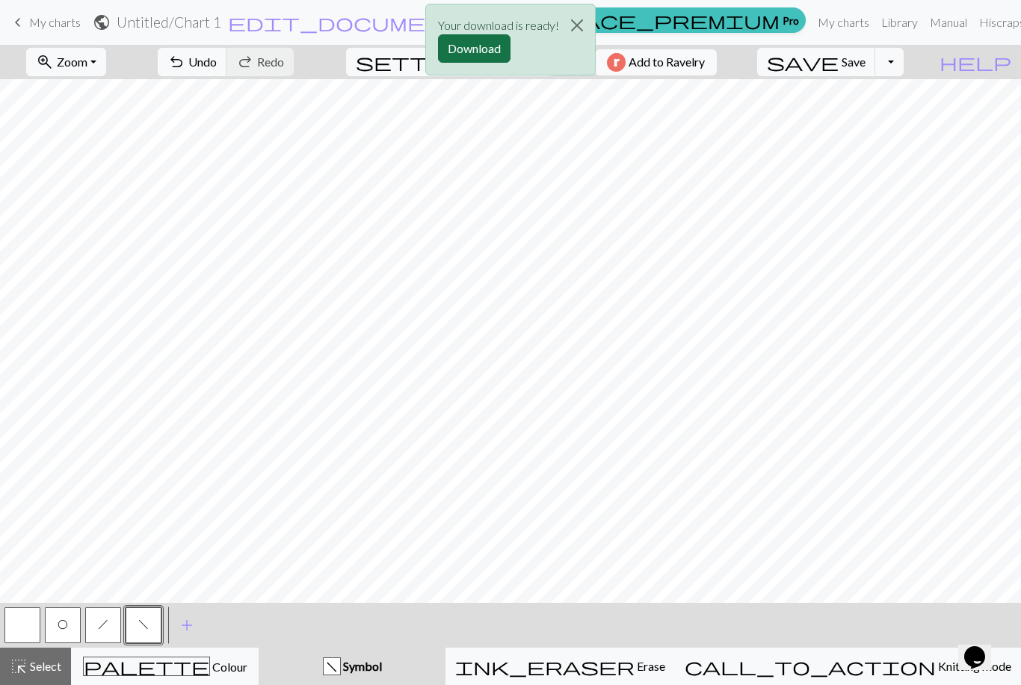
click at [482, 52] on button "Download" at bounding box center [474, 48] width 72 height 28
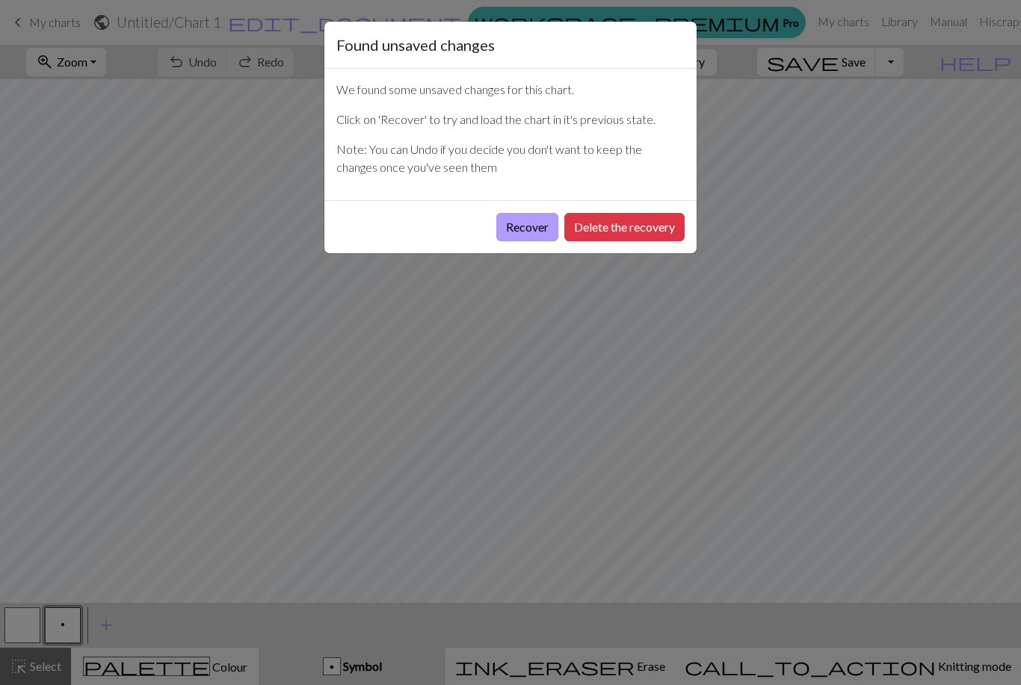
click at [523, 225] on button "Recover" at bounding box center [527, 227] width 62 height 28
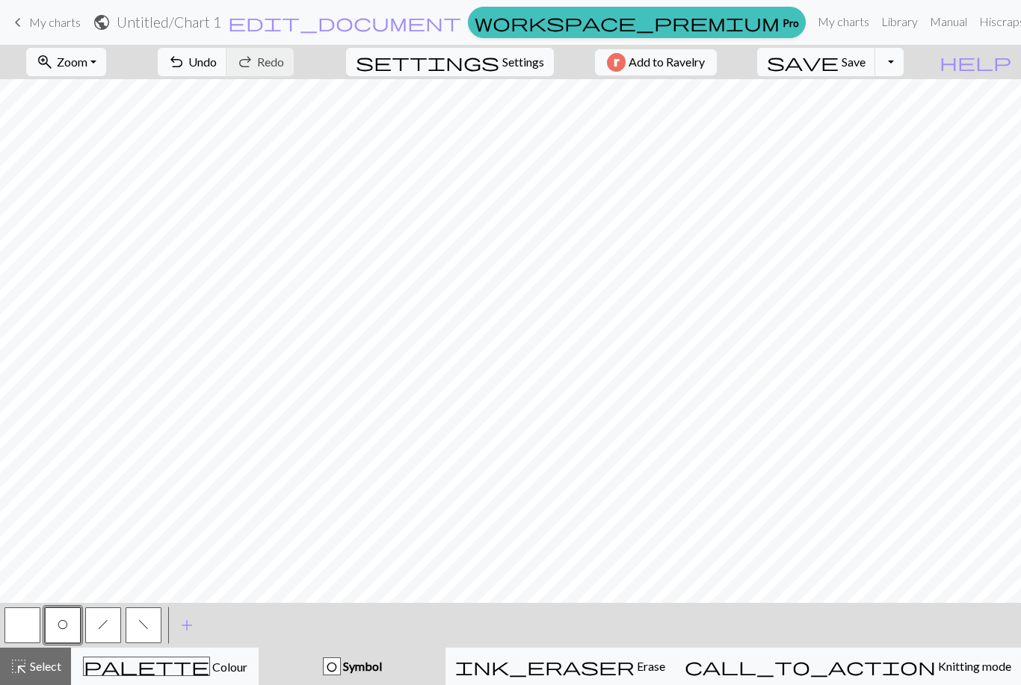
click at [903, 69] on button "Toggle Dropdown" at bounding box center [889, 62] width 28 height 28
click at [903, 87] on button "file_copy Save a copy" at bounding box center [779, 95] width 247 height 24
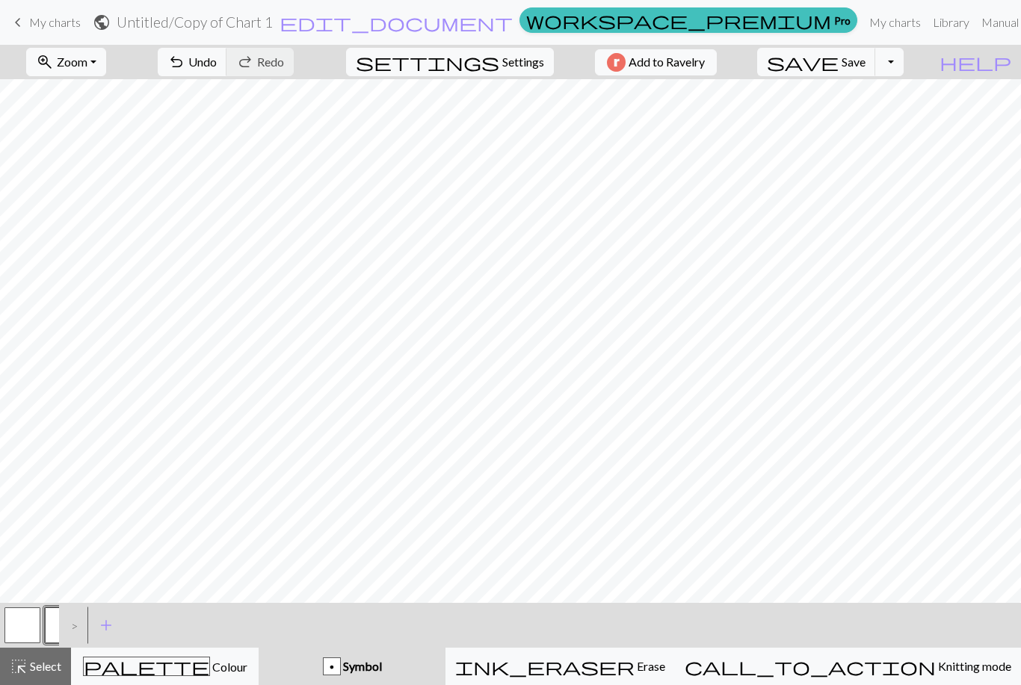
click at [273, 25] on h2 "Untitled / Copy of Chart 1" at bounding box center [195, 21] width 156 height 17
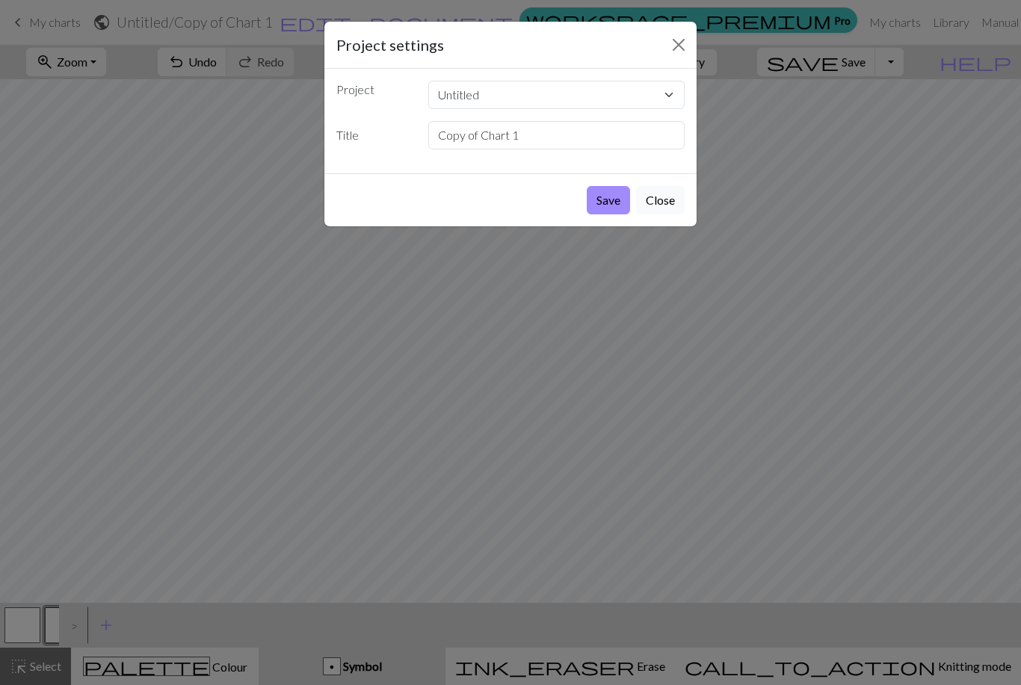
click at [667, 199] on button "Close" at bounding box center [660, 200] width 49 height 28
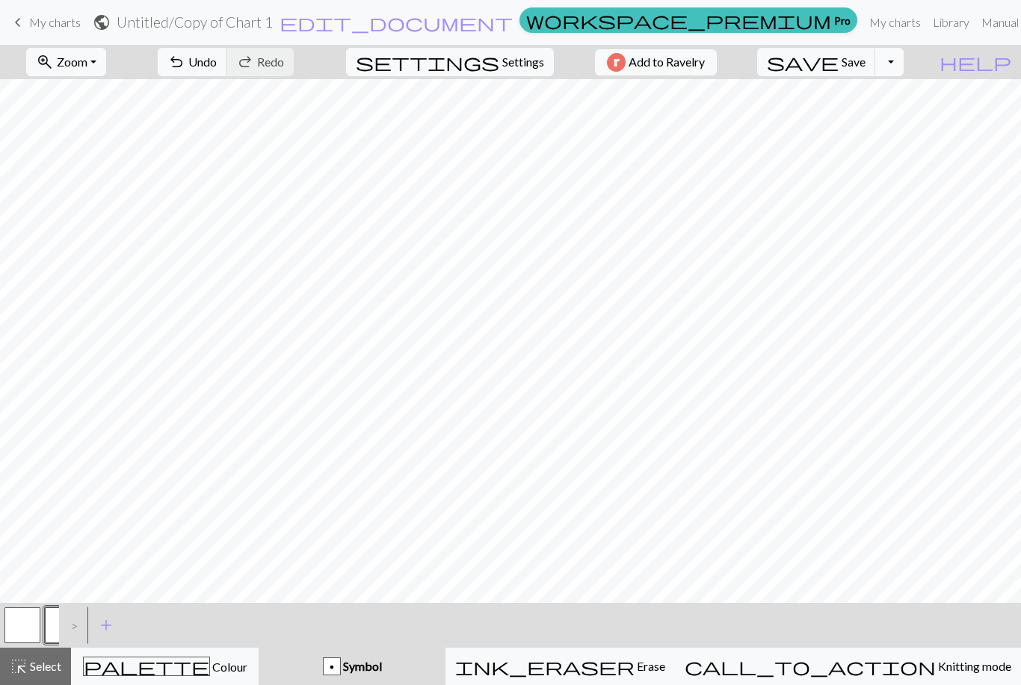
click at [903, 66] on button "Toggle Dropdown" at bounding box center [889, 62] width 28 height 28
click at [863, 28] on link "My charts" at bounding box center [895, 22] width 64 height 30
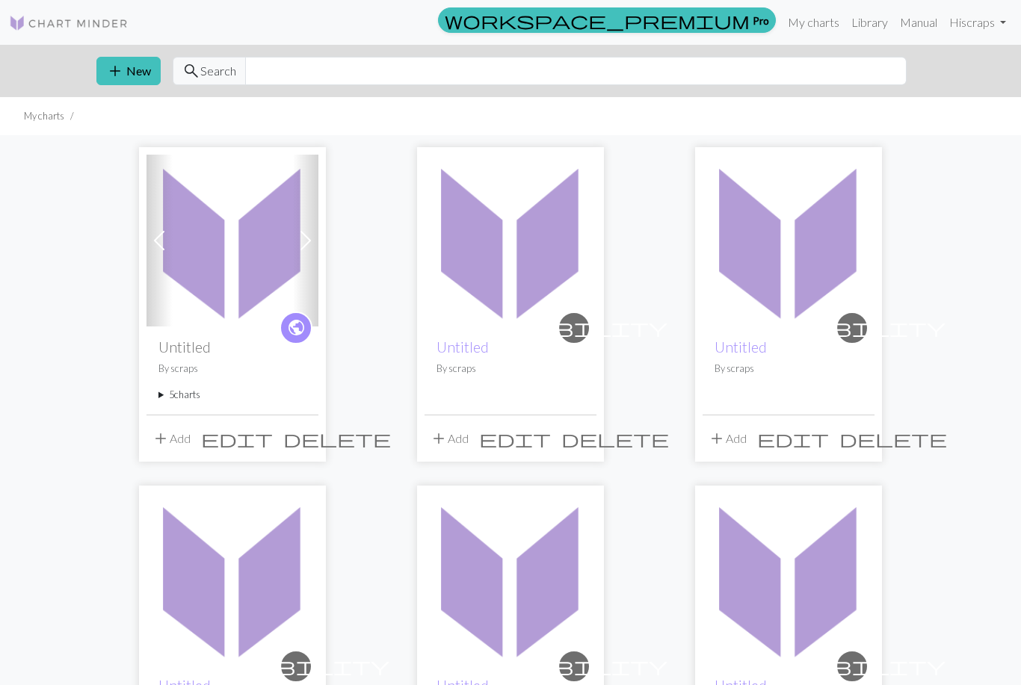
click at [243, 360] on div "public Untitled By scraps 5 charts Untitled delete Chart 1 delete Copy of Chart…" at bounding box center [232, 370] width 172 height 87
click at [245, 243] on img at bounding box center [232, 241] width 172 height 172
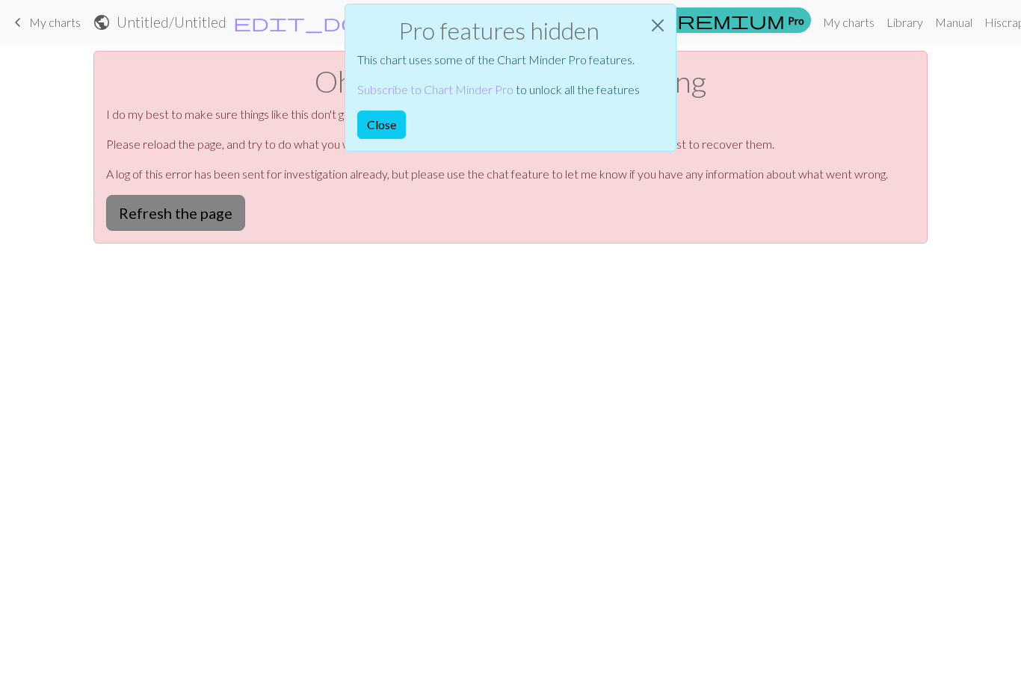
click at [217, 220] on button "Refresh the page" at bounding box center [175, 213] width 139 height 36
click at [223, 217] on button "Refresh the page" at bounding box center [175, 213] width 139 height 36
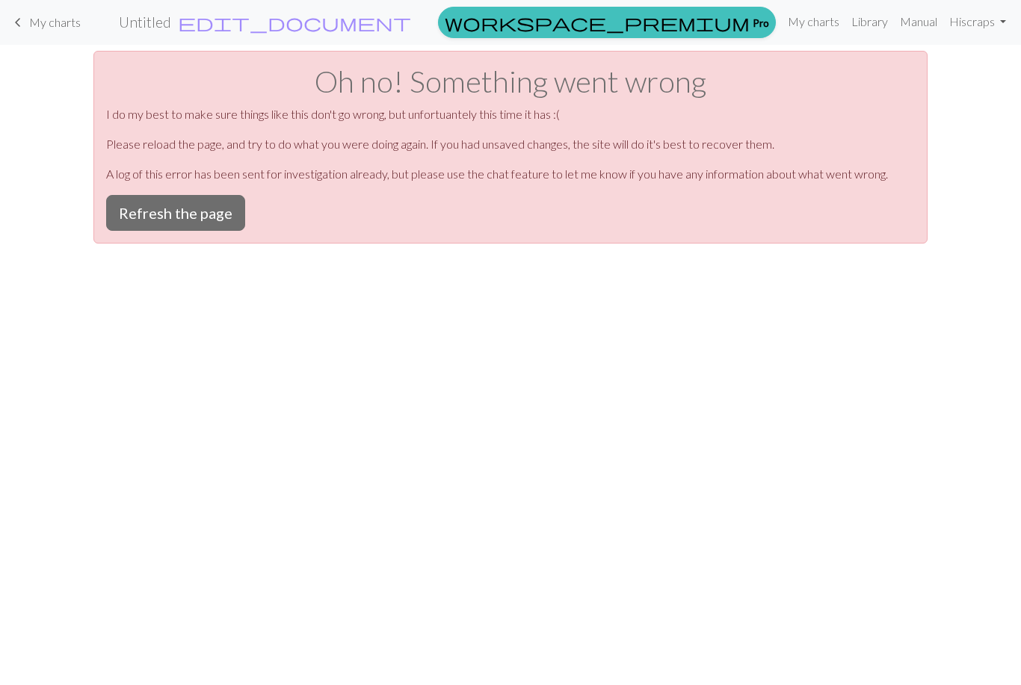
click at [397, 121] on div "Pro features hidden This chart uses some of the Chart Minder Pro features. Subs…" at bounding box center [510, 82] width 332 height 164
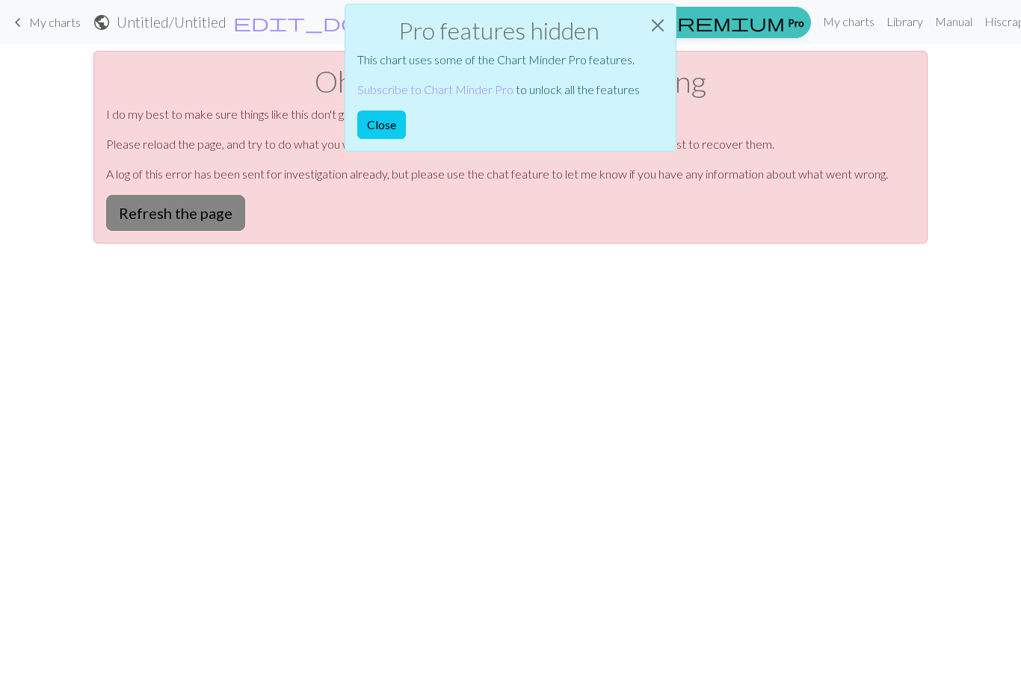
click at [218, 217] on button "Refresh the page" at bounding box center [175, 213] width 139 height 36
click at [647, 34] on button "Close" at bounding box center [658, 25] width 36 height 42
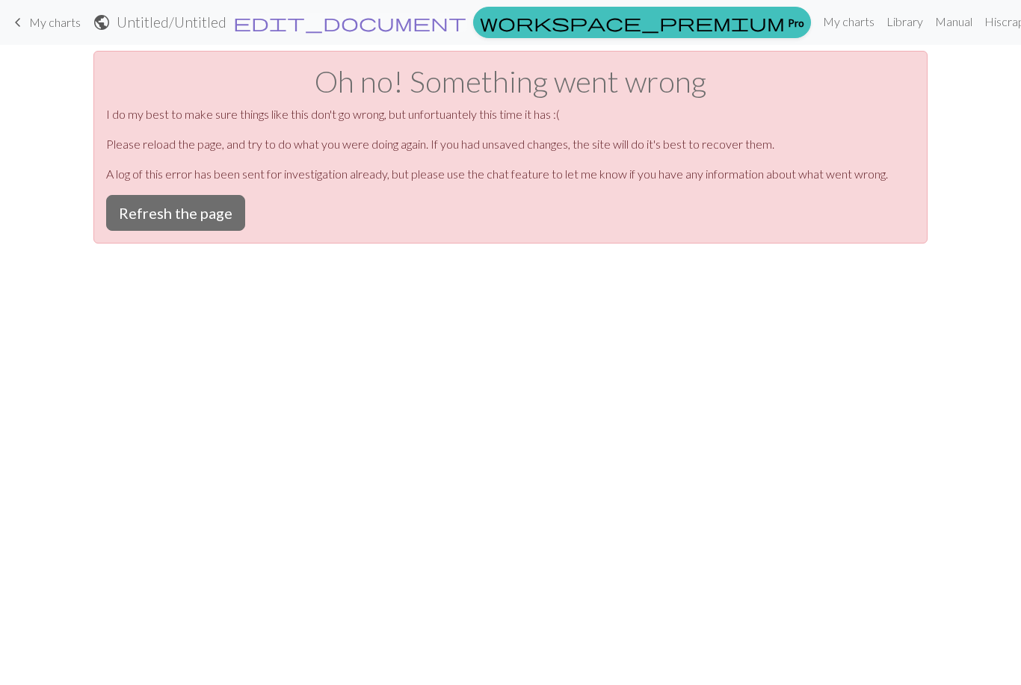
click at [467, 25] on button "edit_document Edit settings" at bounding box center [349, 22] width 235 height 19
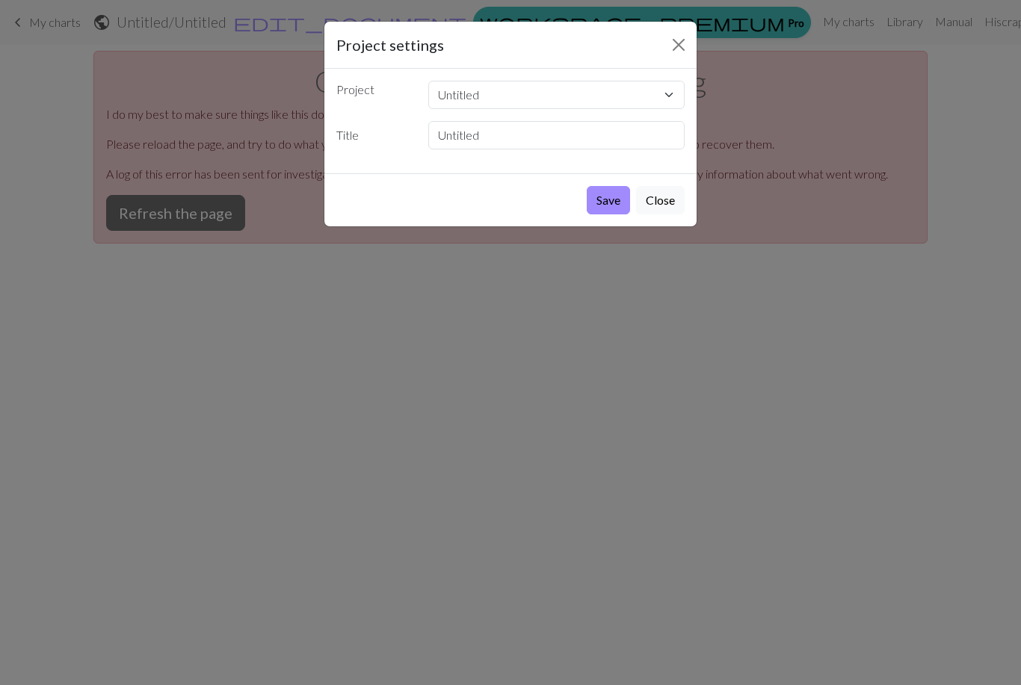
click at [871, 504] on div "Project settings Project Untitled Untitled Untitled Untitled Untitled Untitled …" at bounding box center [510, 342] width 1021 height 685
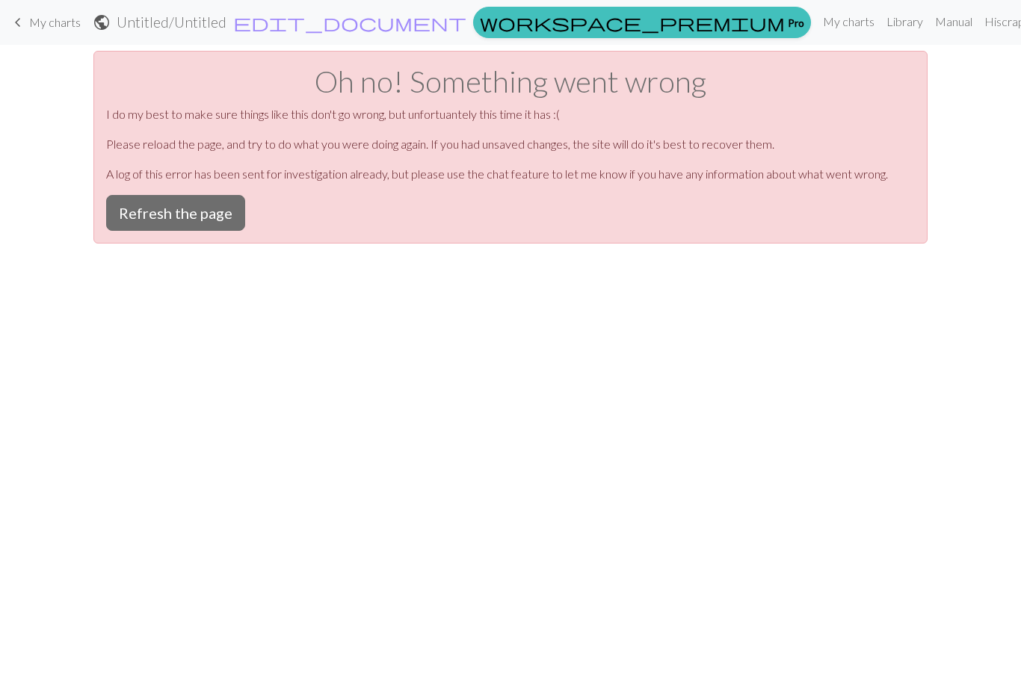
click at [46, 28] on span "My charts" at bounding box center [55, 22] width 52 height 14
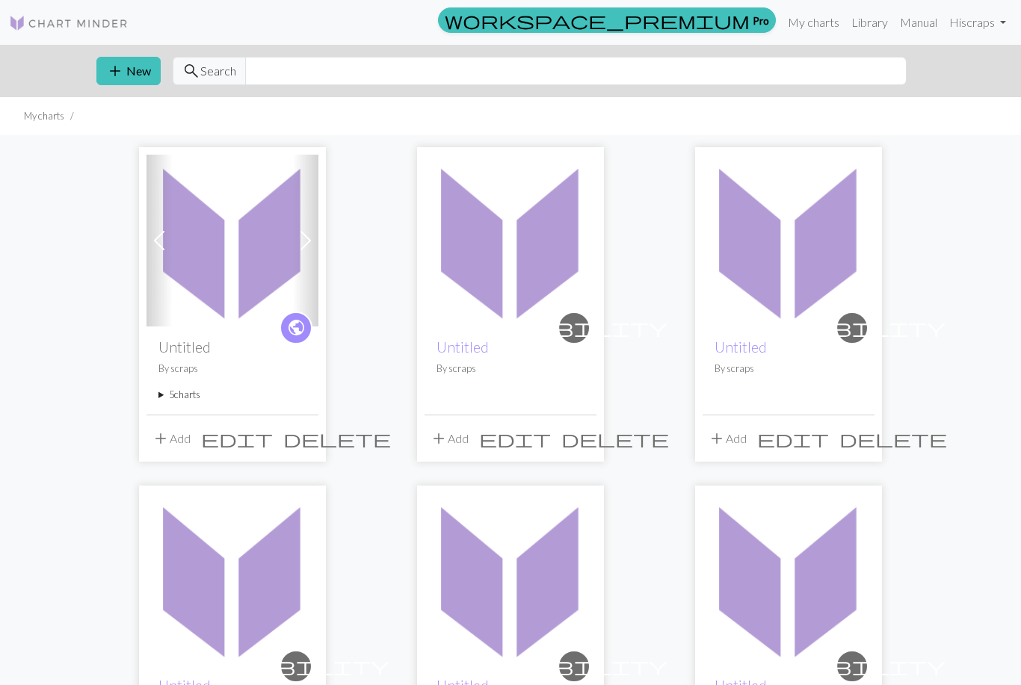
click at [273, 433] on span "edit" at bounding box center [237, 438] width 72 height 21
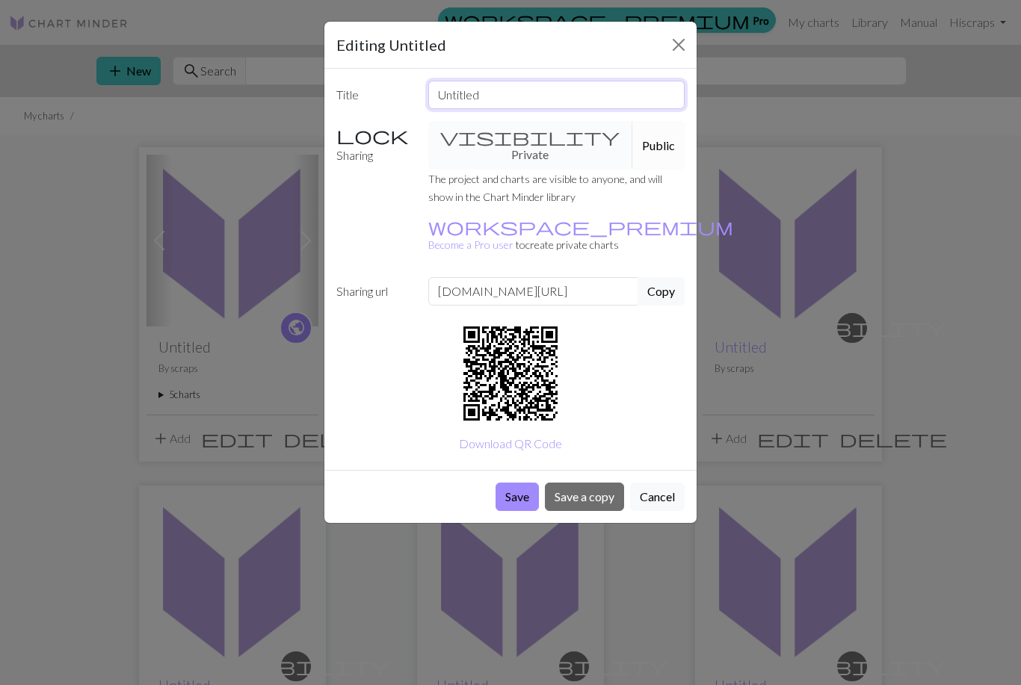
click at [563, 87] on input "Untitled" at bounding box center [556, 95] width 257 height 28
type input "U"
type input "Chart 1"
click at [510, 483] on button "Save" at bounding box center [516, 497] width 43 height 28
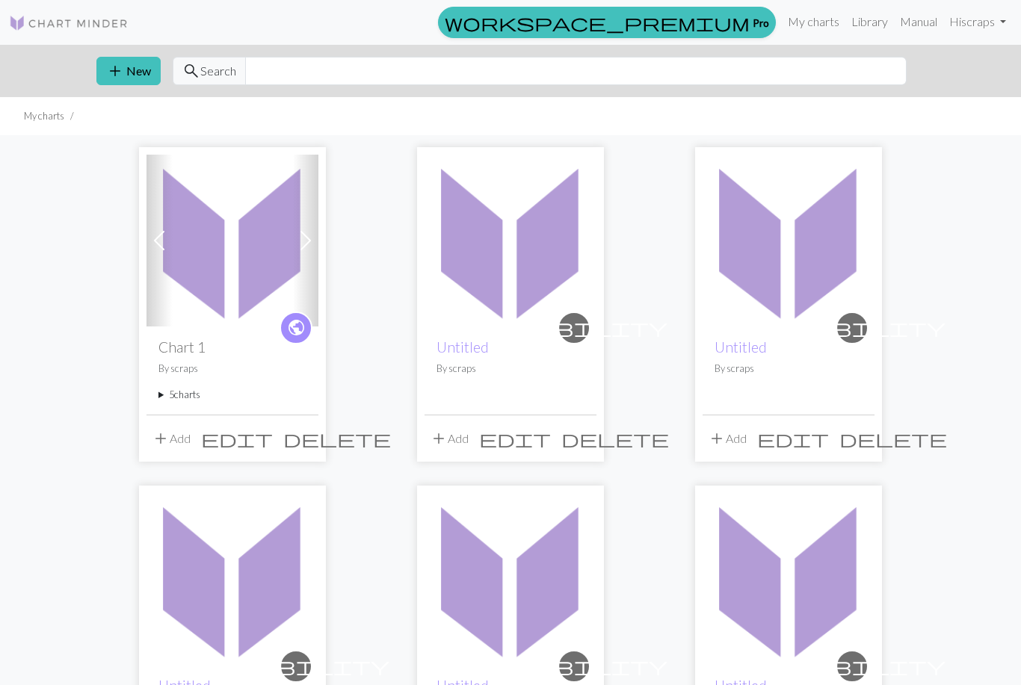
click at [174, 402] on summary "5 charts" at bounding box center [232, 395] width 148 height 14
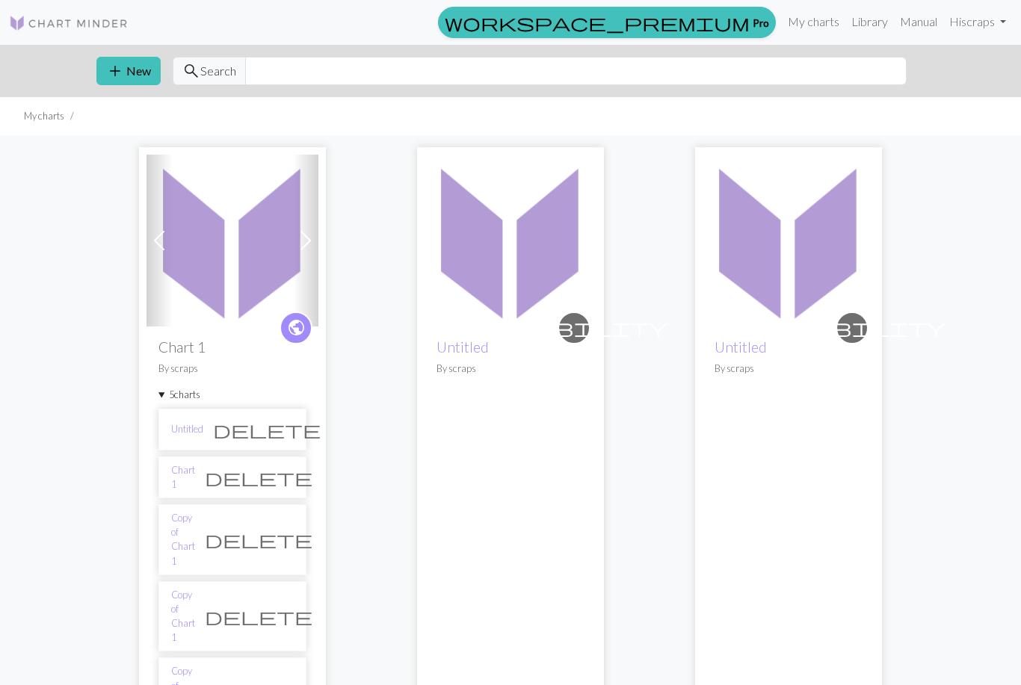
click at [245, 473] on li "Chart 1 delete" at bounding box center [232, 478] width 148 height 42
click at [222, 469] on li "Chart 1 delete" at bounding box center [232, 478] width 148 height 42
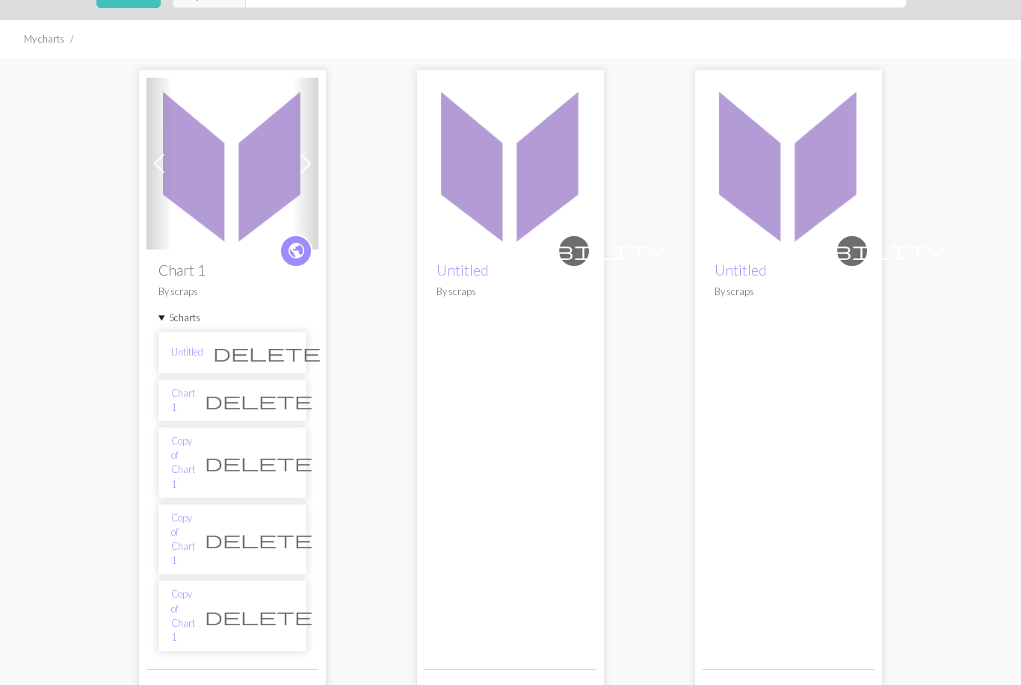
scroll to position [77, 0]
click at [236, 405] on li "Chart 1 delete" at bounding box center [232, 401] width 148 height 42
click at [252, 451] on li "Copy of Chart 1 delete" at bounding box center [232, 462] width 148 height 71
click at [181, 293] on p "By scraps" at bounding box center [232, 292] width 148 height 14
click at [263, 186] on img at bounding box center [232, 164] width 172 height 172
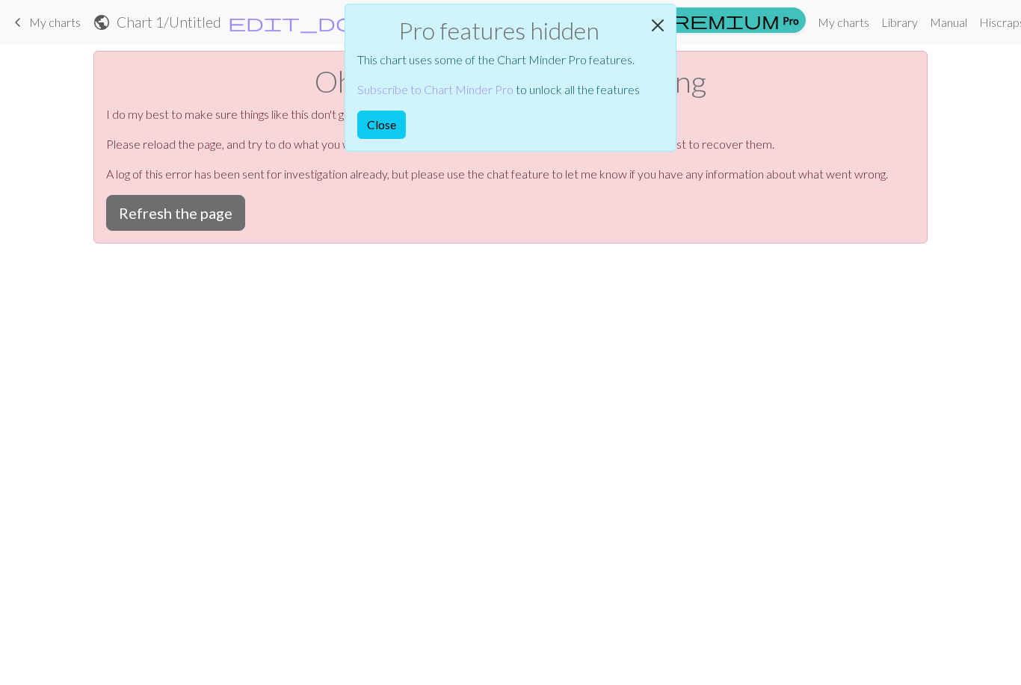
click at [662, 19] on button "Close" at bounding box center [658, 25] width 36 height 42
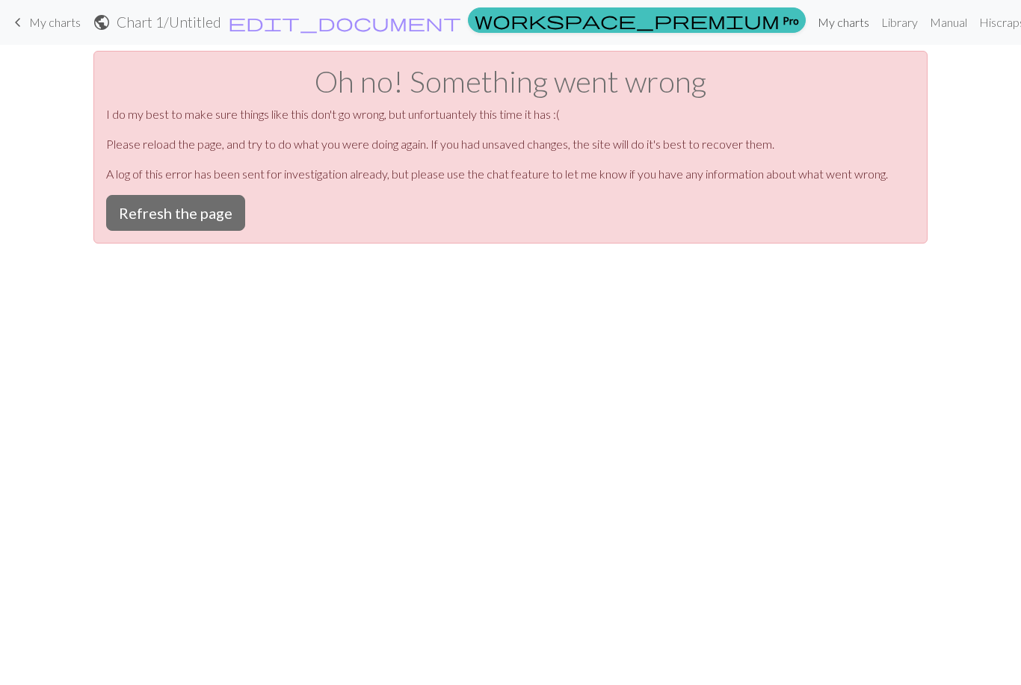
click at [814, 25] on link "My charts" at bounding box center [844, 22] width 64 height 30
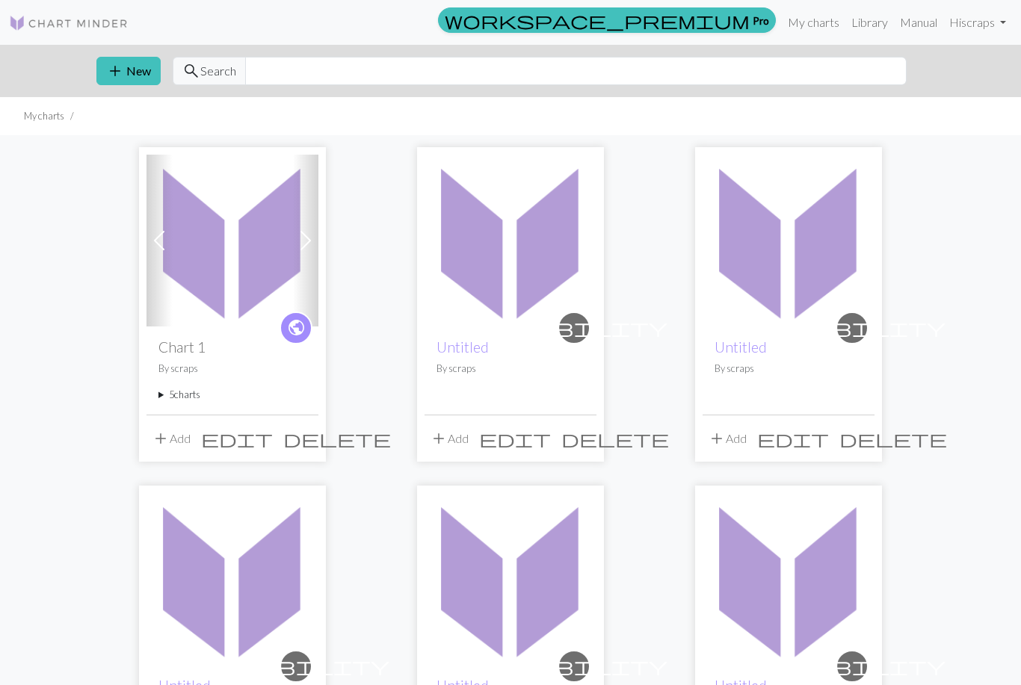
click at [166, 435] on span "add" at bounding box center [161, 438] width 18 height 21
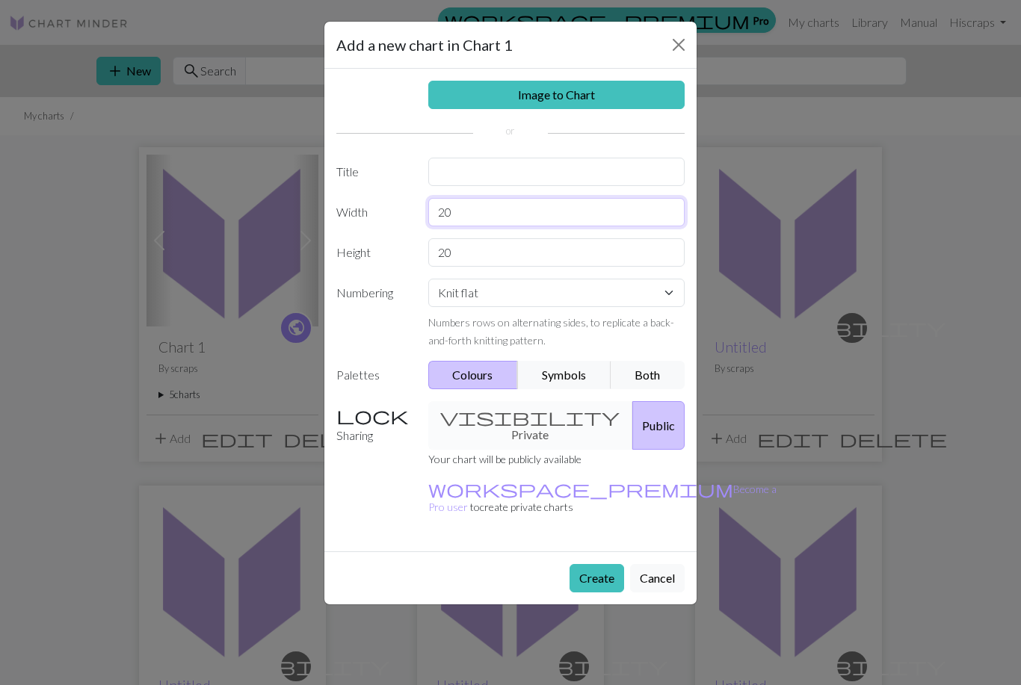
click at [646, 214] on input "20" at bounding box center [556, 212] width 257 height 28
type input "2"
type input "8"
click at [595, 253] on input "20" at bounding box center [556, 252] width 257 height 28
type input "2"
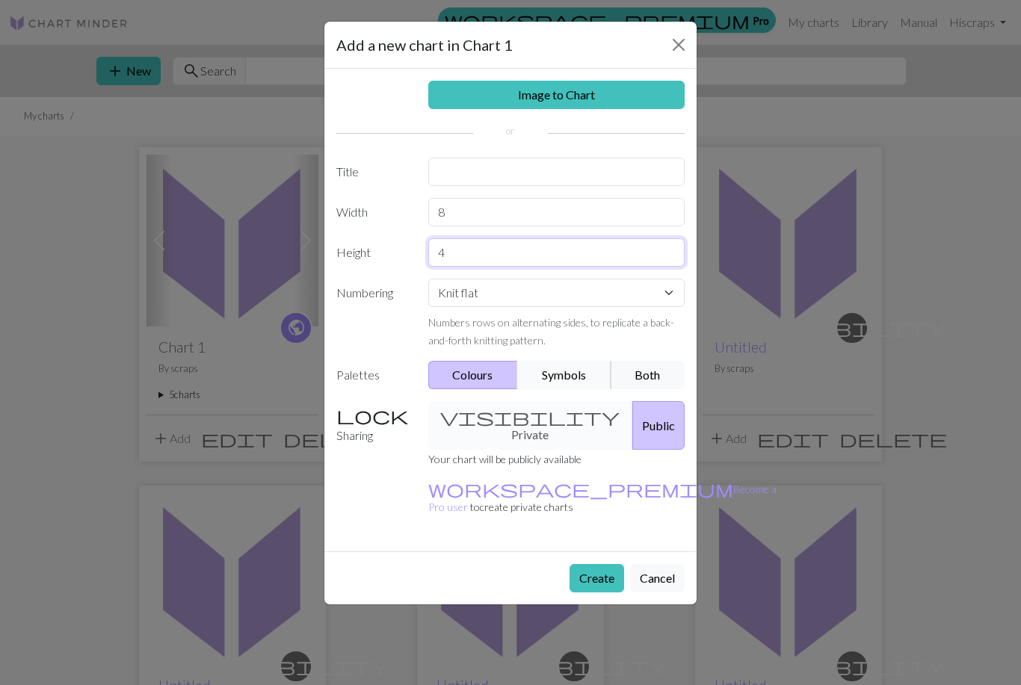
type input "4"
click at [578, 378] on button "Symbols" at bounding box center [564, 375] width 94 height 28
click at [599, 564] on button "Create" at bounding box center [596, 578] width 55 height 28
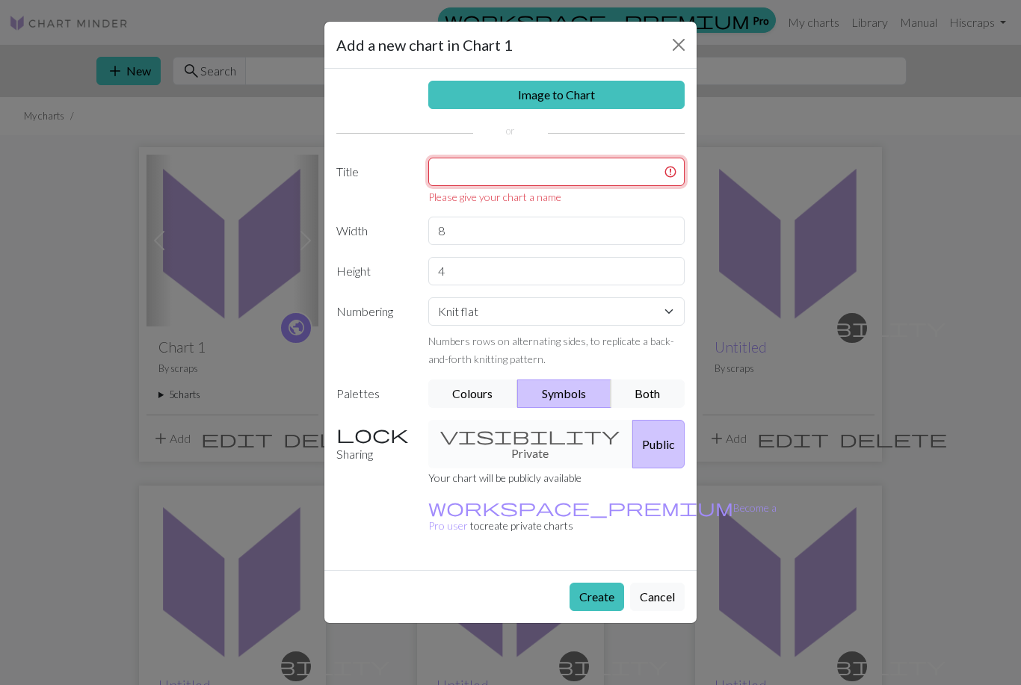
click at [614, 170] on input "text" at bounding box center [556, 172] width 257 height 28
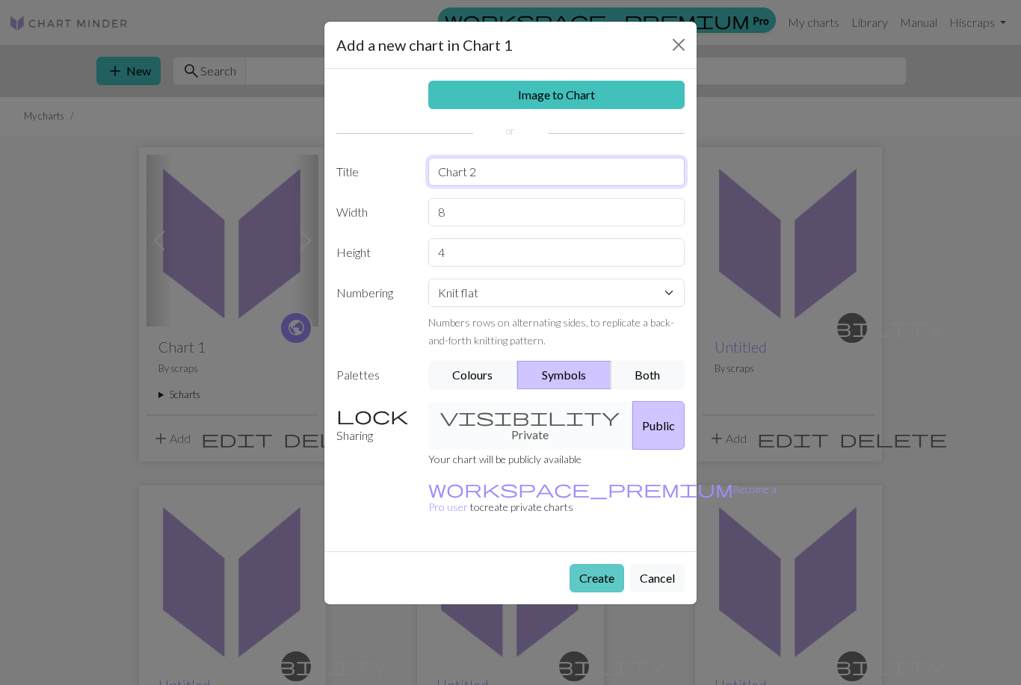
type input "Chart 2"
click at [598, 564] on button "Create" at bounding box center [596, 578] width 55 height 28
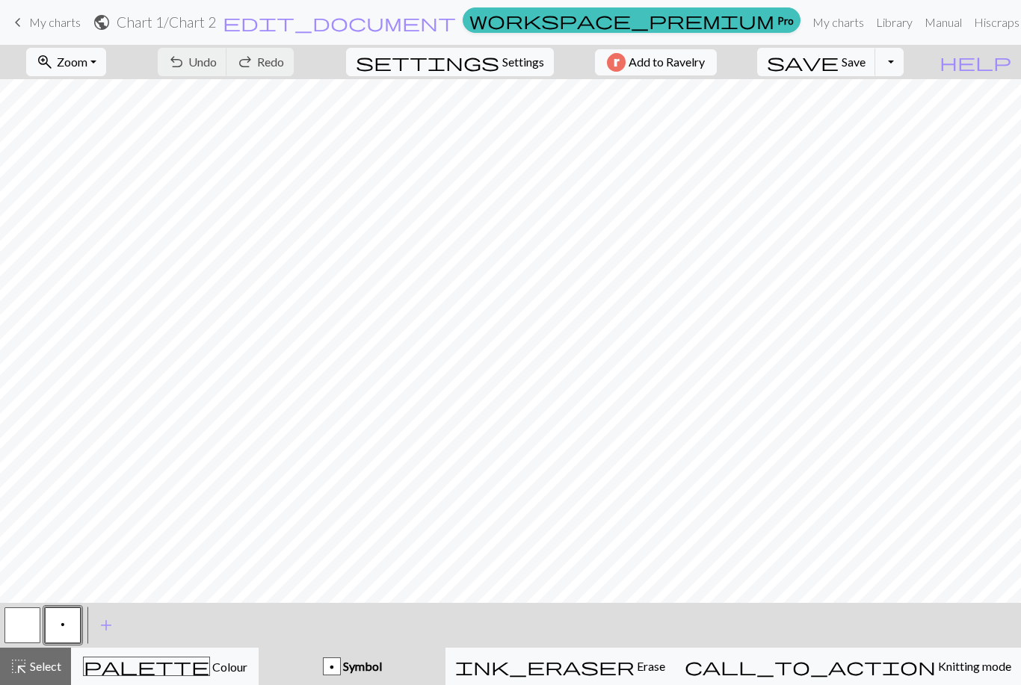
click at [59, 621] on button "p" at bounding box center [63, 626] width 36 height 36
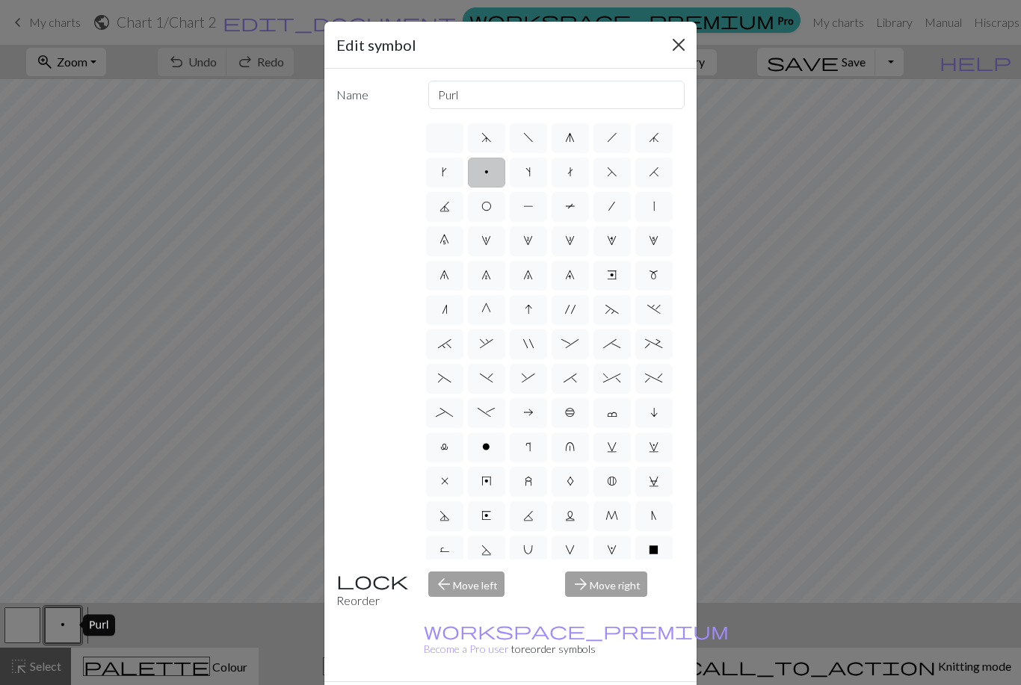
click at [683, 42] on button "Close" at bounding box center [679, 45] width 24 height 24
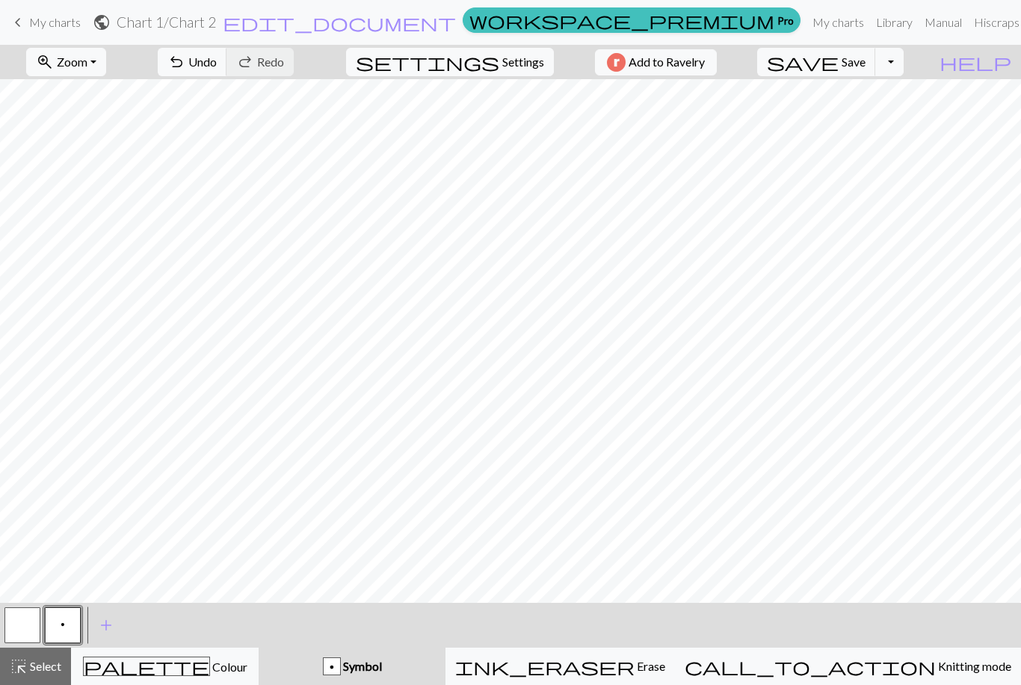
click at [903, 67] on button "Toggle Dropdown" at bounding box center [889, 62] width 28 height 28
click at [897, 123] on button "save_alt Download" at bounding box center [779, 119] width 247 height 24
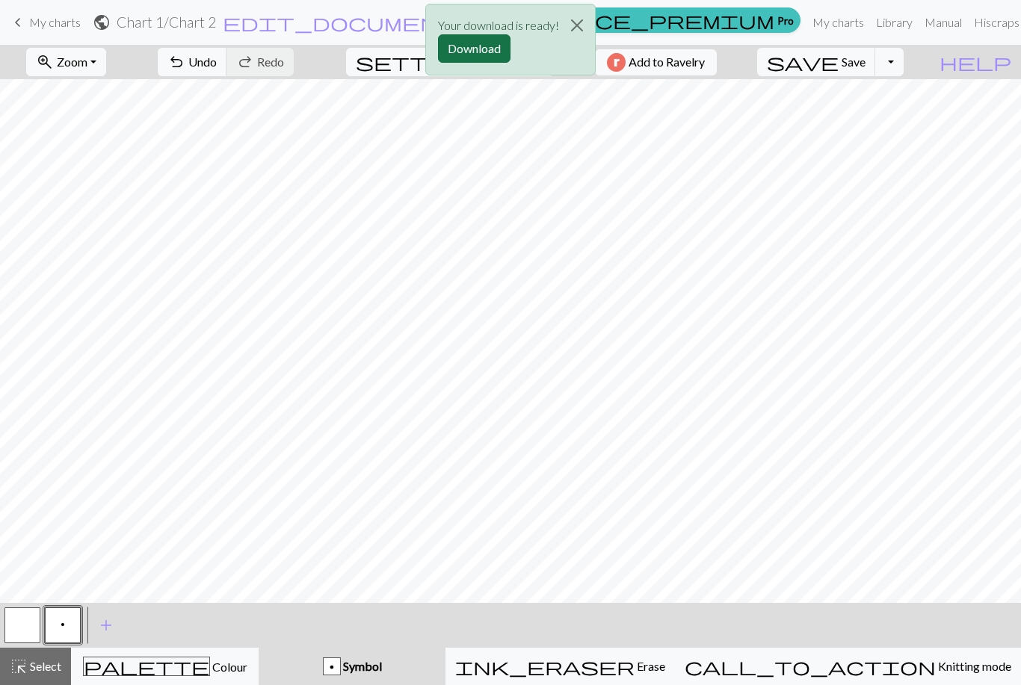
click at [487, 43] on button "Download" at bounding box center [474, 48] width 72 height 28
